Goal: Task Accomplishment & Management: Complete application form

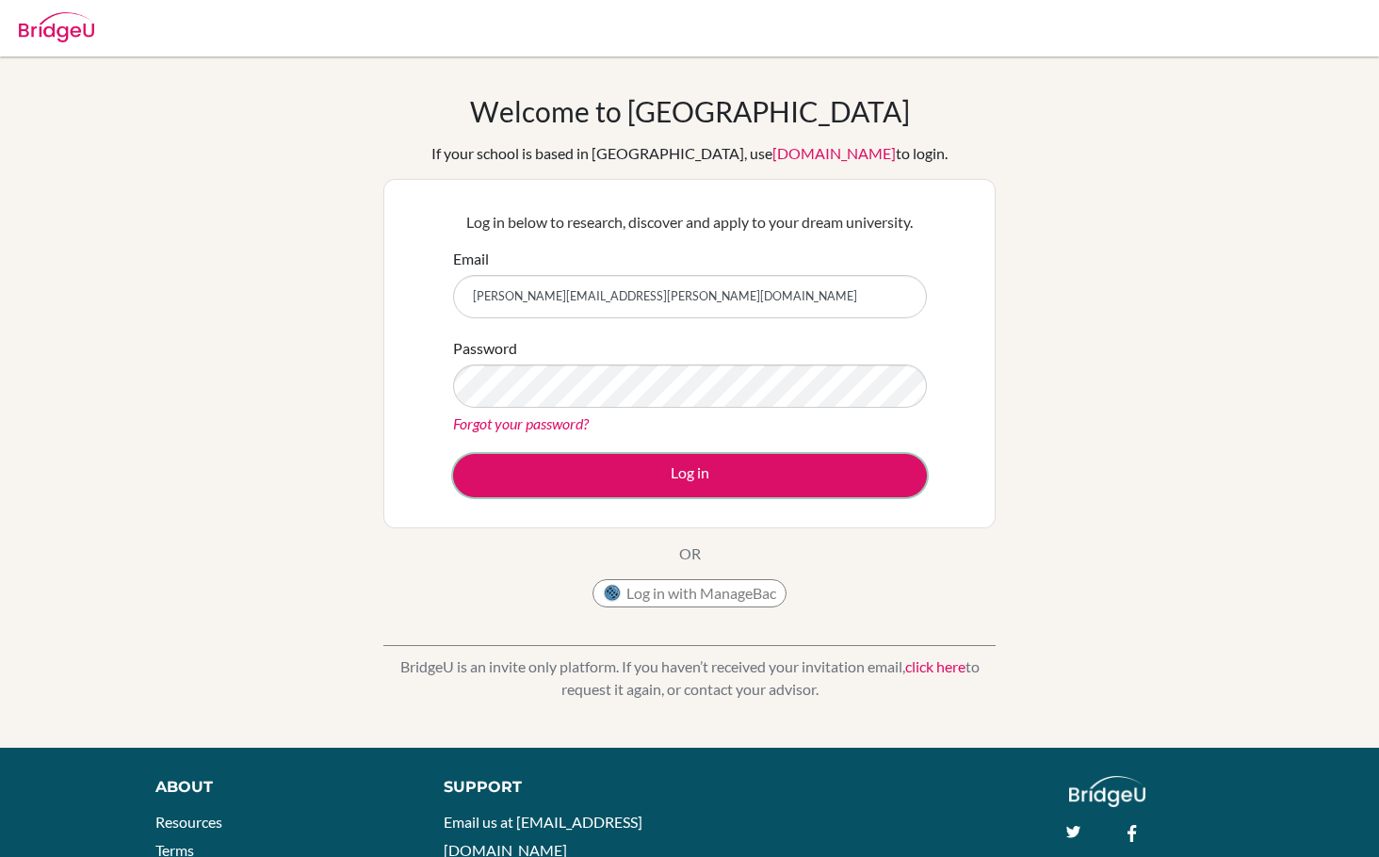
click at [662, 469] on button "Log in" at bounding box center [690, 475] width 474 height 43
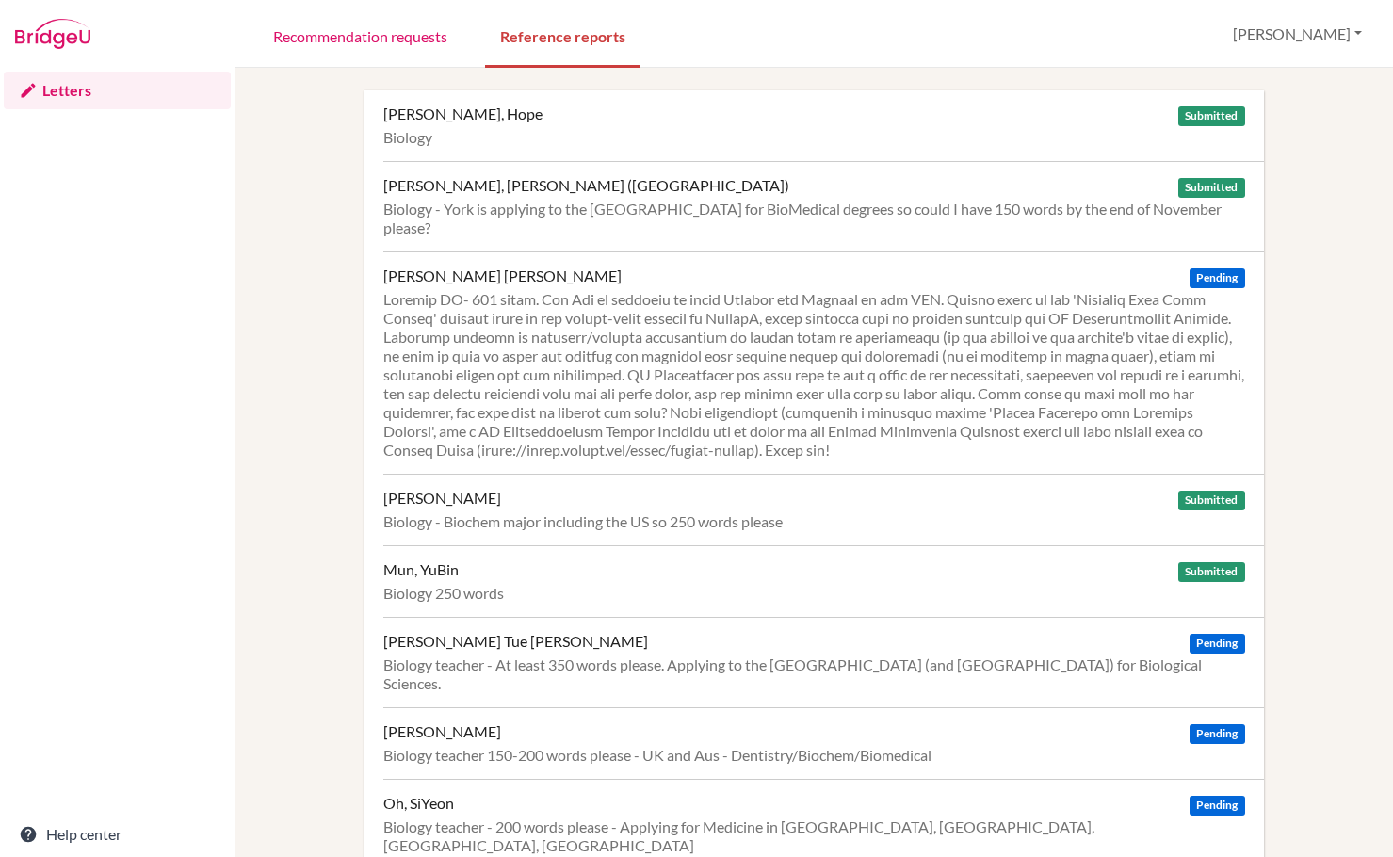
click at [806, 322] on div at bounding box center [813, 375] width 861 height 170
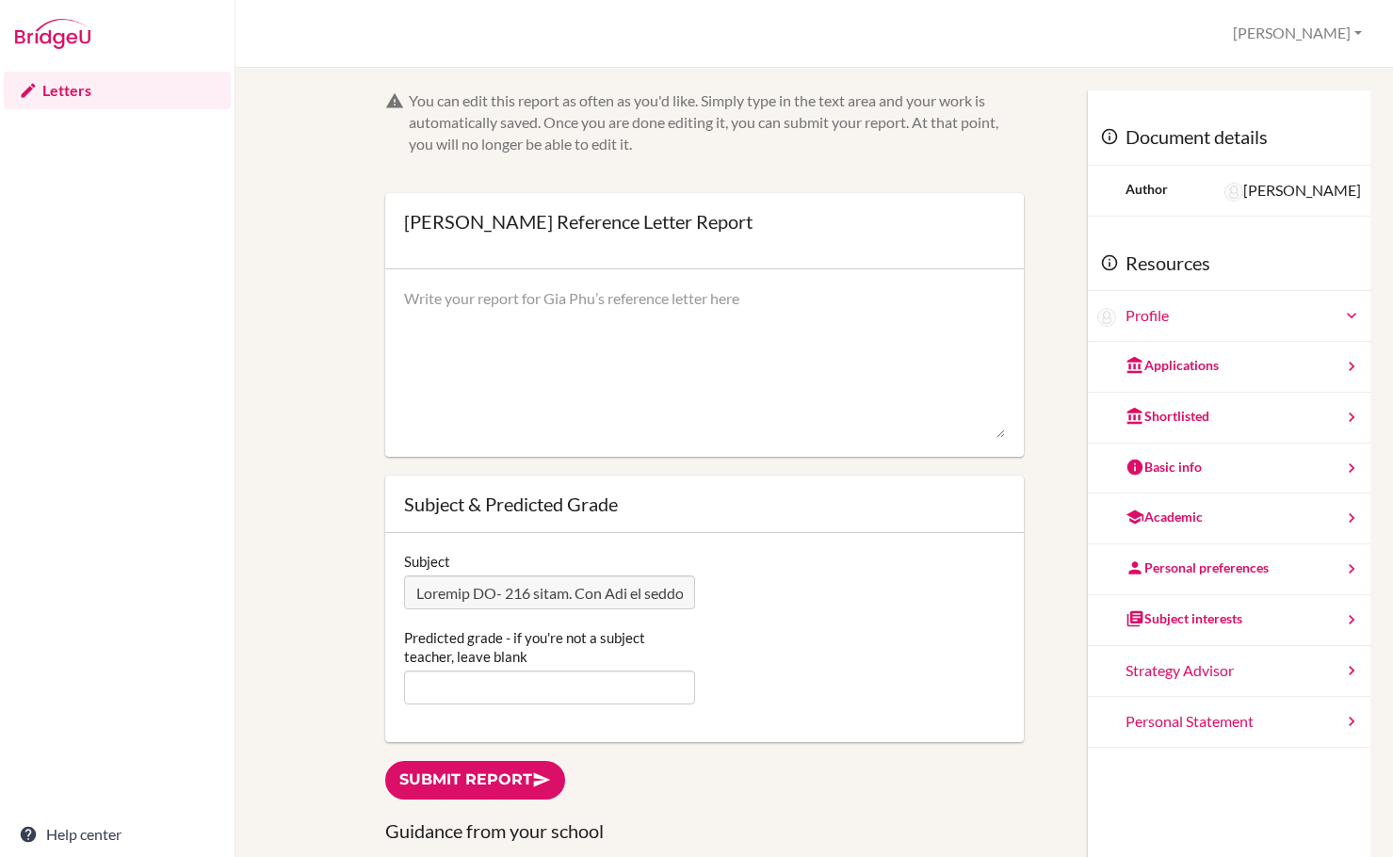
click at [484, 306] on textarea at bounding box center [704, 363] width 601 height 151
paste textarea "I became acquainted with Gia Phu at the start of his IB Diploma program, during…"
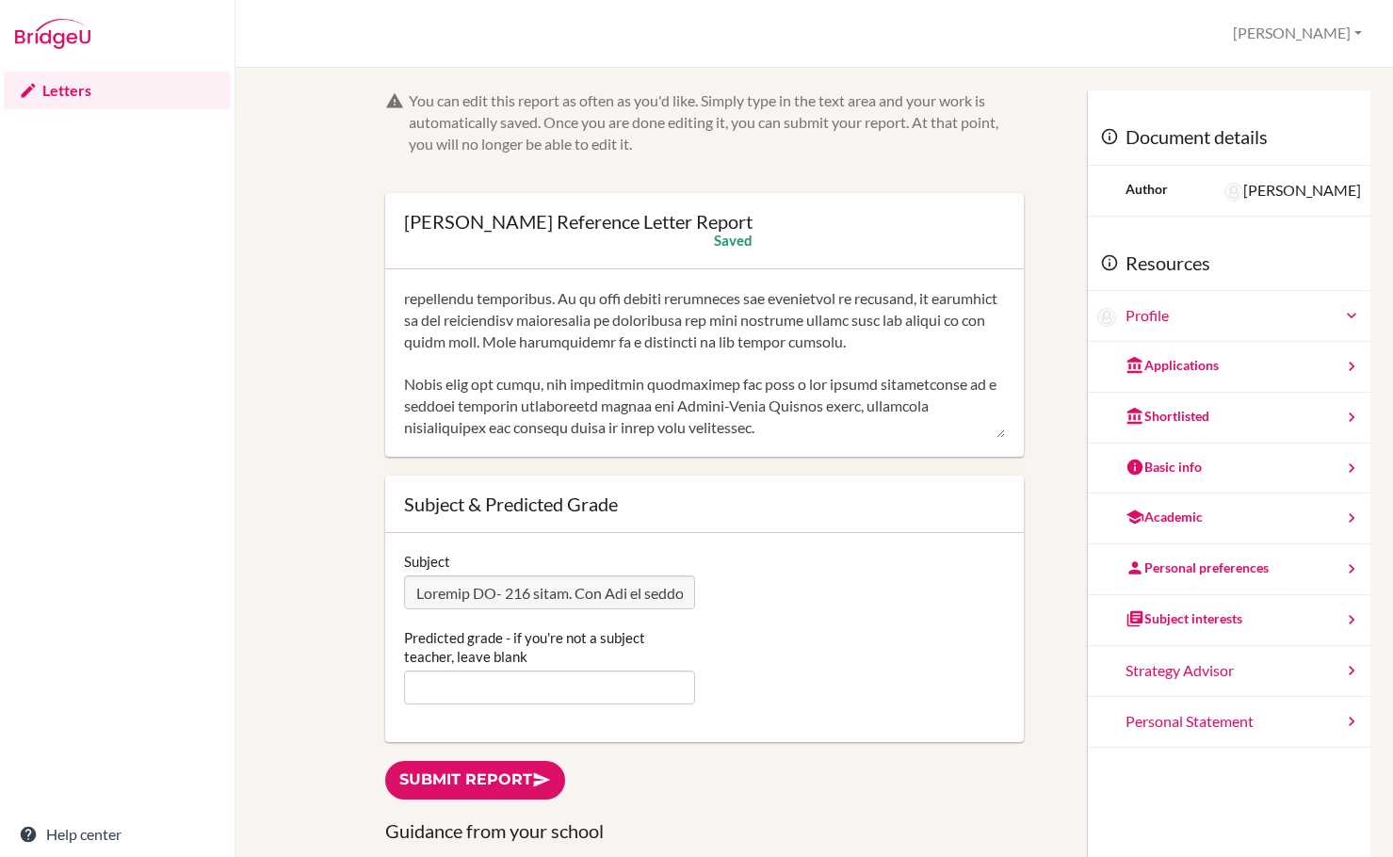
scroll to position [516, 0]
type textarea "I became acquainted with Gia Phu at the start of his IB Diploma program, during…"
click at [656, 699] on input "Predicted grade - if you're not a subject teacher, leave blank" at bounding box center [549, 688] width 291 height 34
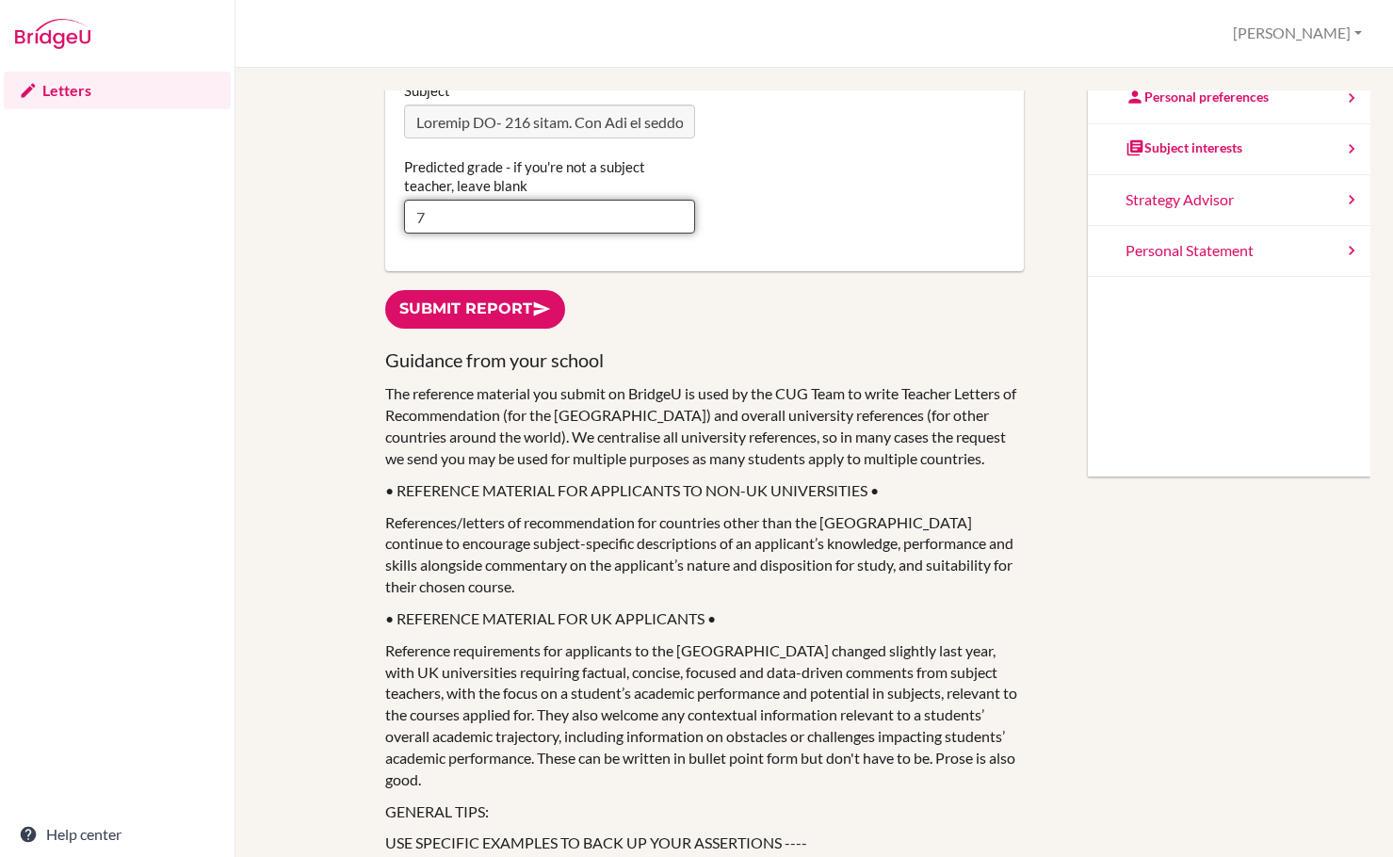
scroll to position [283, 0]
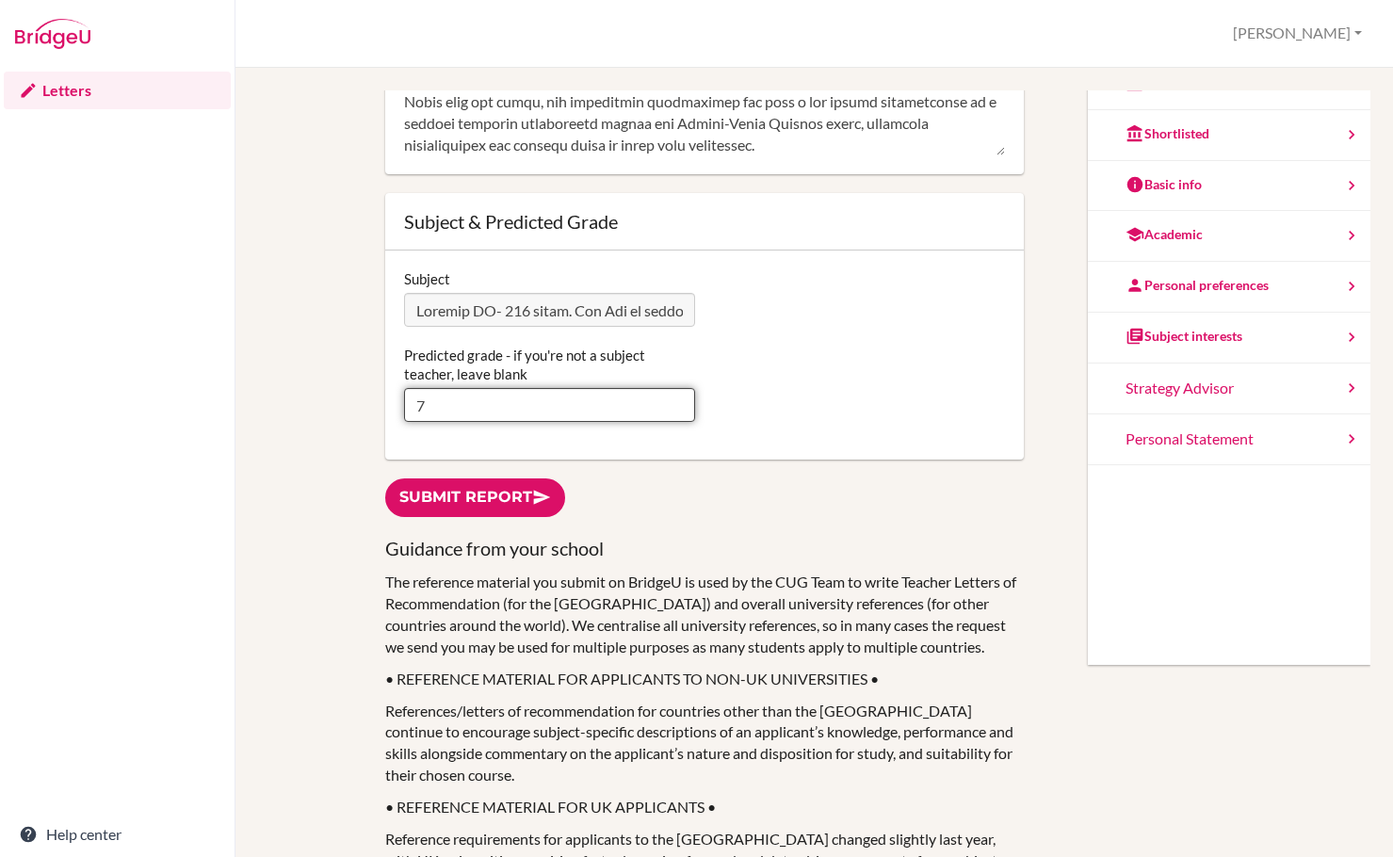
type input "7"
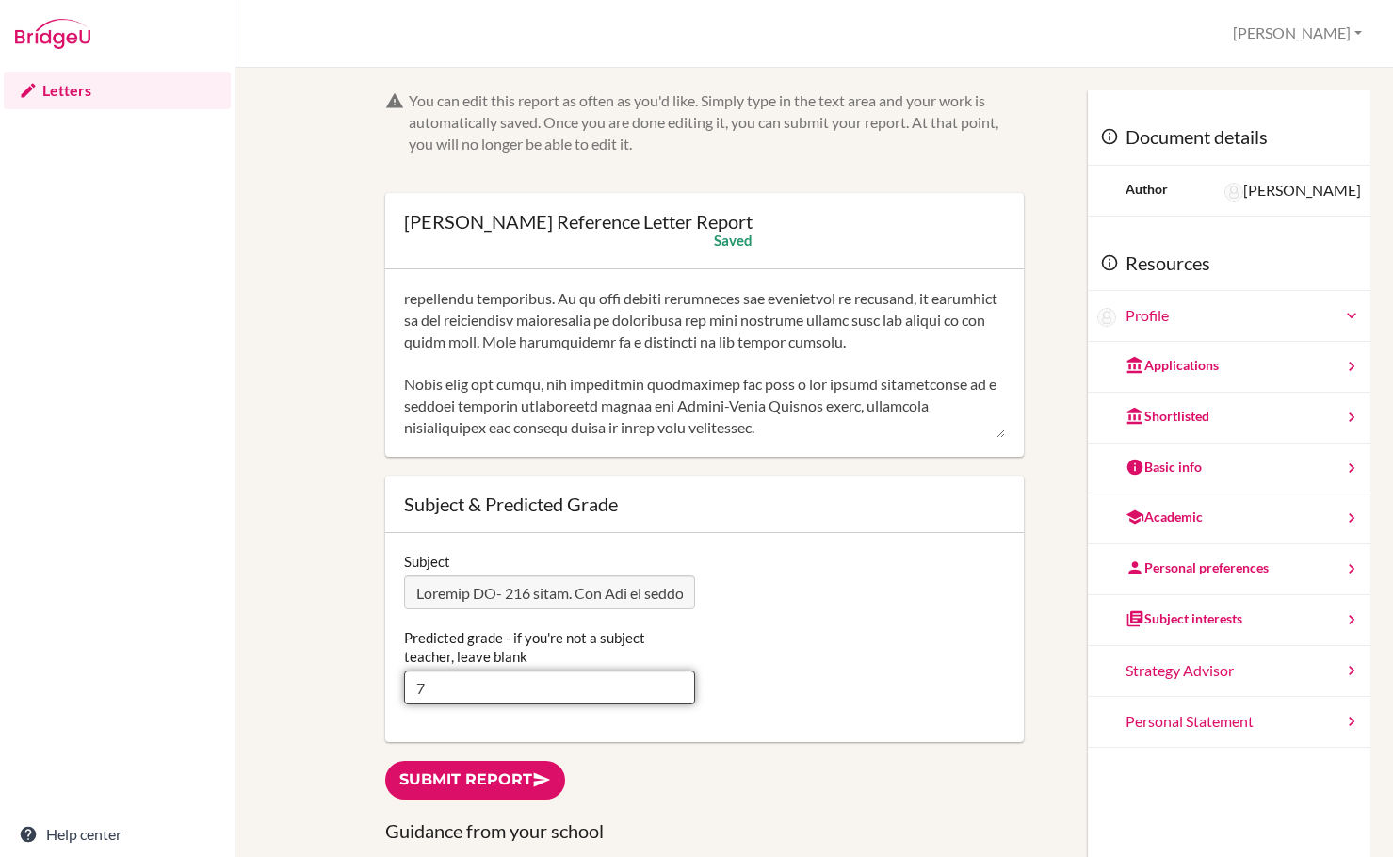
scroll to position [188, 0]
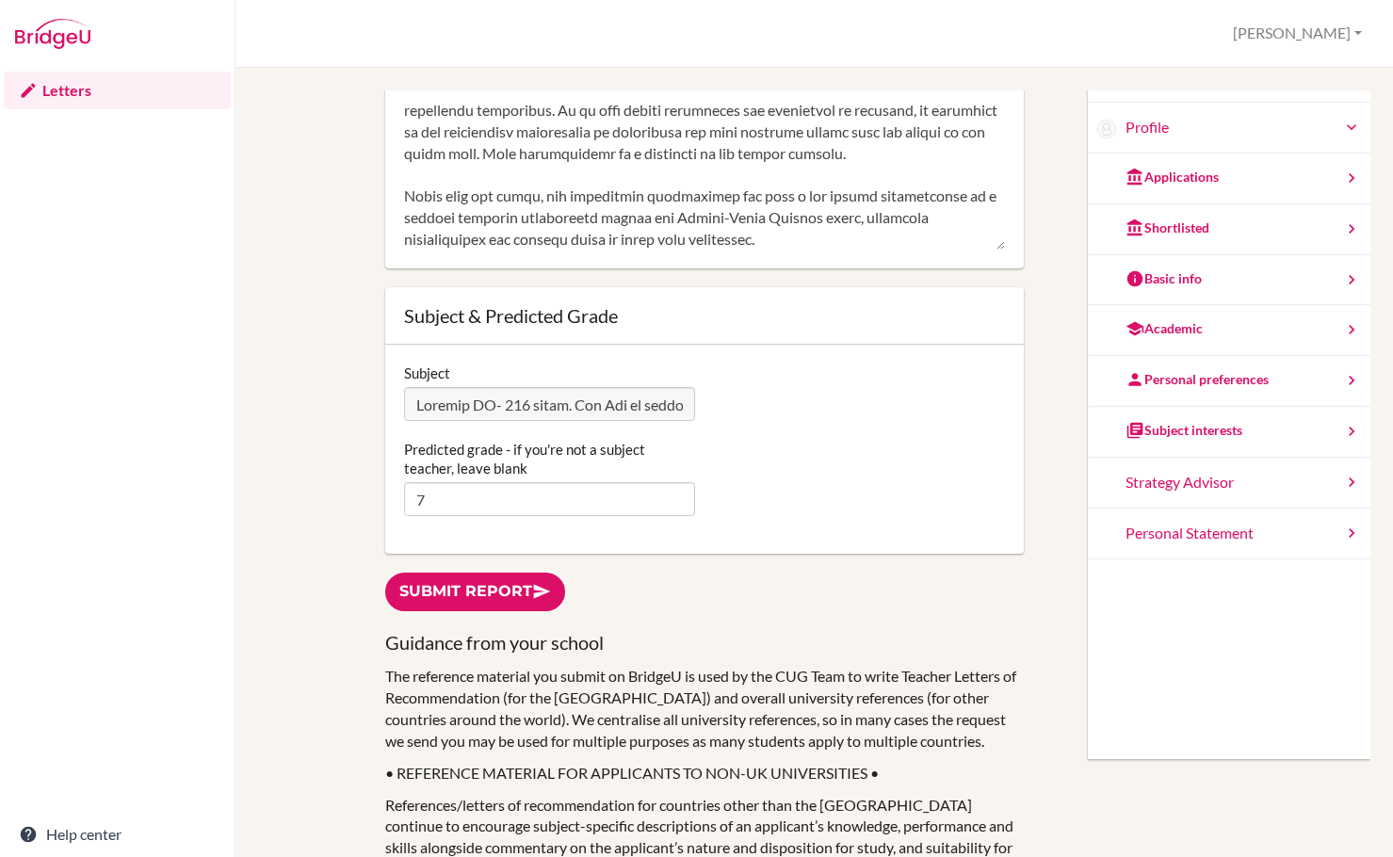
click at [508, 601] on link "Submit report" at bounding box center [475, 592] width 180 height 39
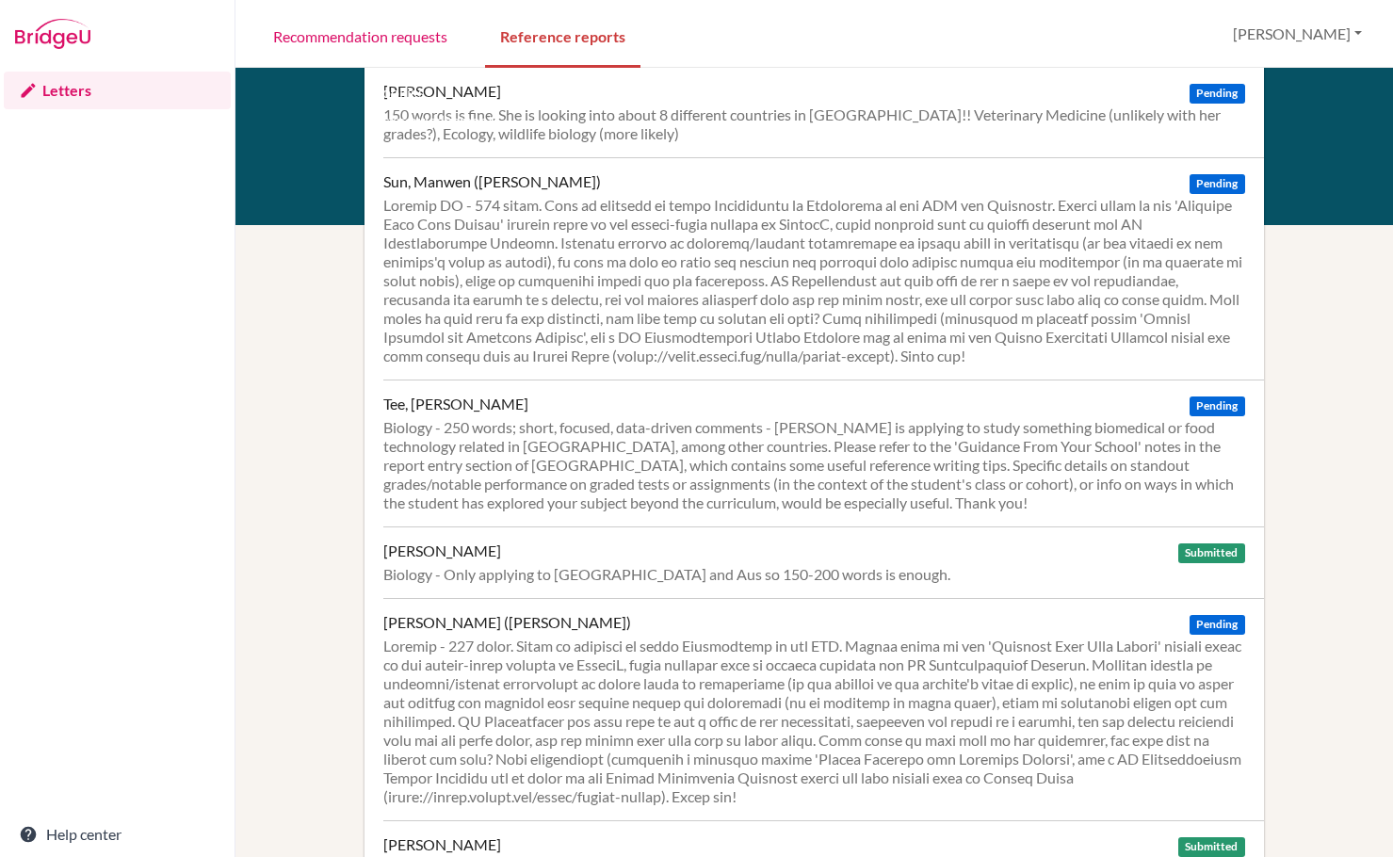
scroll to position [1086, 0]
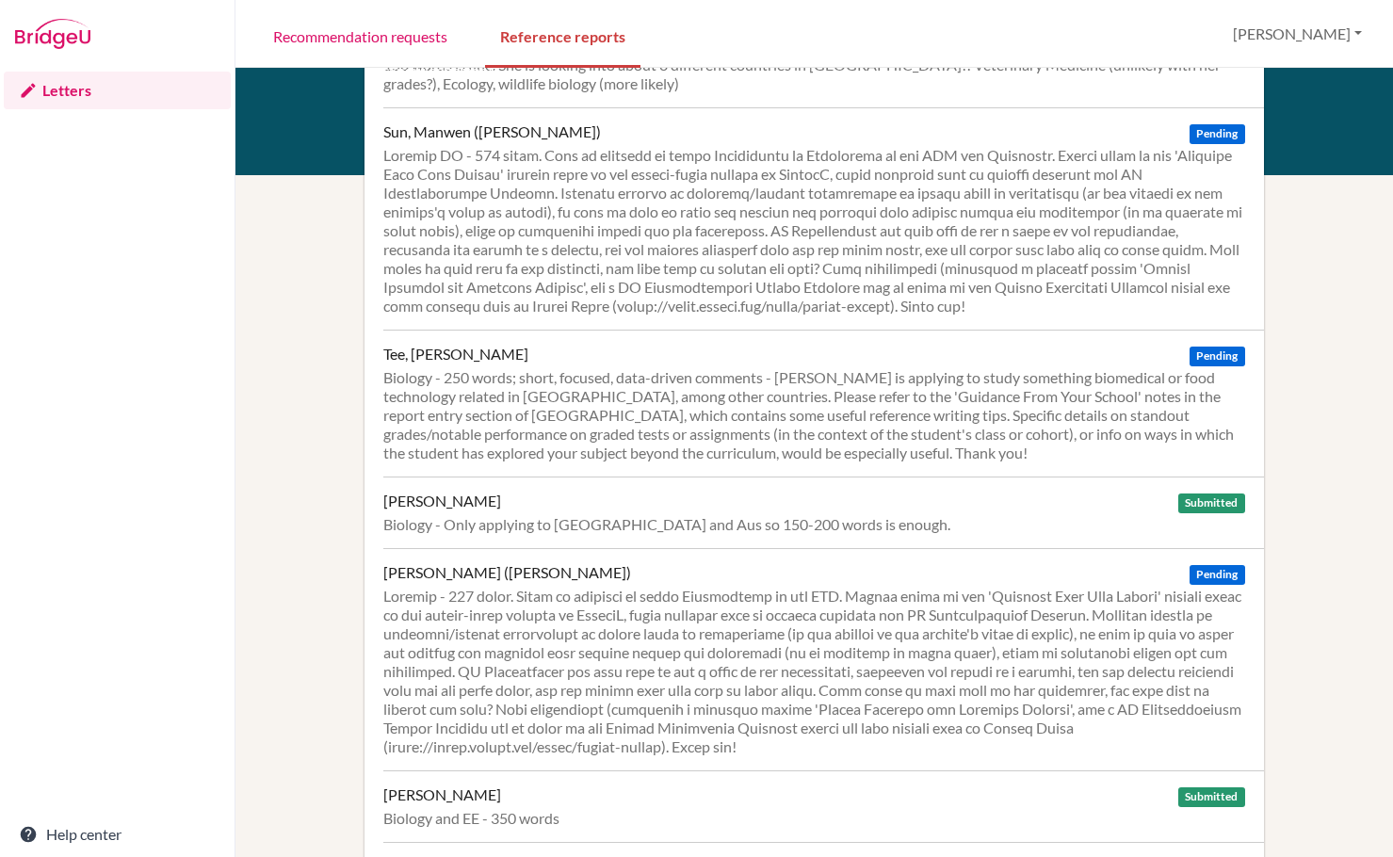
click at [924, 809] on div "Biology and EE - 350 words" at bounding box center [813, 818] width 861 height 19
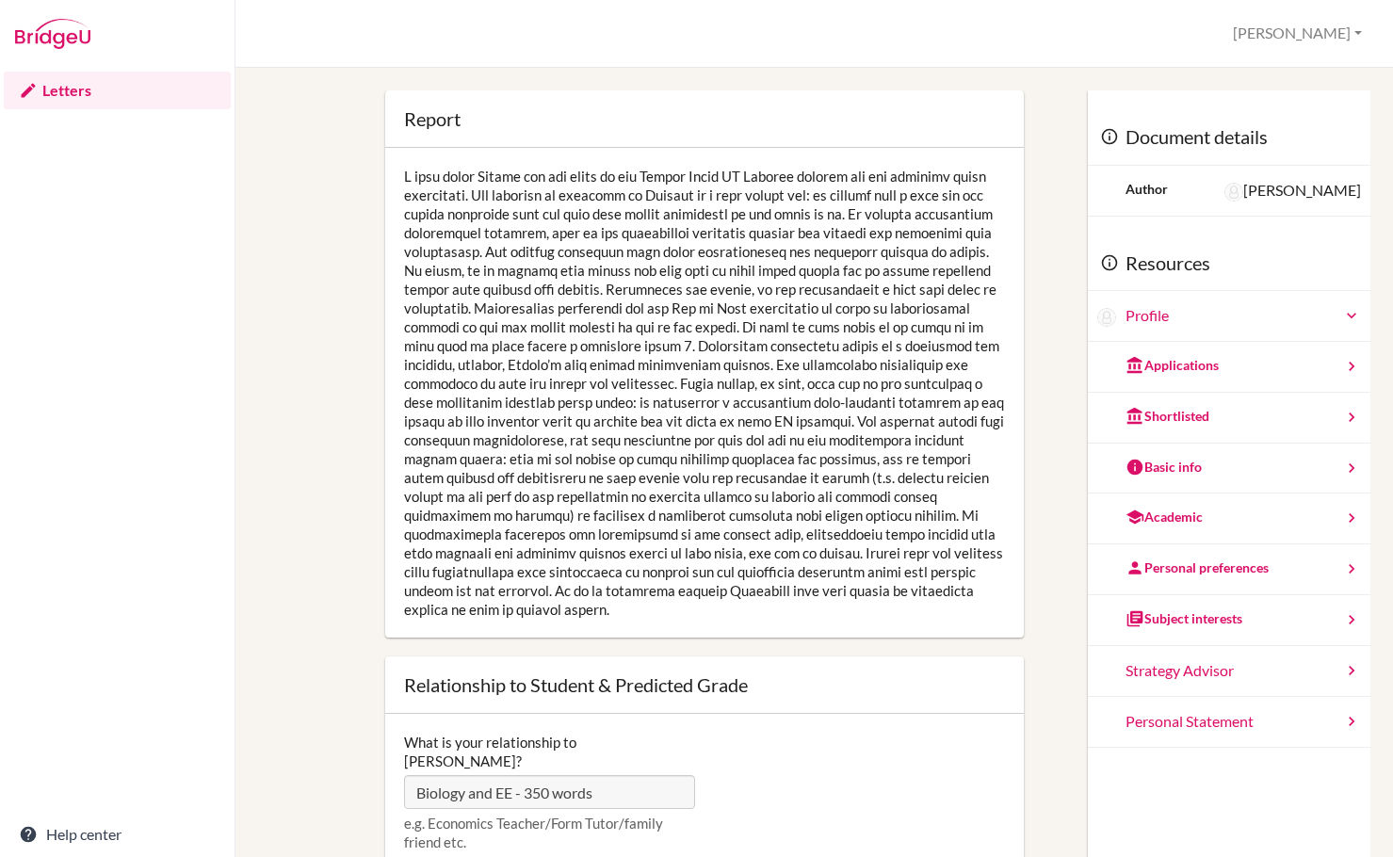
click at [85, 35] on img at bounding box center [52, 34] width 75 height 30
click at [51, 91] on link "Letters" at bounding box center [117, 91] width 227 height 38
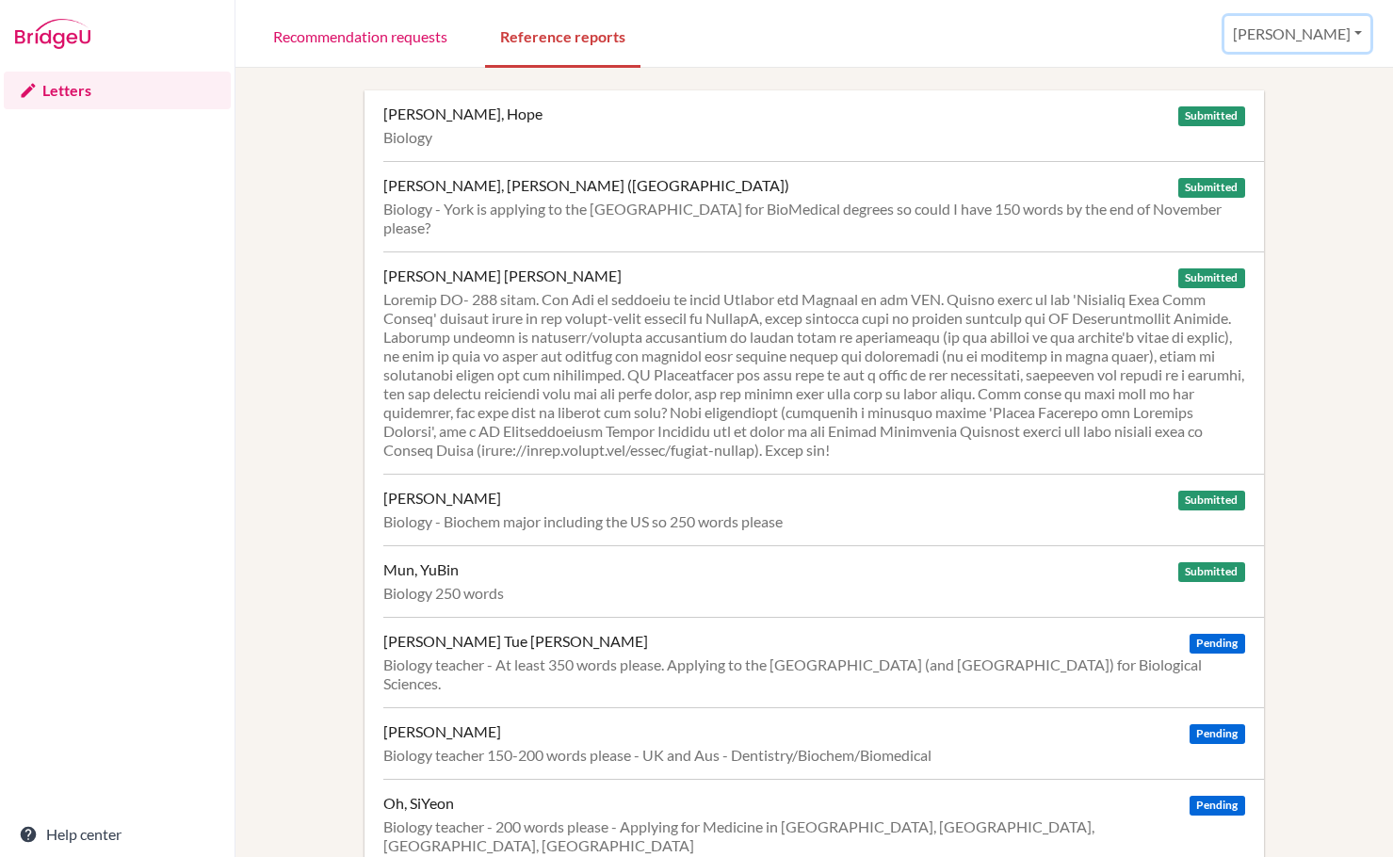
click at [1348, 37] on button "[PERSON_NAME]" at bounding box center [1297, 34] width 146 height 36
click at [1262, 73] on link "Profile" at bounding box center [1215, 77] width 149 height 30
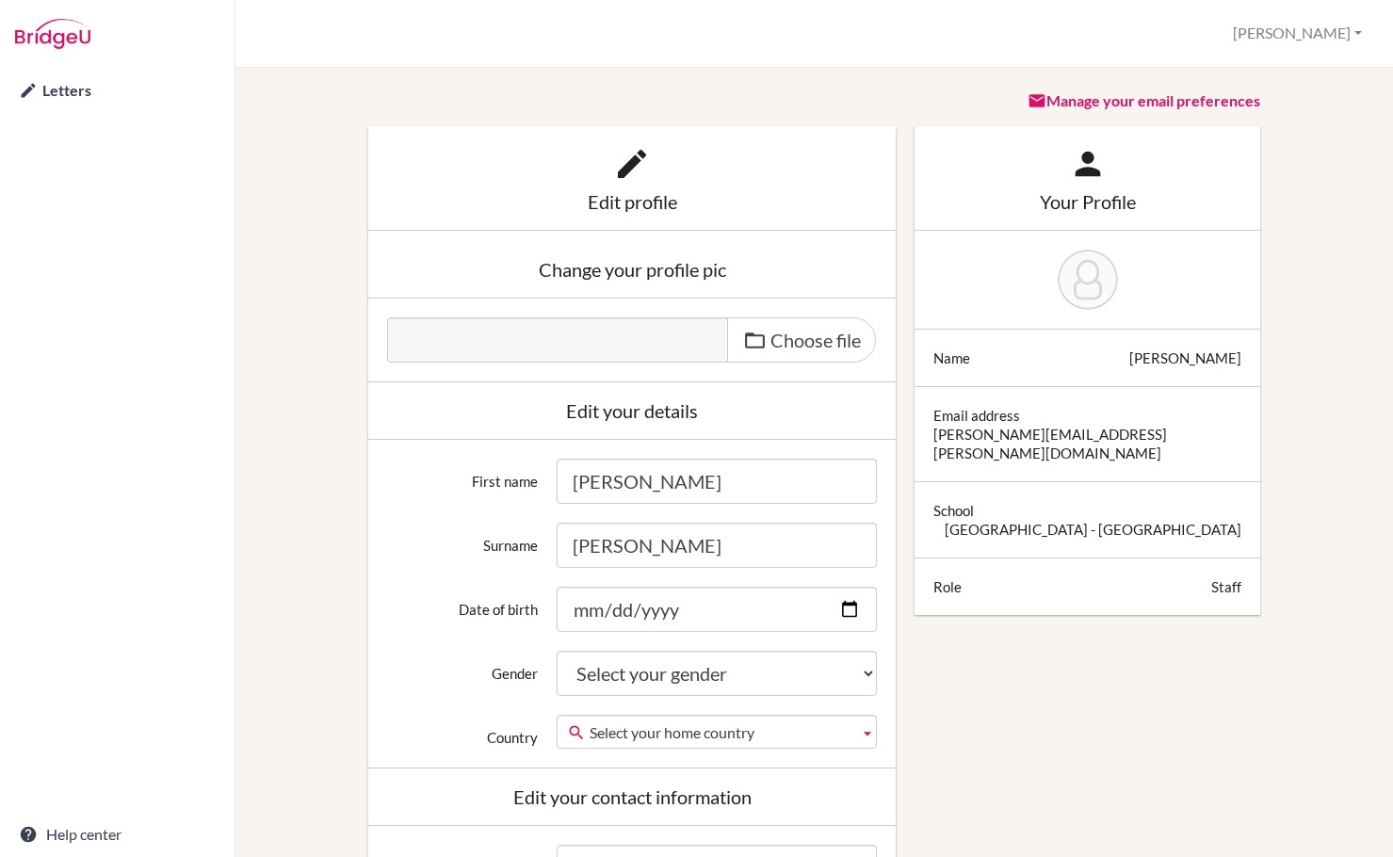
click at [317, 367] on div "Edit profile Change your profile pic Choose file Edit your details First name C…" at bounding box center [813, 872] width 1093 height 1493
click at [79, 34] on img at bounding box center [52, 34] width 75 height 30
click at [1314, 40] on button "[PERSON_NAME]" at bounding box center [1297, 33] width 146 height 35
click at [987, 95] on div "Manage your email preferences" at bounding box center [1087, 108] width 346 height 36
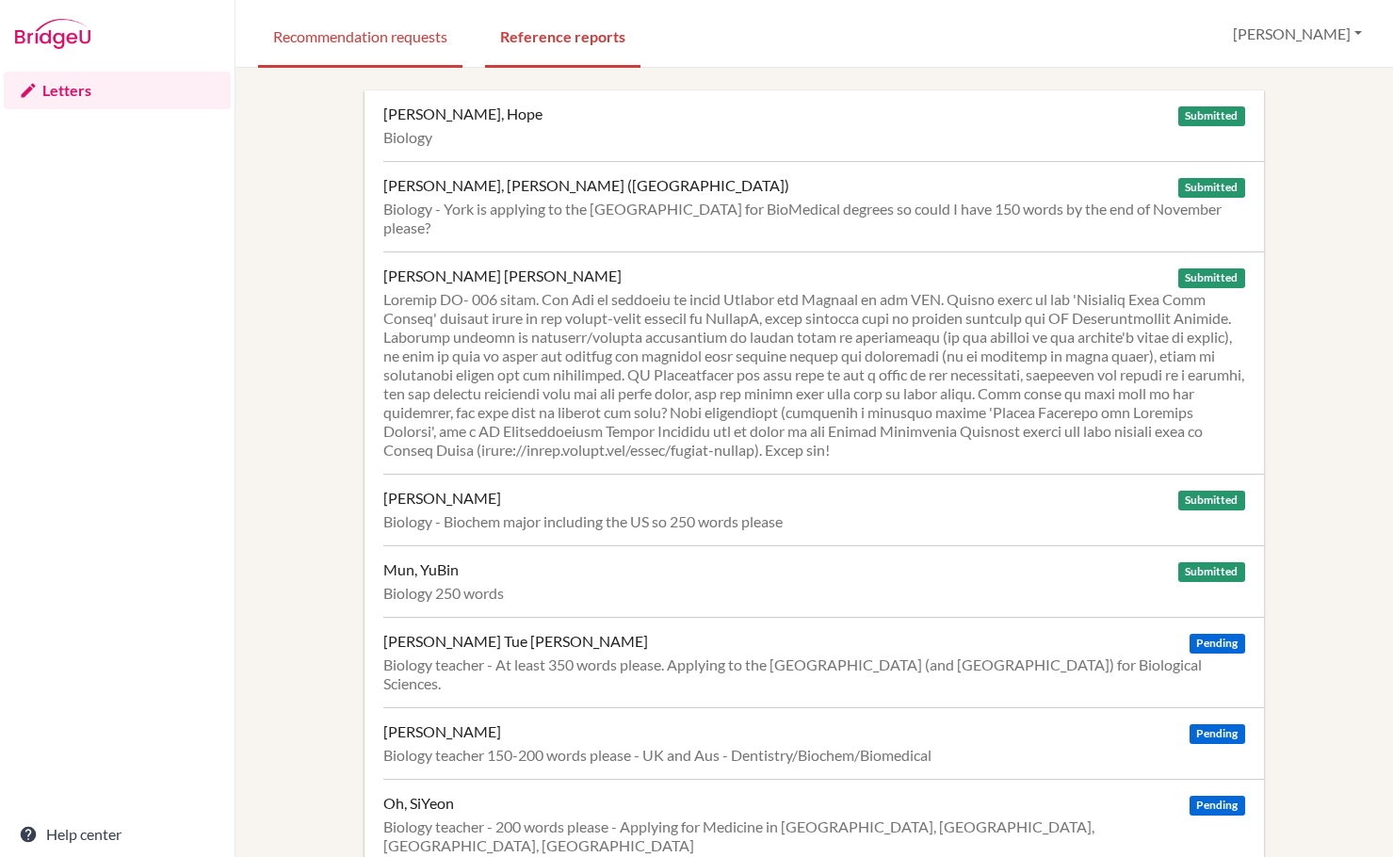
click at [351, 53] on link "Recommendation requests" at bounding box center [360, 35] width 204 height 65
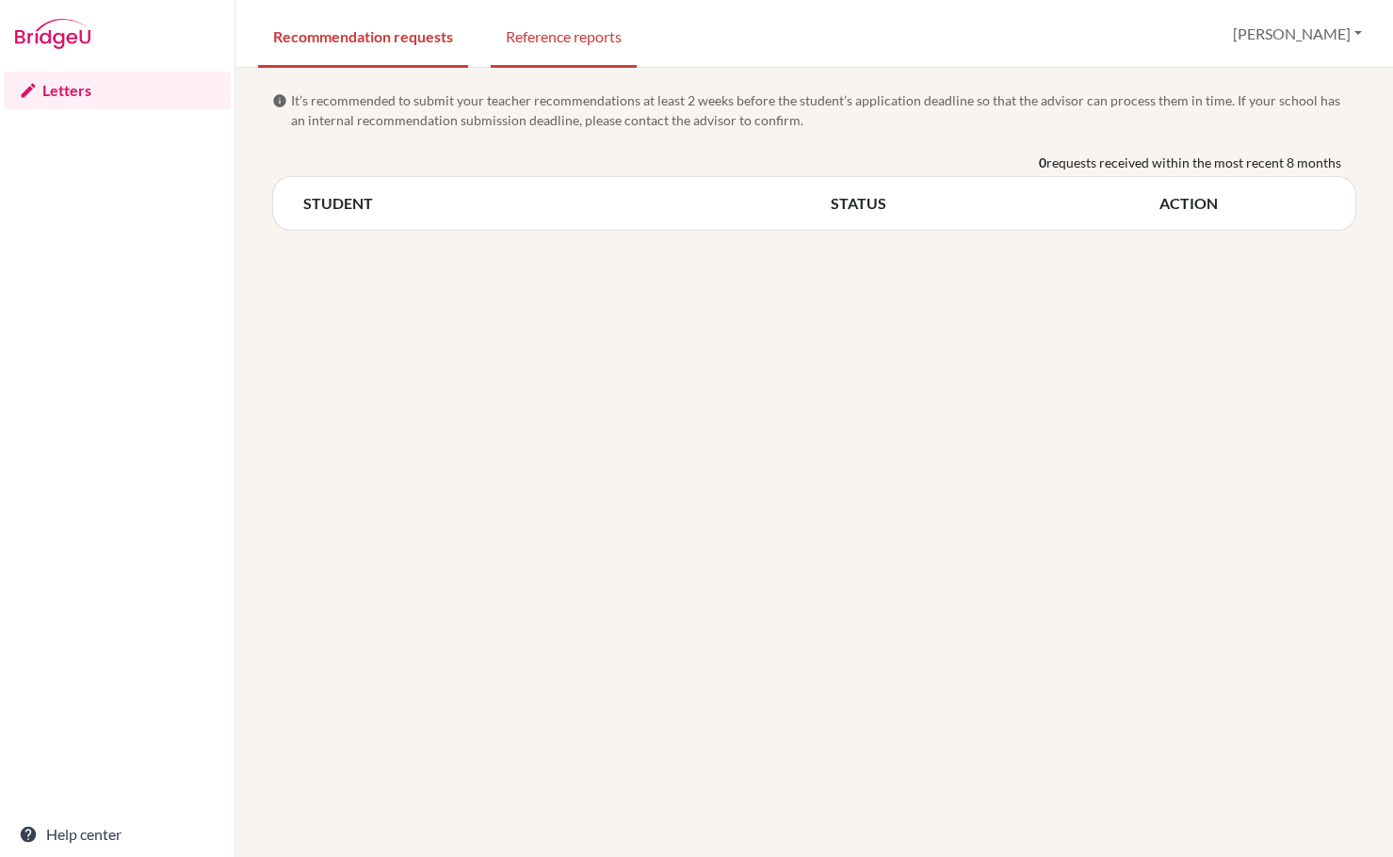
click at [532, 47] on link "Reference reports" at bounding box center [564, 35] width 146 height 65
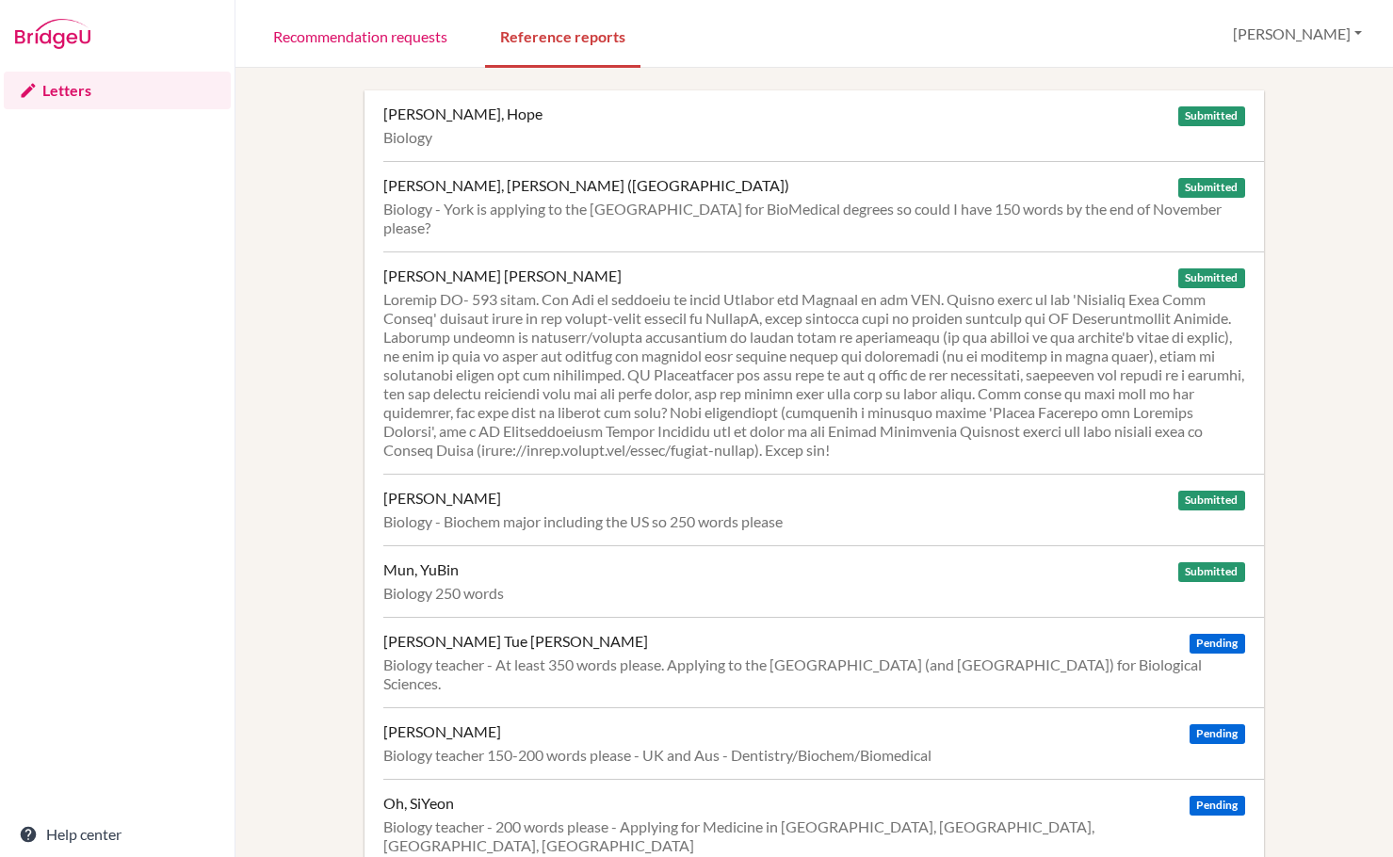
scroll to position [188, 0]
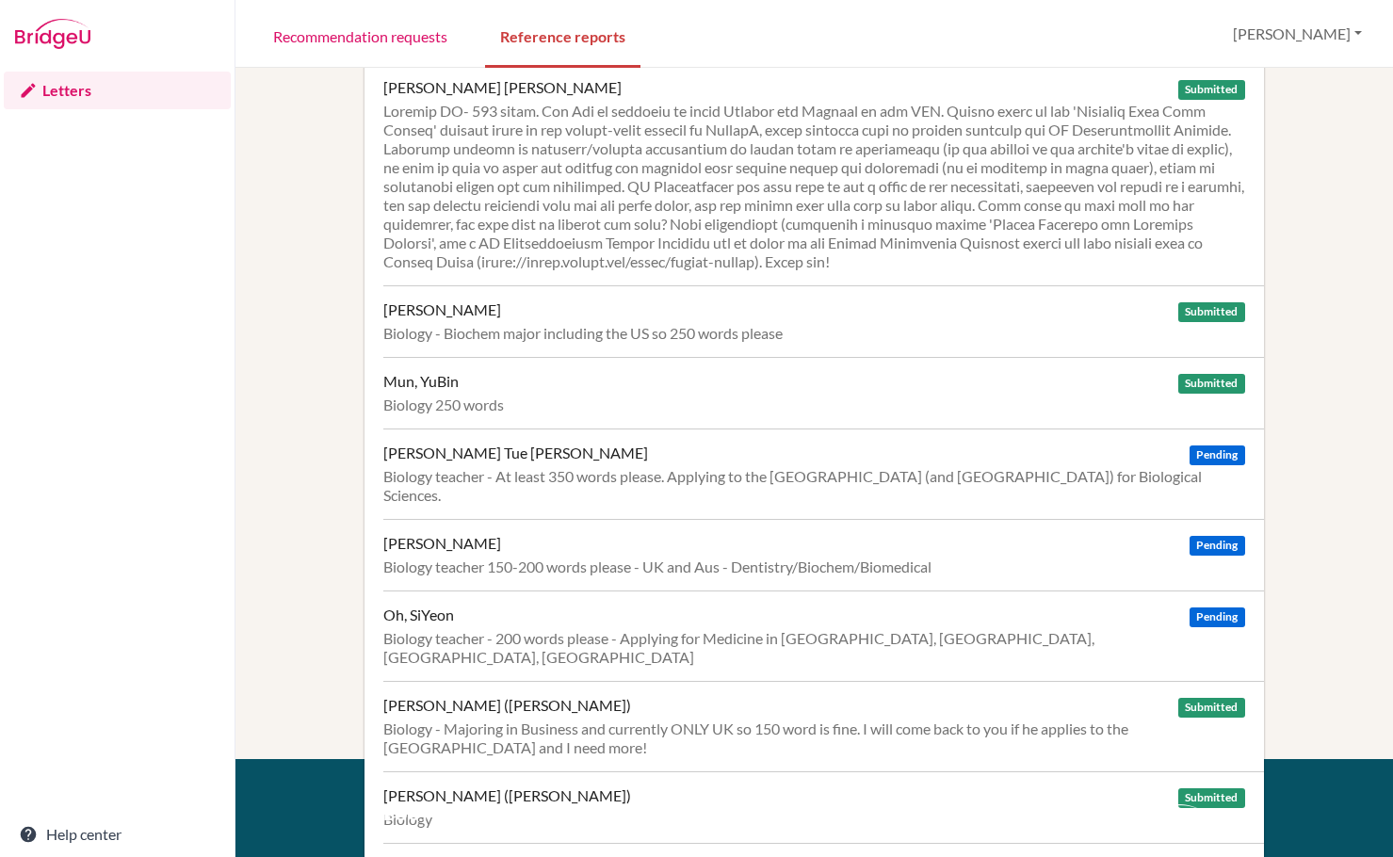
click at [1219, 445] on span "Pending" at bounding box center [1216, 455] width 55 height 20
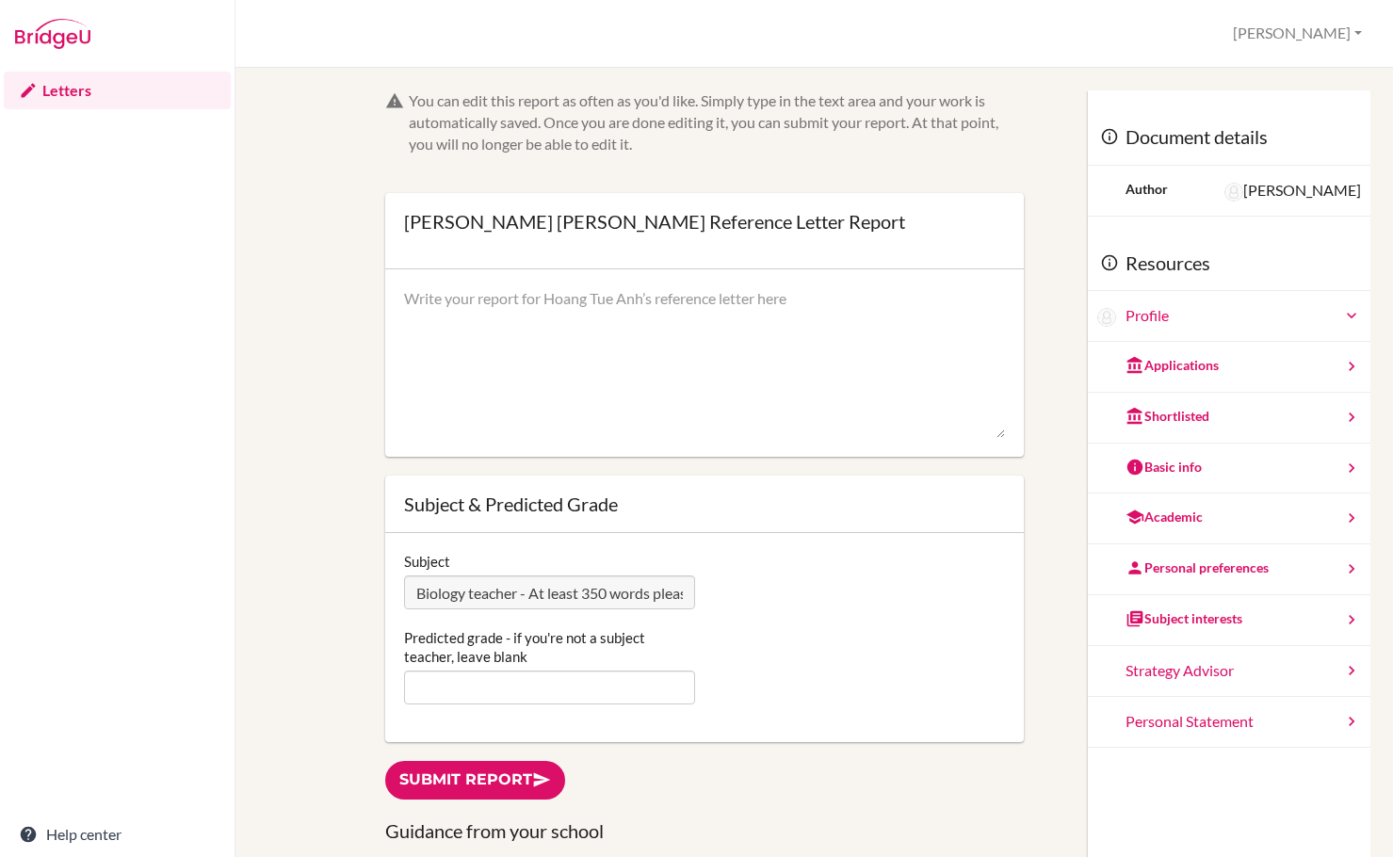
click at [499, 317] on textarea at bounding box center [704, 363] width 601 height 151
click at [58, 88] on link "Letters" at bounding box center [117, 91] width 227 height 38
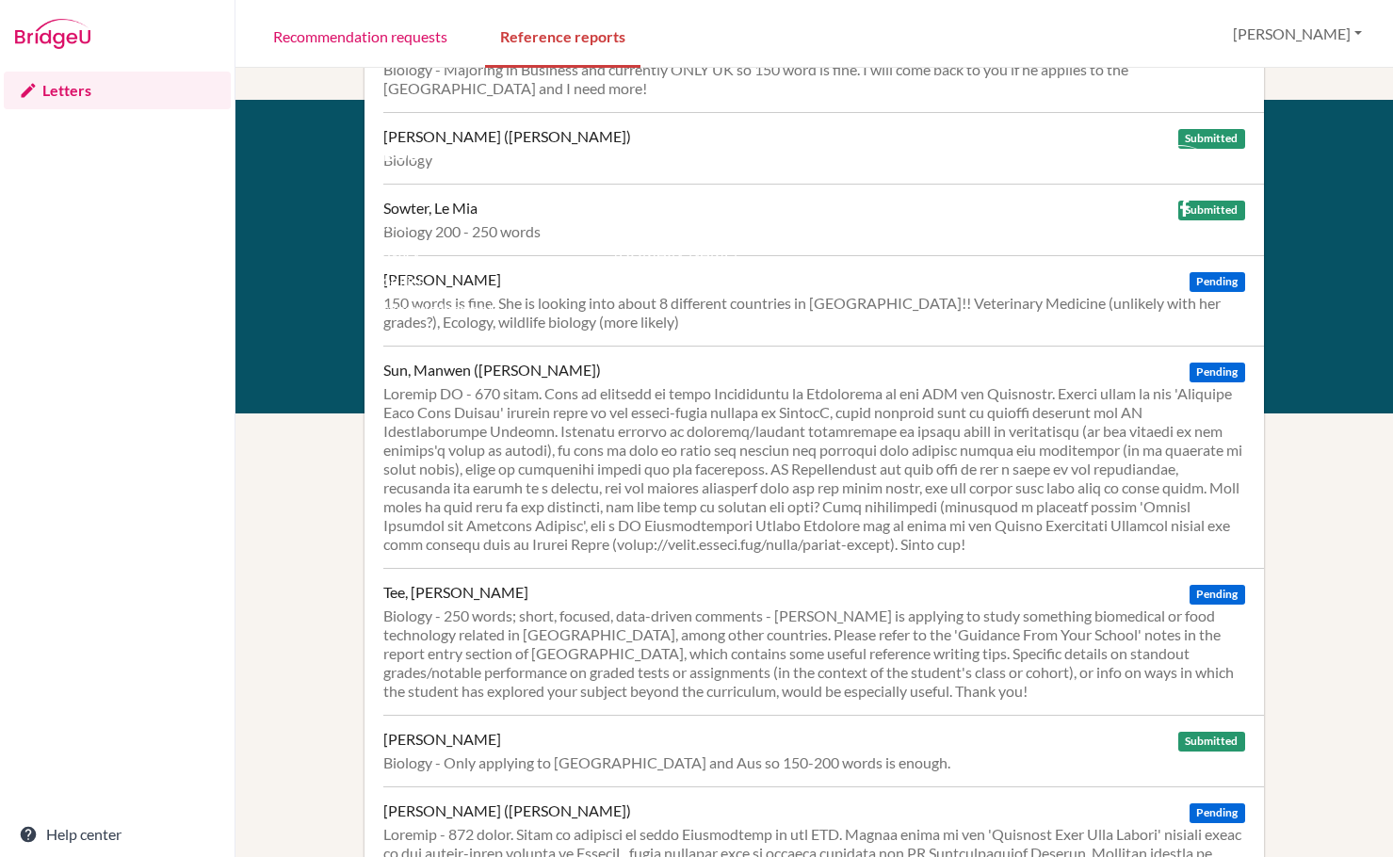
scroll to position [659, 0]
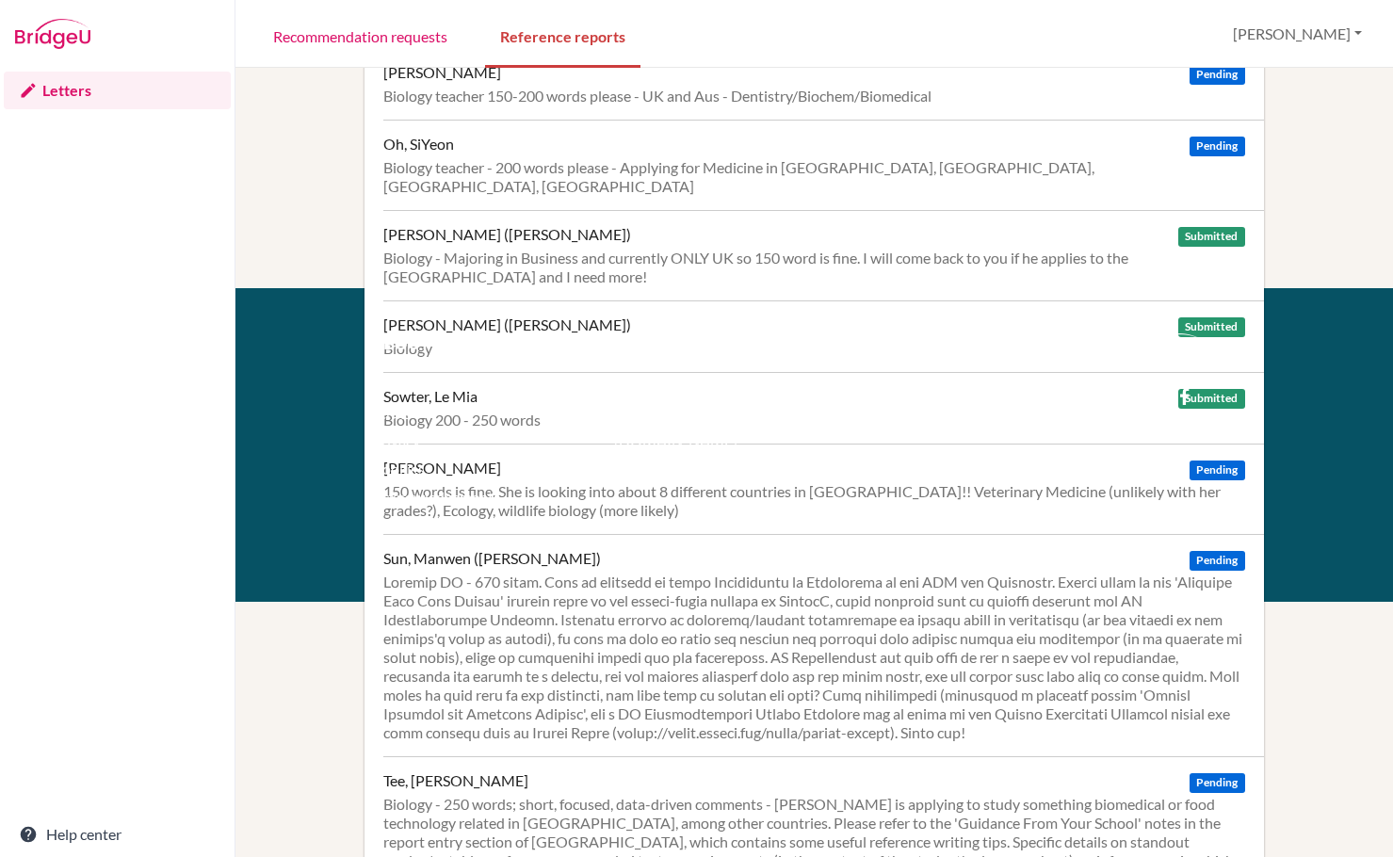
click at [694, 476] on div "[PERSON_NAME] Pending 150 words is fine. She is looking into about 8 different …" at bounding box center [823, 489] width 880 height 90
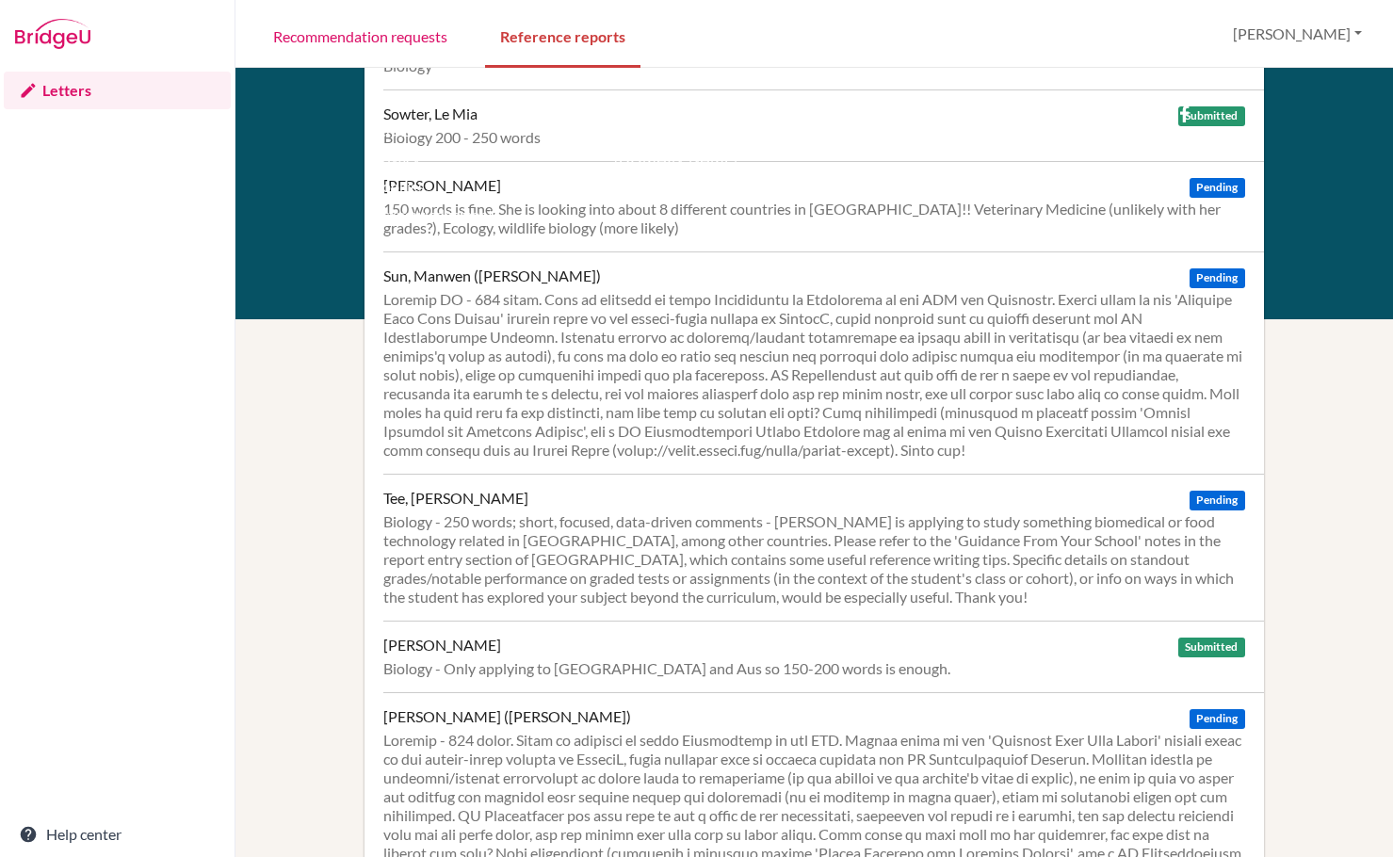
scroll to position [1086, 0]
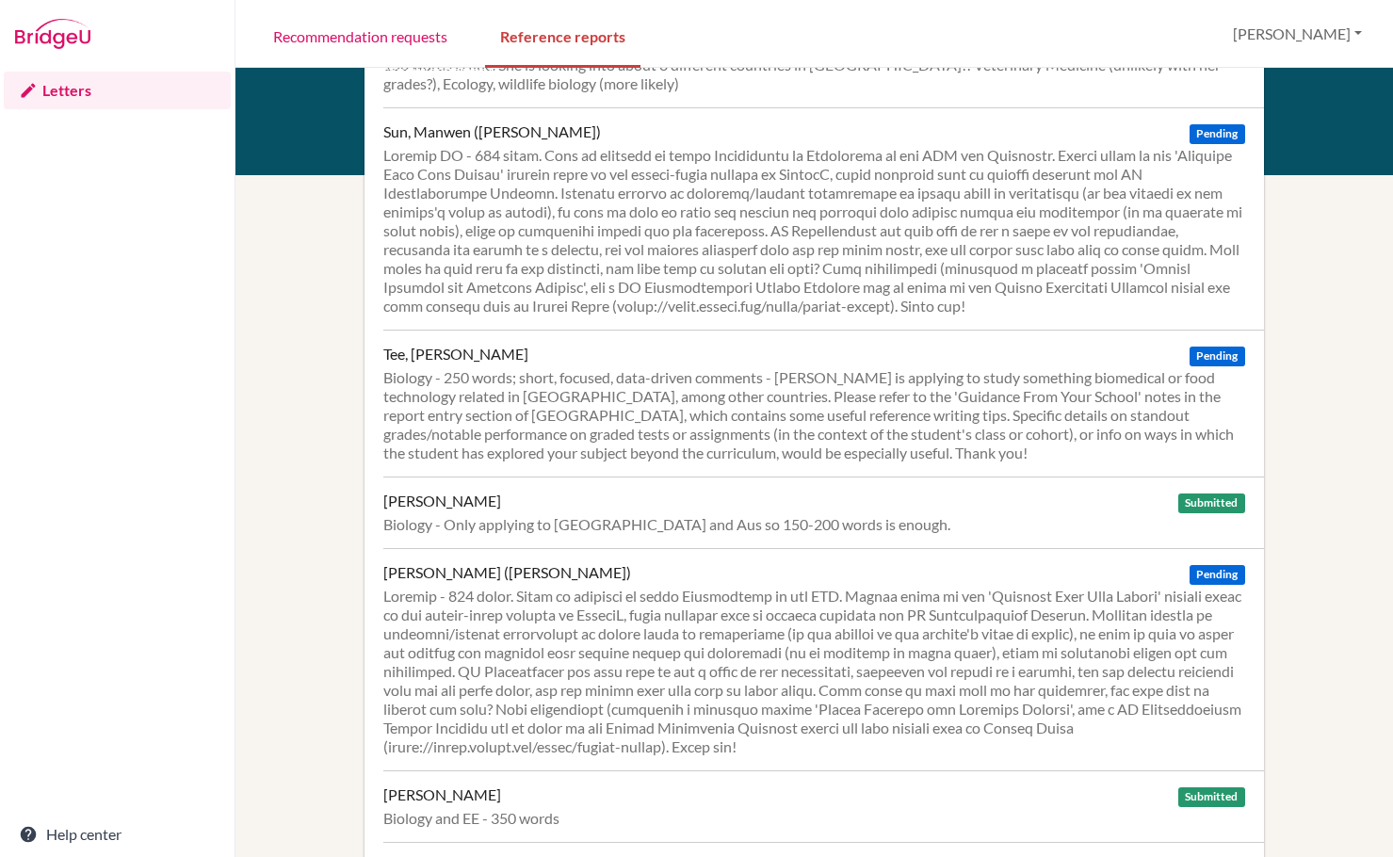
click at [792, 587] on div at bounding box center [813, 672] width 861 height 170
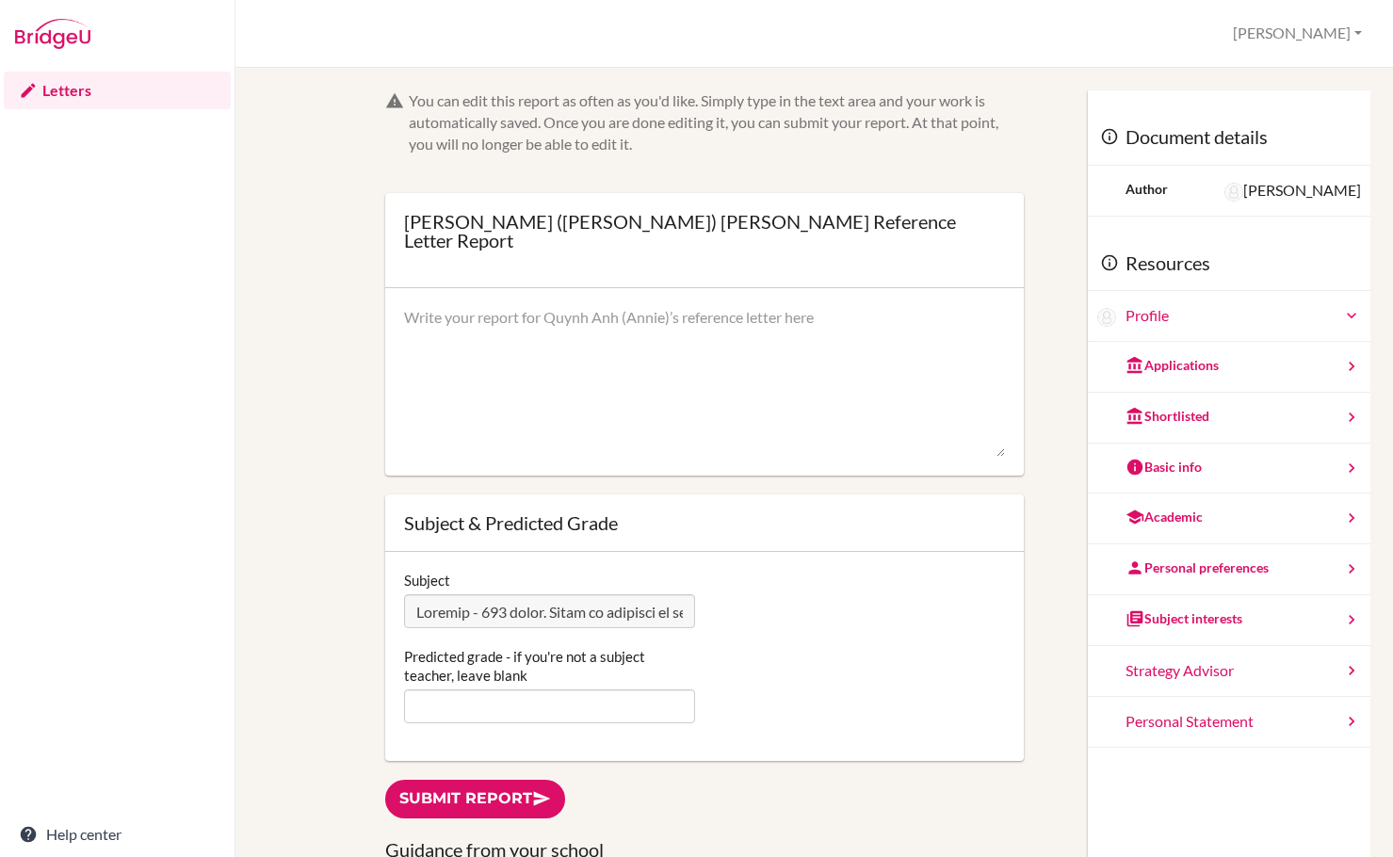
click at [533, 314] on textarea at bounding box center [704, 382] width 601 height 151
paste textarea "As a high school science educator with over 15 years of teaching experience, I …"
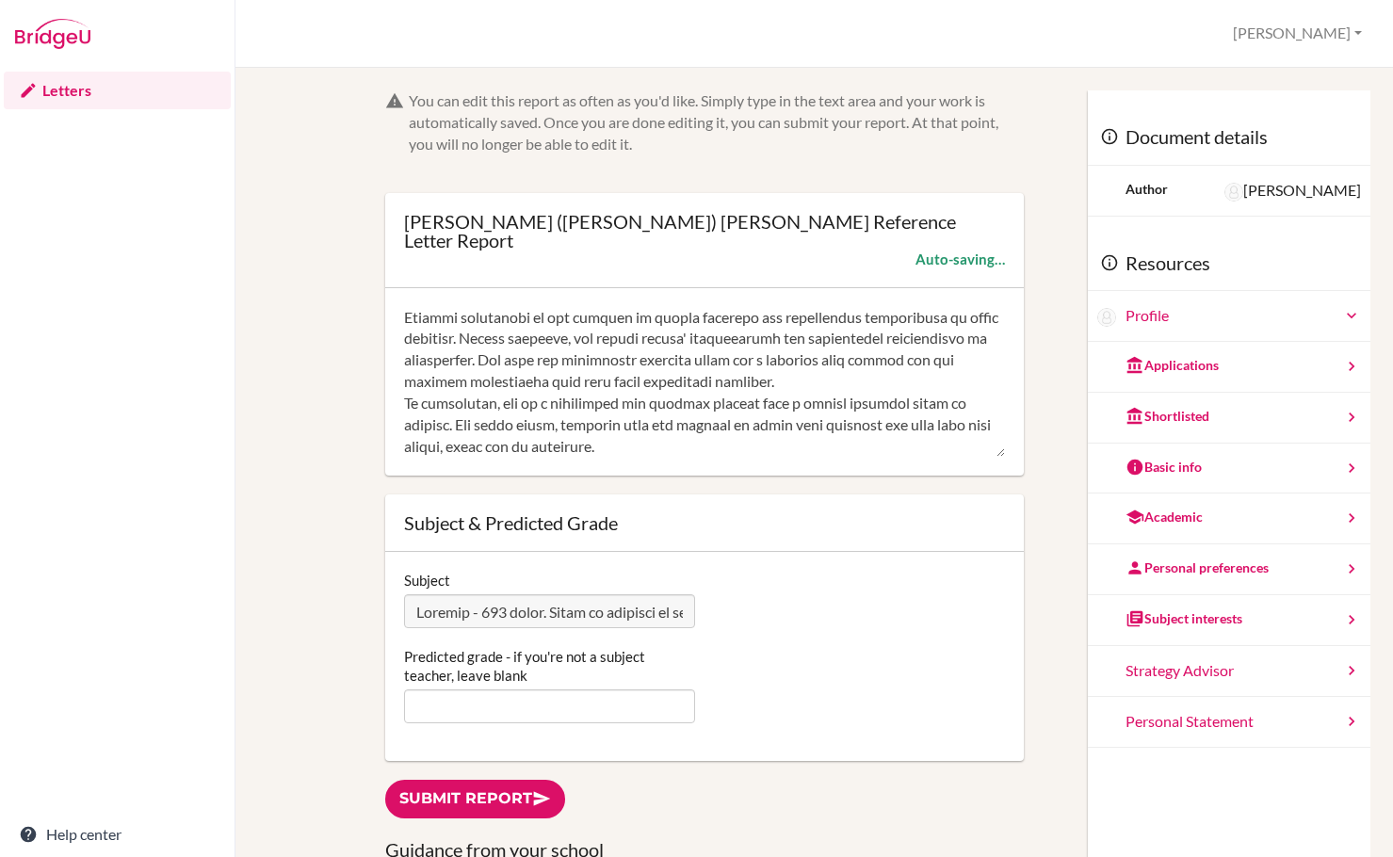
scroll to position [452, 0]
type textarea "As a high school science educator with over 15 years of teaching experience, I …"
click at [500, 689] on input "Predicted grade - if you're not a subject teacher, leave blank" at bounding box center [549, 706] width 291 height 34
type input "6"
click at [473, 732] on div "Subject Predicted grade - if you're not a subject teacher, leave blank 6" at bounding box center [704, 656] width 639 height 209
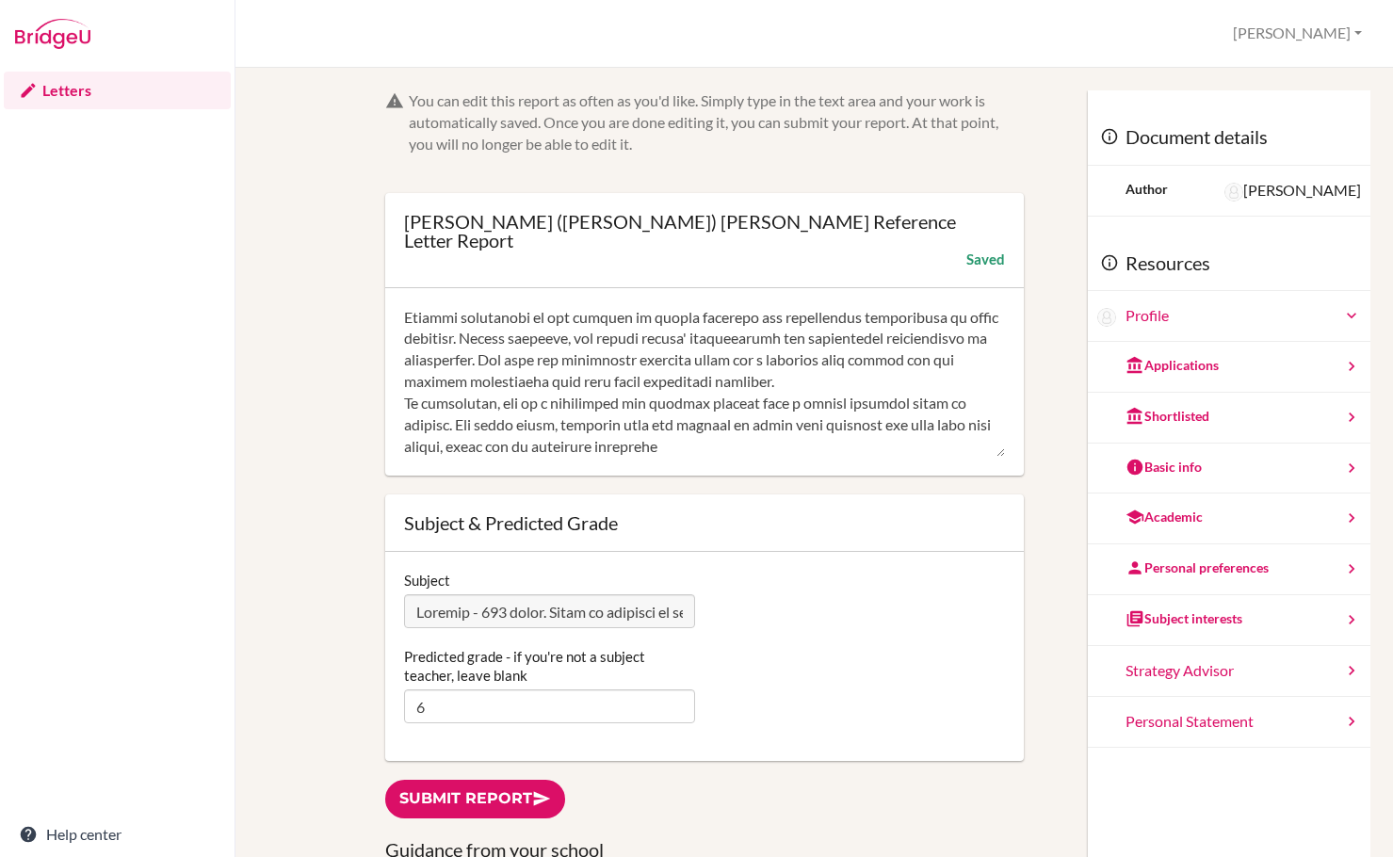
click at [461, 788] on link "Submit report" at bounding box center [475, 799] width 180 height 39
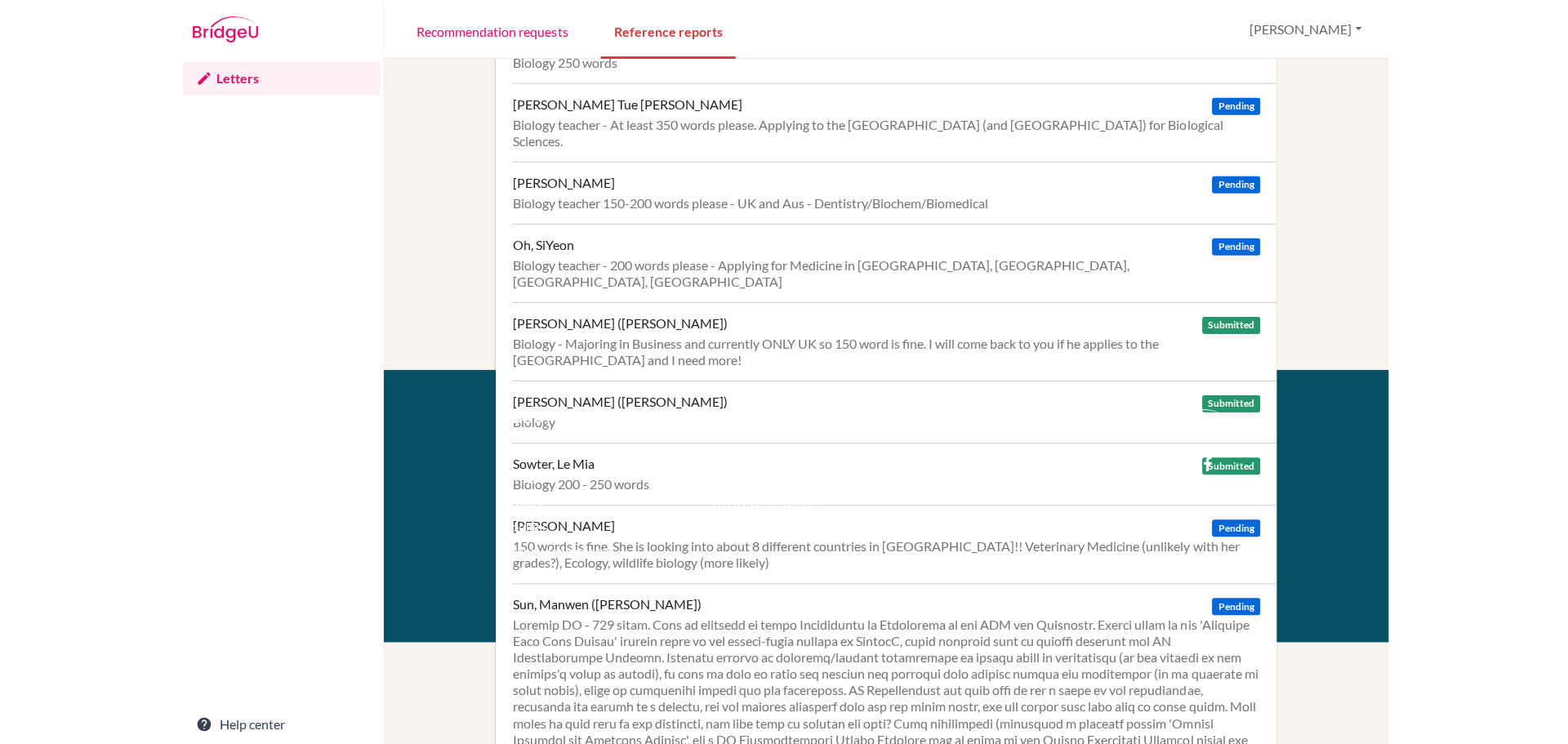
scroll to position [288, 0]
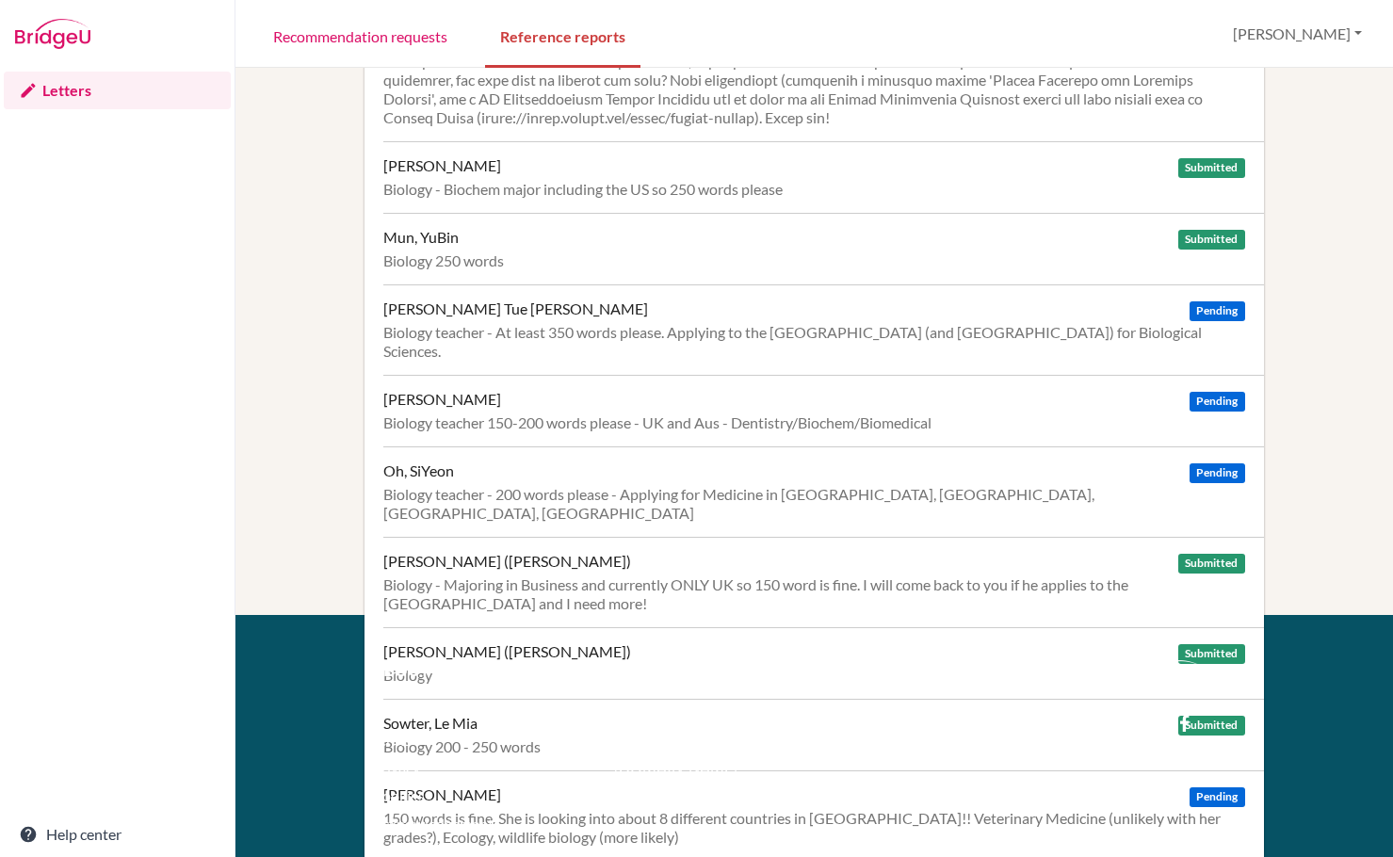
click at [192, 752] on div "Letters Help center" at bounding box center [117, 462] width 234 height 789
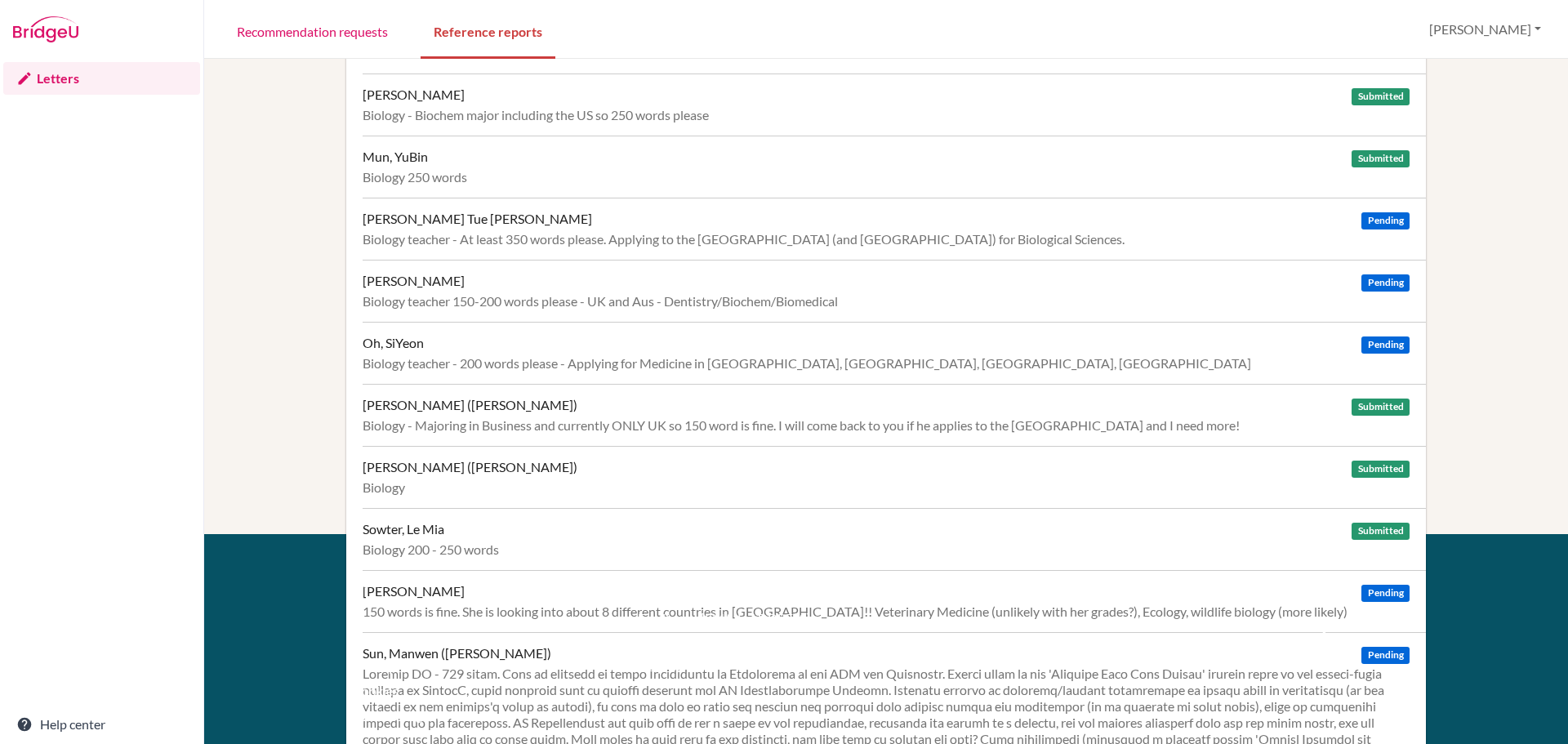
click at [465, 591] on div "About" at bounding box center [477, 583] width 248 height 20
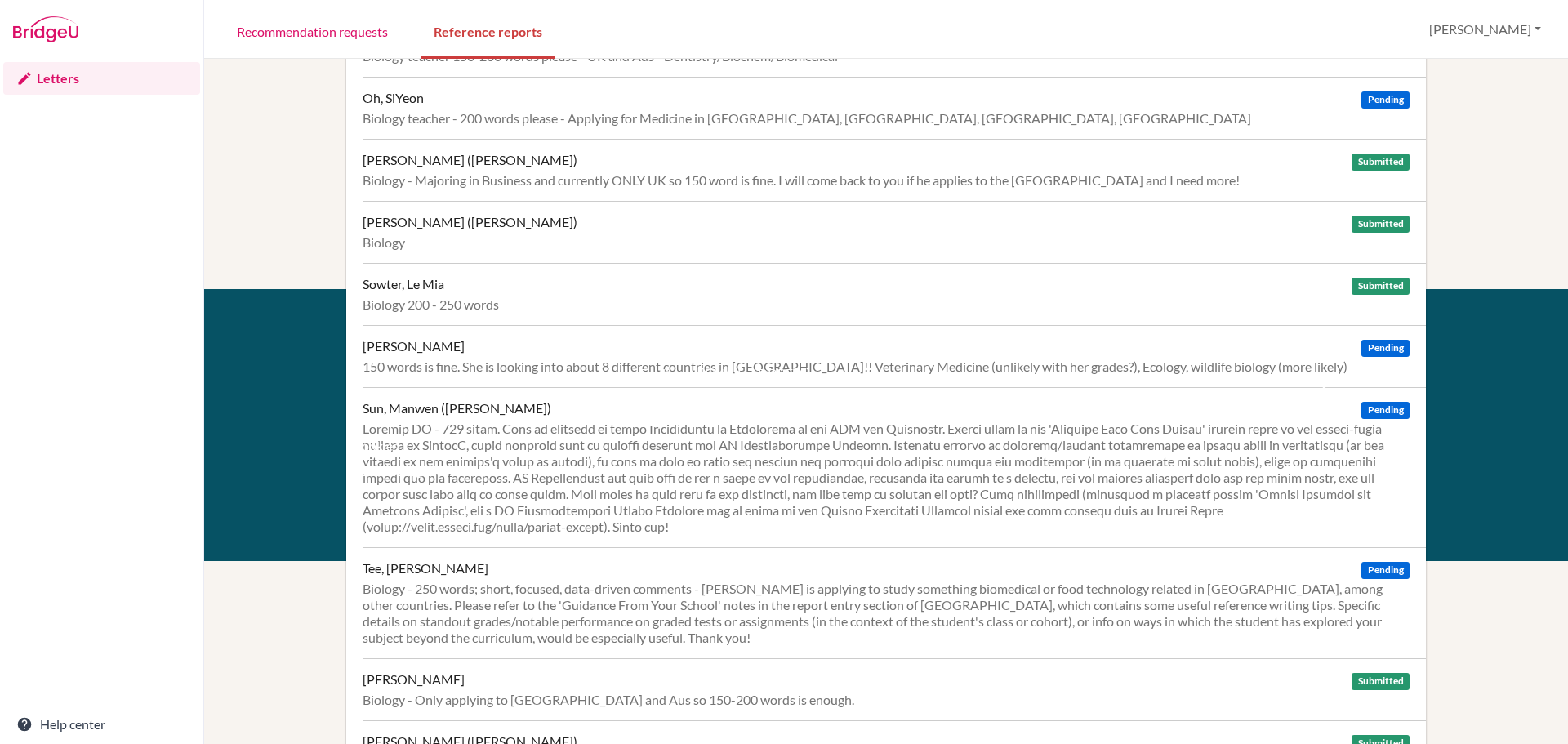
click at [1207, 335] on div "twitter facebook" at bounding box center [1342, 358] width 182 height 60
click at [418, 348] on div "About Resources Terms Privacy Cookies Acknowledgements" at bounding box center [477, 412] width 273 height 167
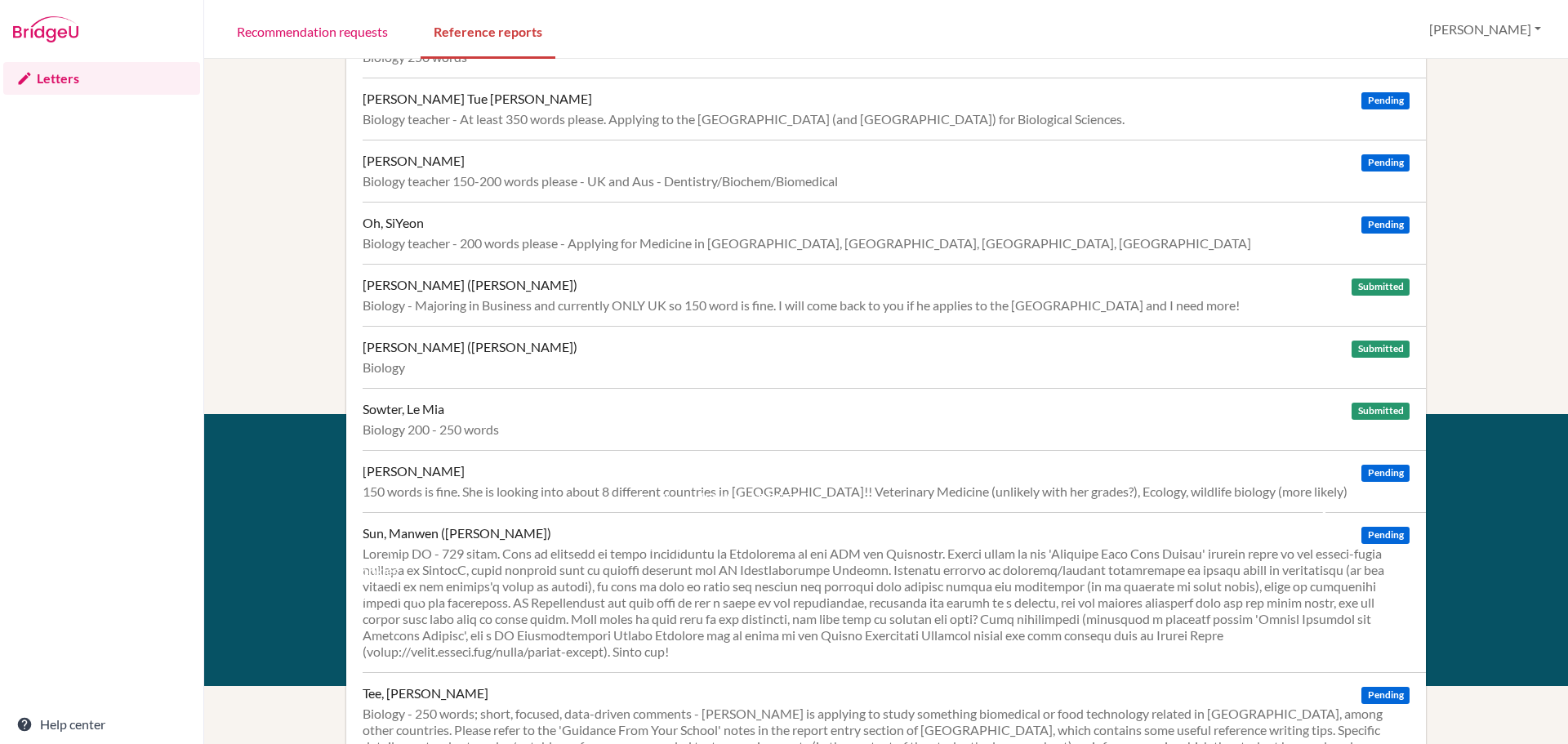
scroll to position [490, 0]
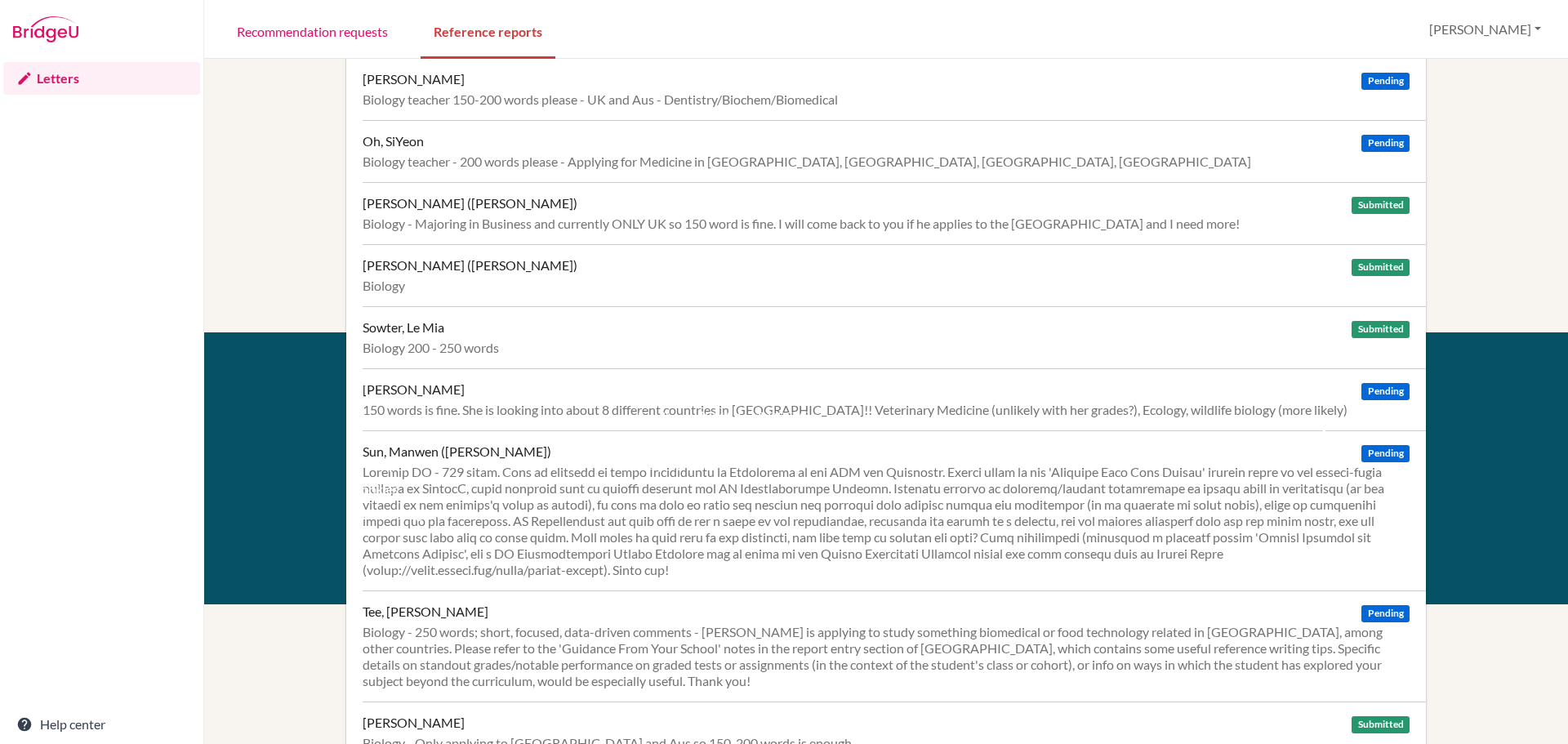
click at [469, 343] on div "Biology 200 - 250 words" at bounding box center [885, 348] width 1047 height 16
click at [480, 388] on div "About" at bounding box center [477, 382] width 248 height 20
click at [441, 399] on div "About Resources Terms Privacy Cookies Acknowledgements" at bounding box center [477, 455] width 273 height 167
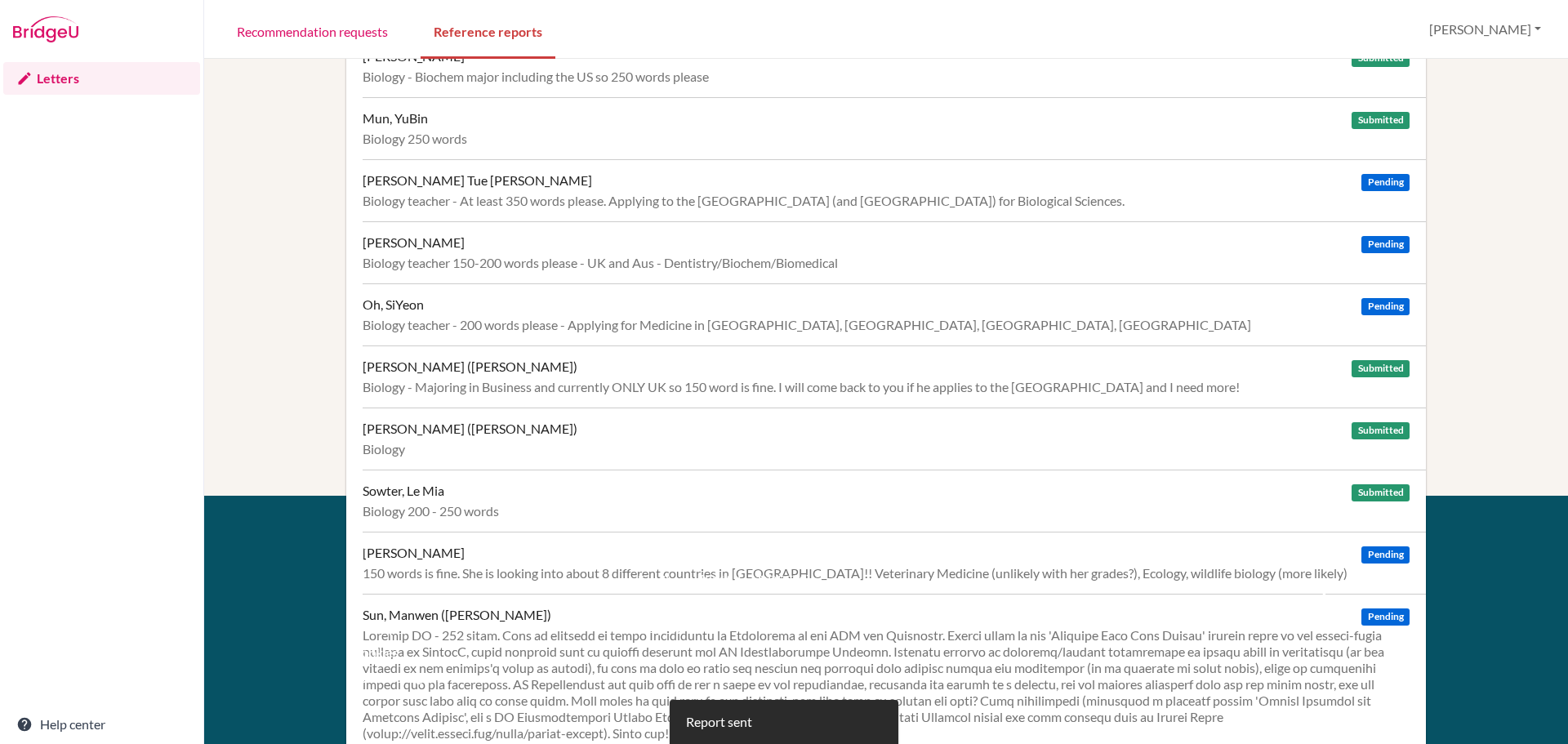
scroll to position [408, 0]
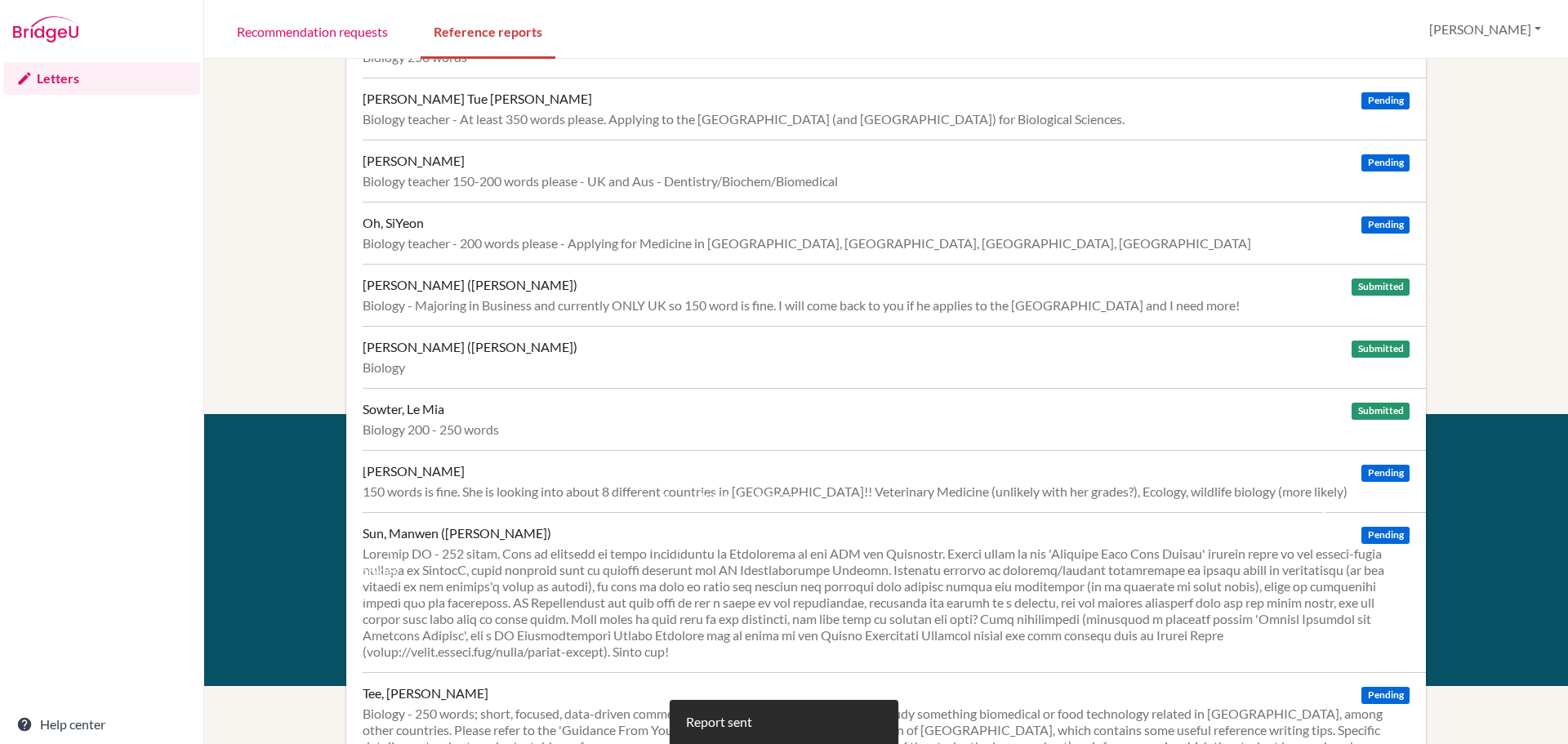
click at [458, 485] on div "About Resources Terms Privacy Cookies Acknowledgements" at bounding box center [477, 537] width 273 height 167
click at [1375, 472] on div "twitter facebook" at bounding box center [1342, 483] width 182 height 60
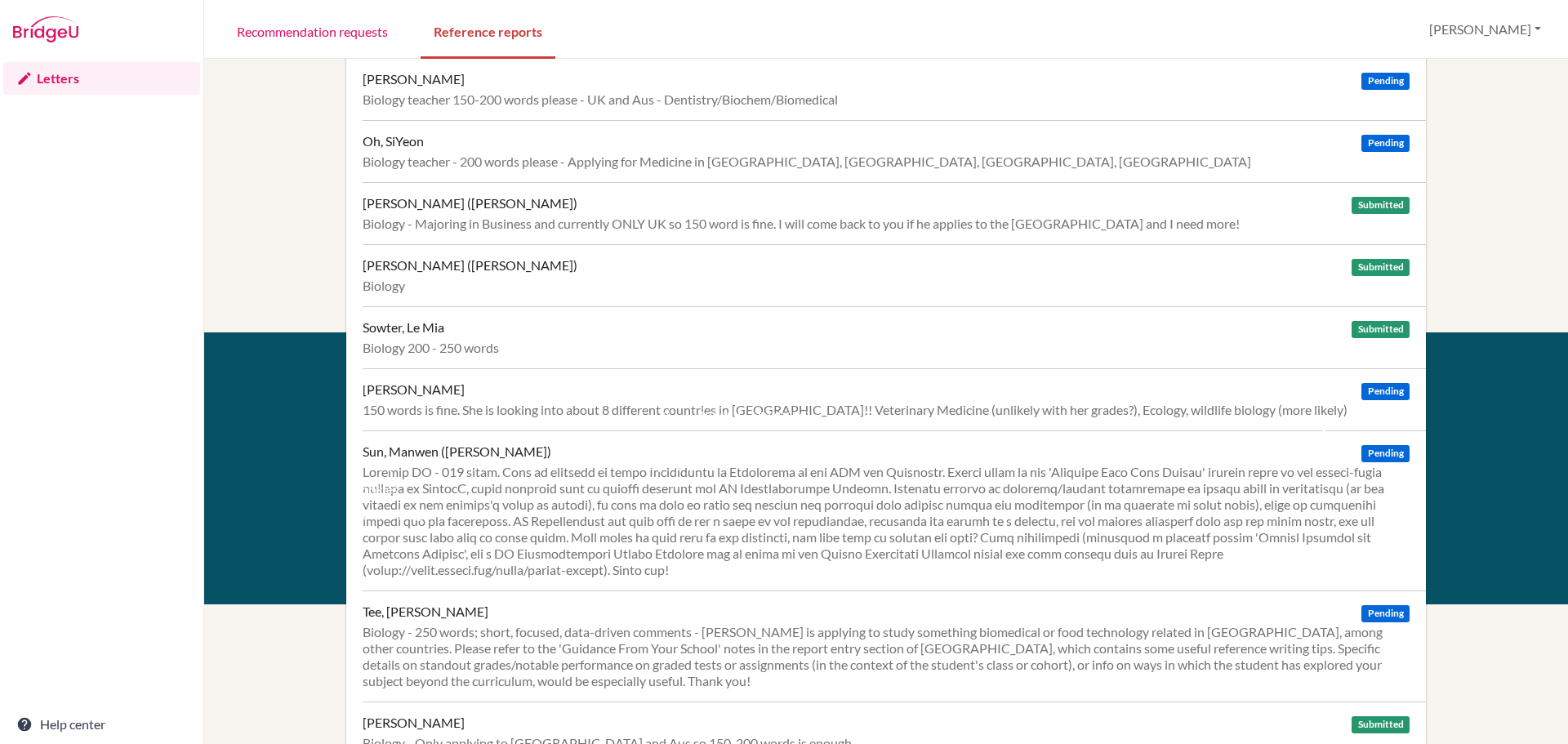
click at [428, 400] on div "About Resources Terms Privacy Cookies Acknowledgements" at bounding box center [477, 455] width 273 height 167
click at [1373, 388] on div "twitter facebook" at bounding box center [1342, 401] width 182 height 60
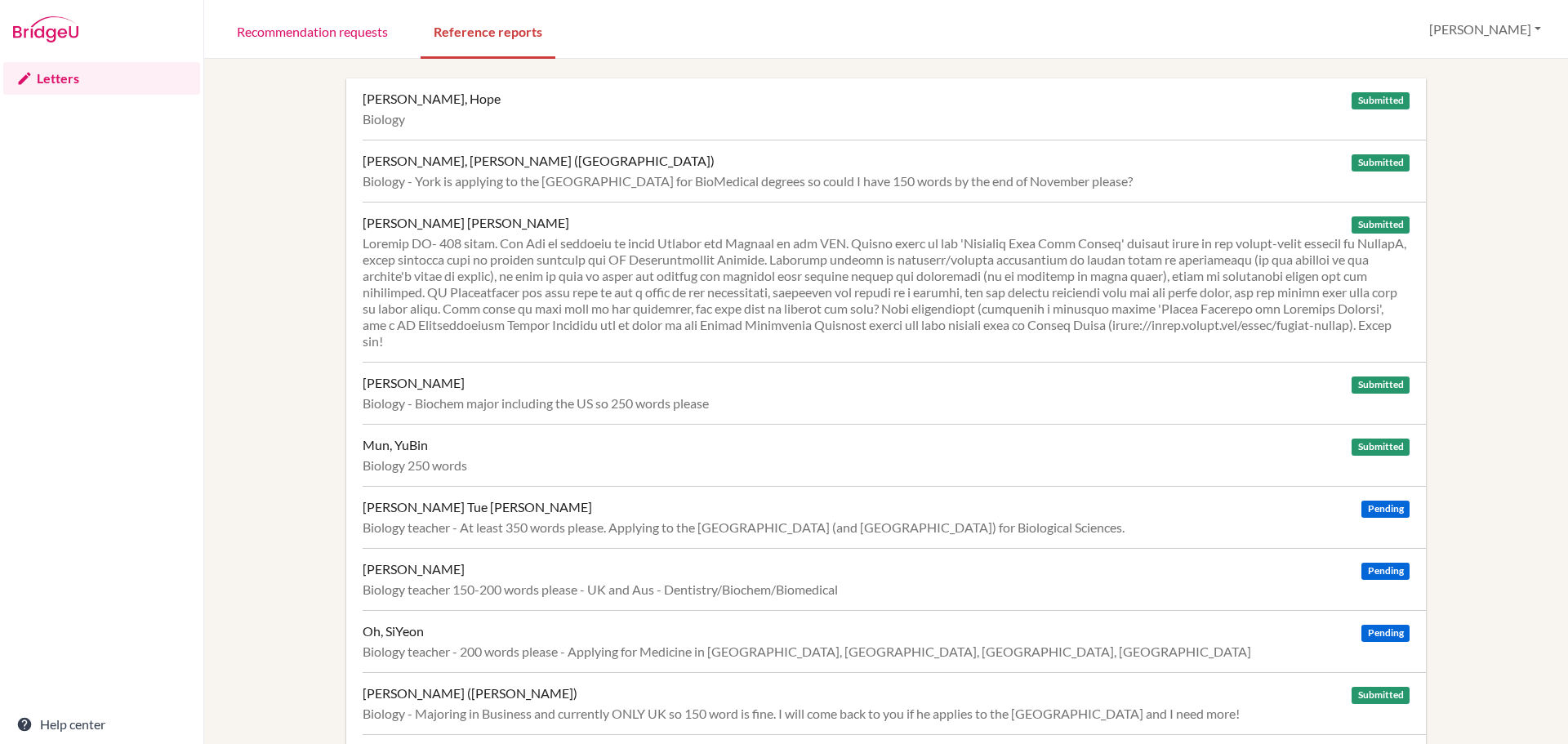
scroll to position [408, 0]
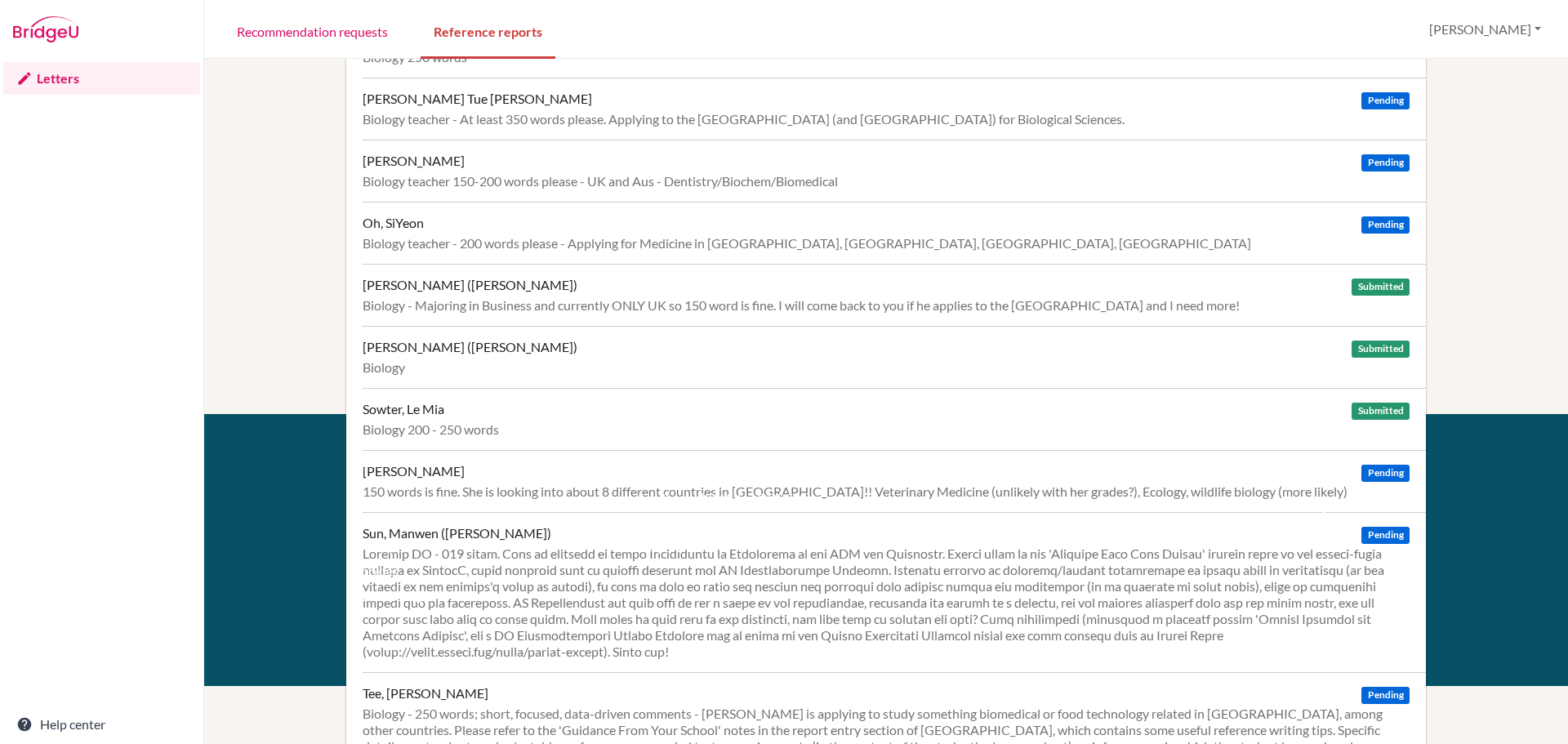
click at [1389, 473] on div "twitter facebook" at bounding box center [1342, 483] width 182 height 60
click at [1378, 471] on div "twitter facebook" at bounding box center [1342, 483] width 182 height 60
click at [831, 485] on div "Support Email us at hi@bridge-u.com Help Center" at bounding box center [753, 512] width 255 height 119
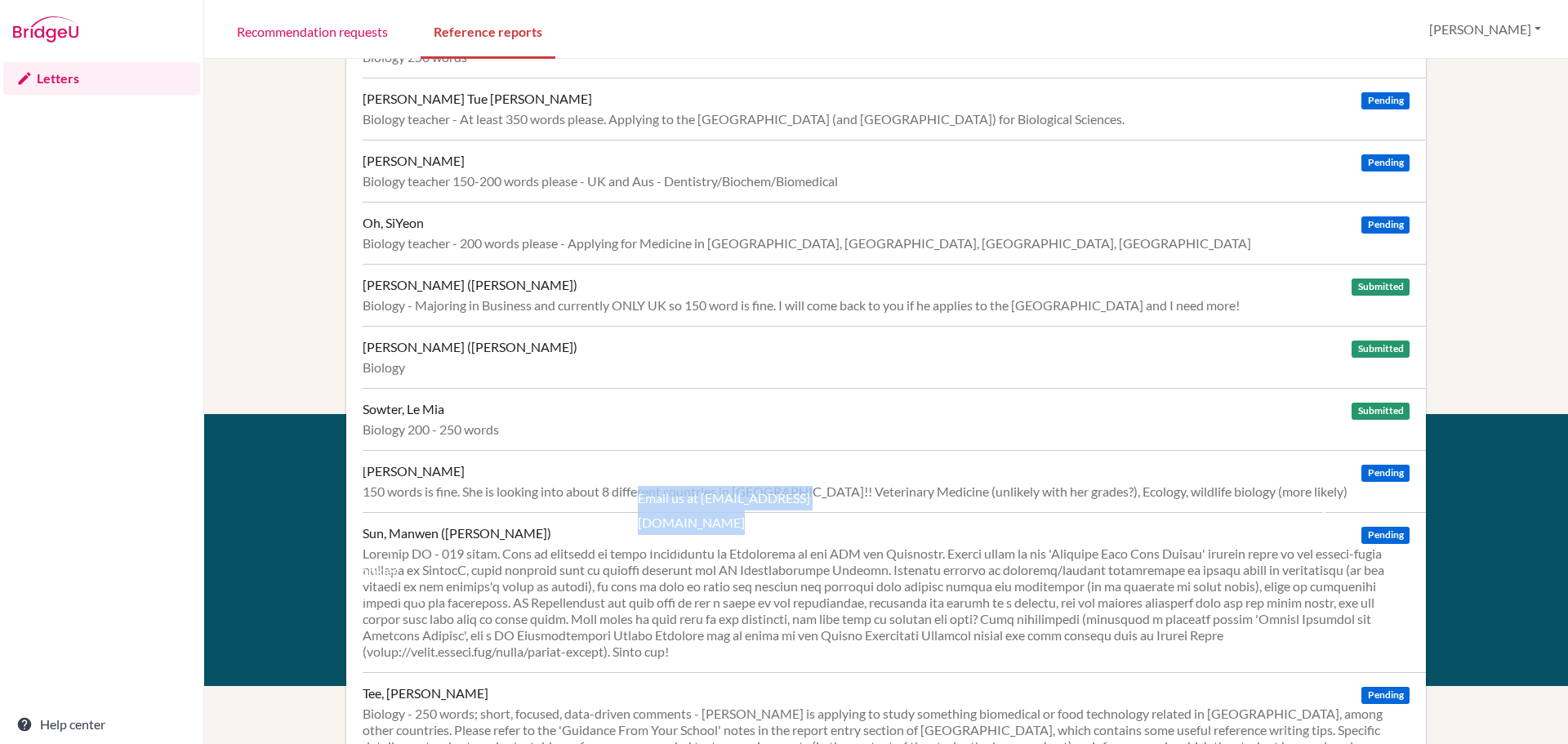
click at [831, 485] on div "Support Email us at hi@bridge-u.com Help Center" at bounding box center [753, 512] width 255 height 119
click at [788, 642] on div at bounding box center [885, 603] width 1047 height 114
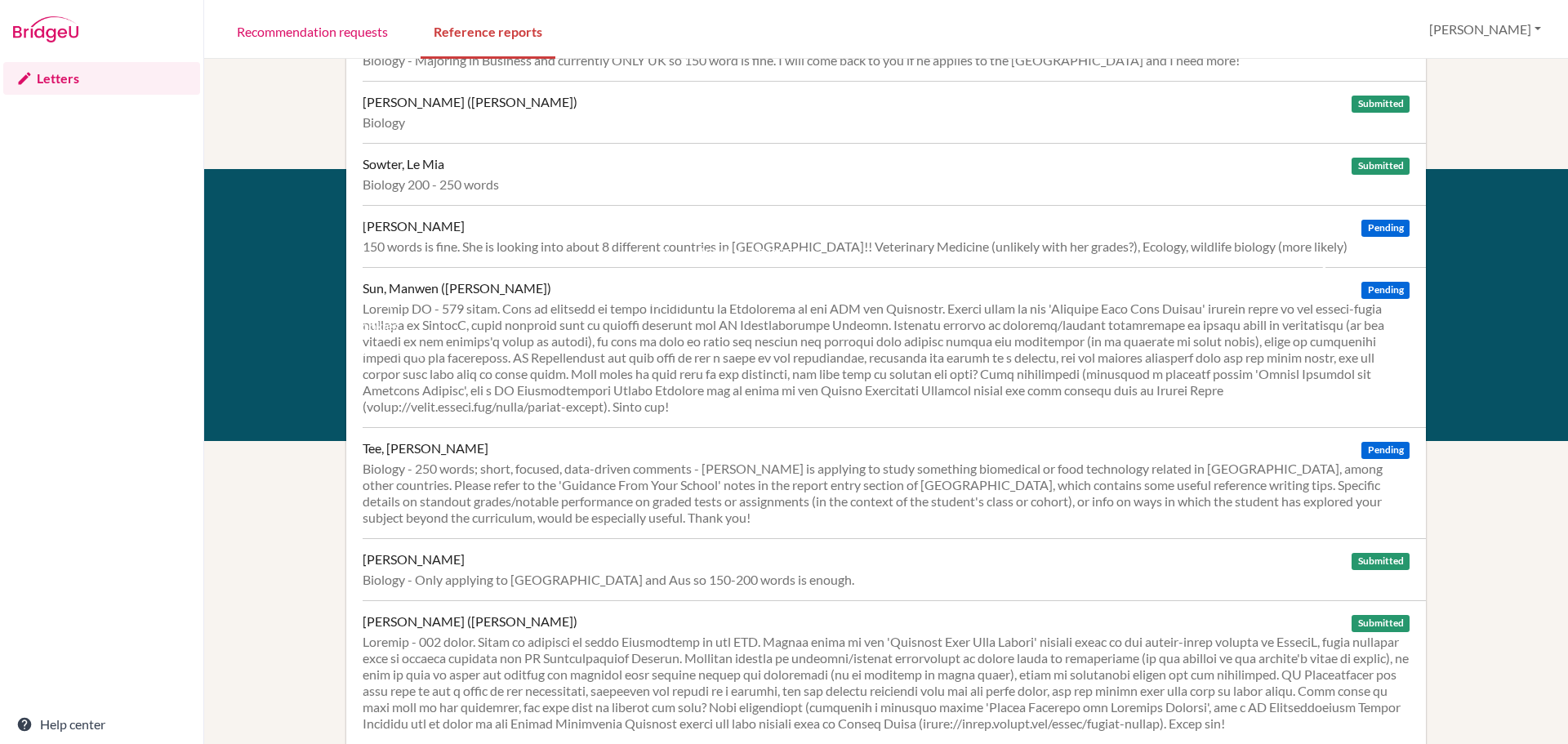
scroll to position [793, 0]
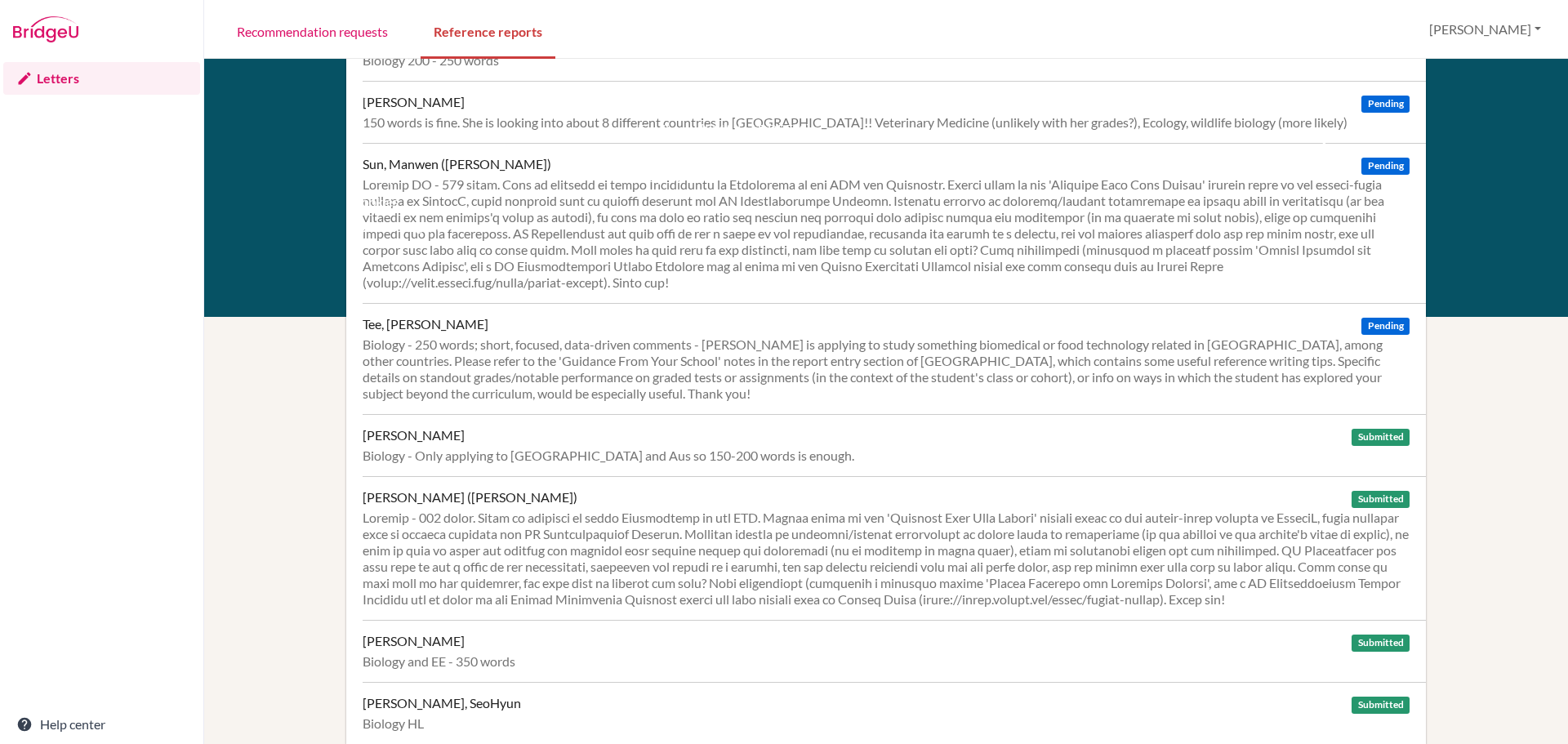
click at [569, 336] on div "Biology - 250 words; short, focused, data-driven comments - Ming Yoon is applyi…" at bounding box center [885, 369] width 1047 height 65
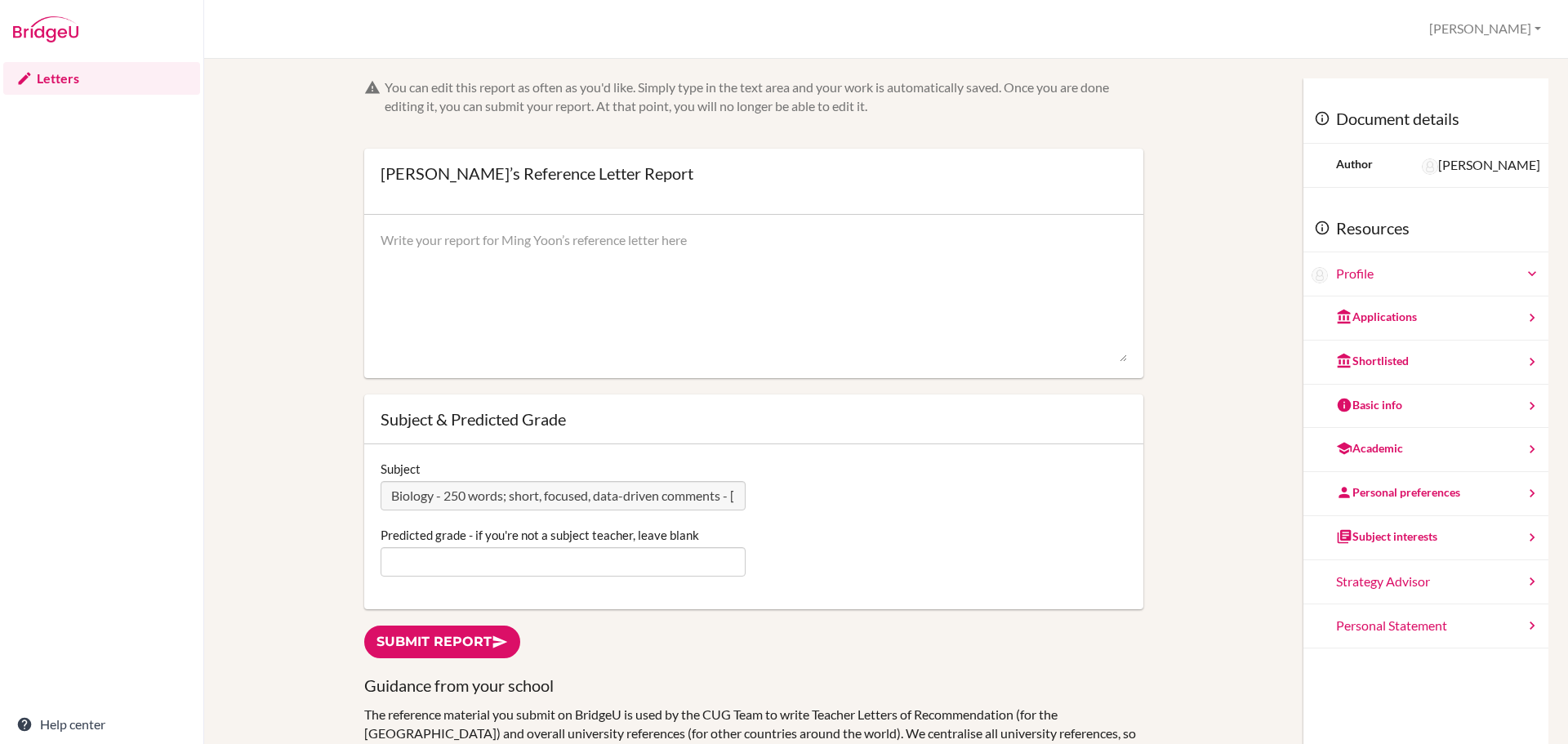
click at [480, 235] on textarea at bounding box center [754, 297] width 747 height 131
drag, startPoint x: 384, startPoint y: 175, endPoint x: 453, endPoint y: 172, distance: 69.1
click at [453, 172] on div "[PERSON_NAME]’s Reference Letter Report" at bounding box center [537, 173] width 313 height 16
copy div "[PERSON_NAME]"
click at [417, 258] on textarea at bounding box center [754, 297] width 747 height 131
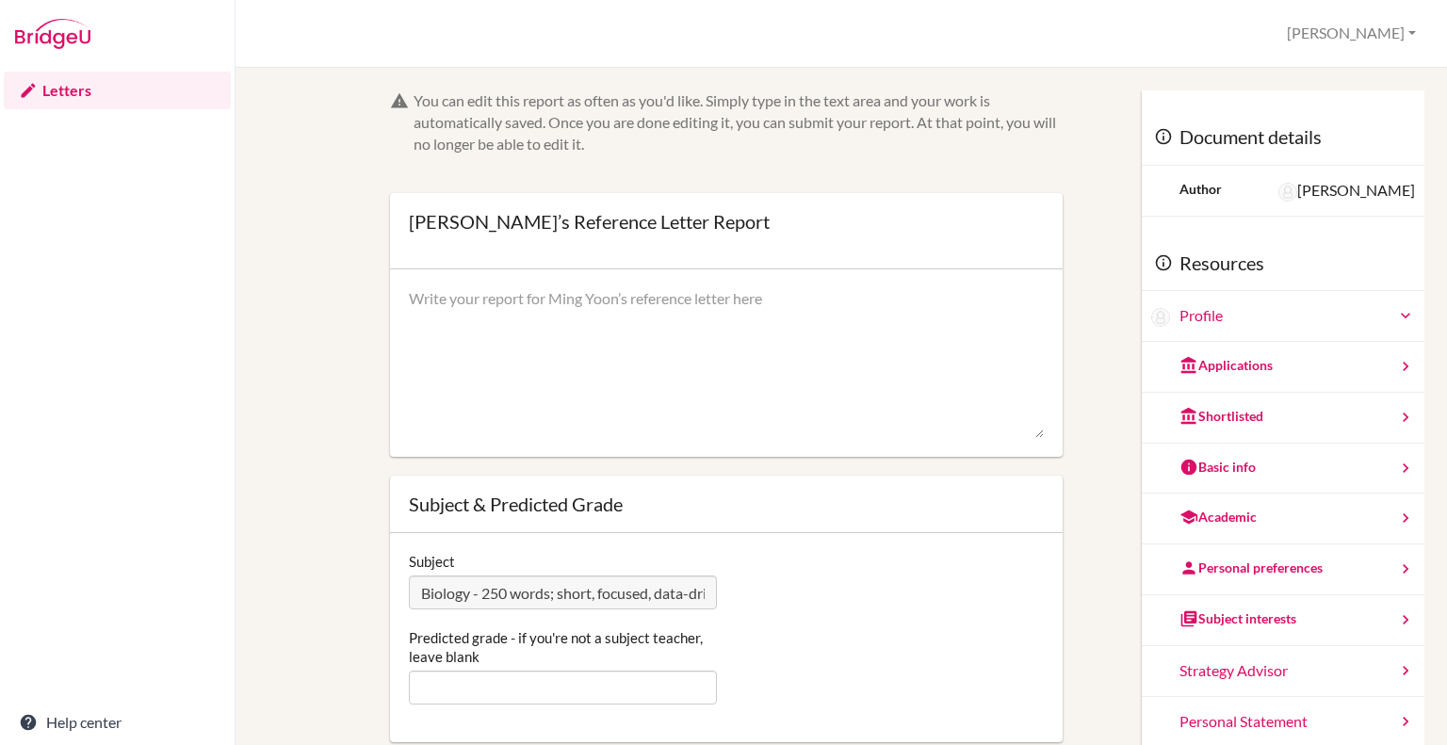
click at [625, 320] on textarea at bounding box center [726, 363] width 635 height 151
paste textarea "Ming Yoon has shown in the last two years that she is a very capable Biologist.…"
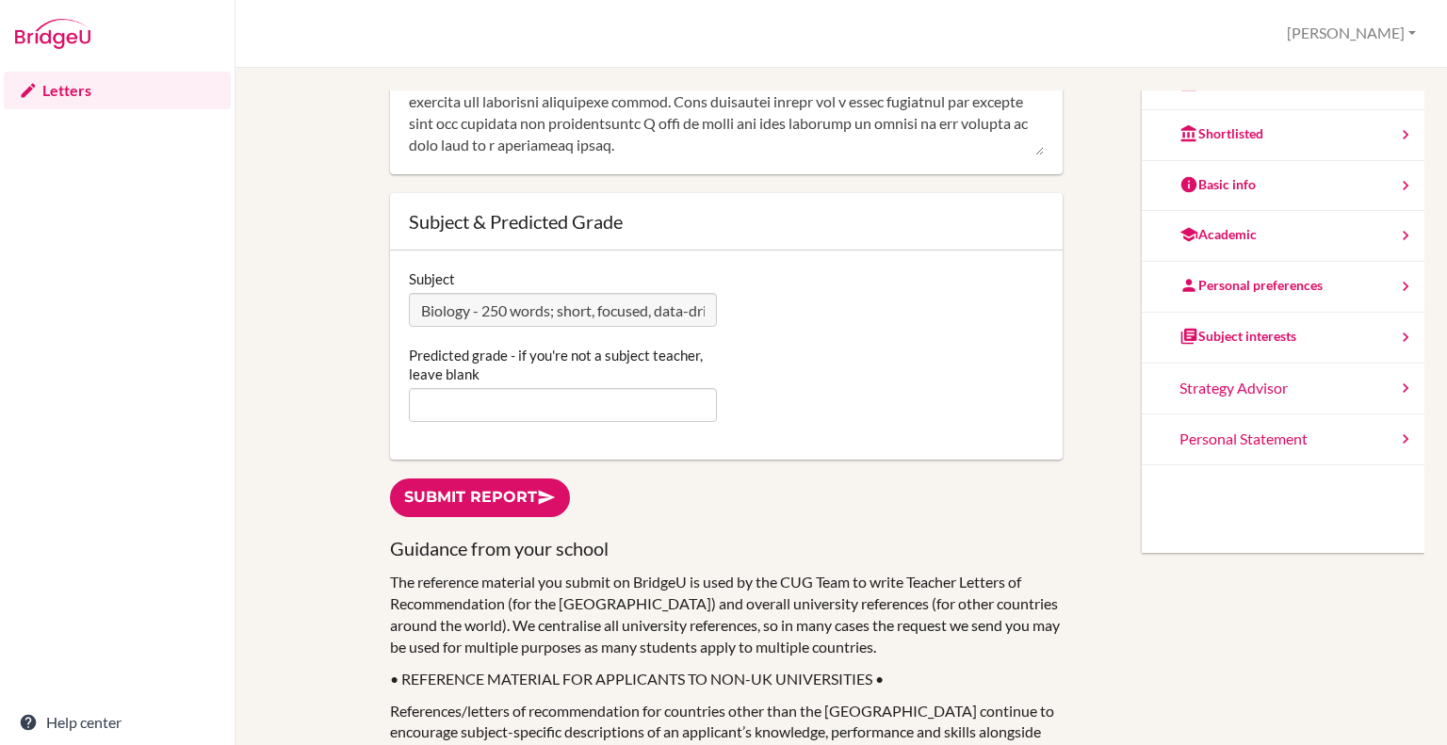
scroll to position [377, 0]
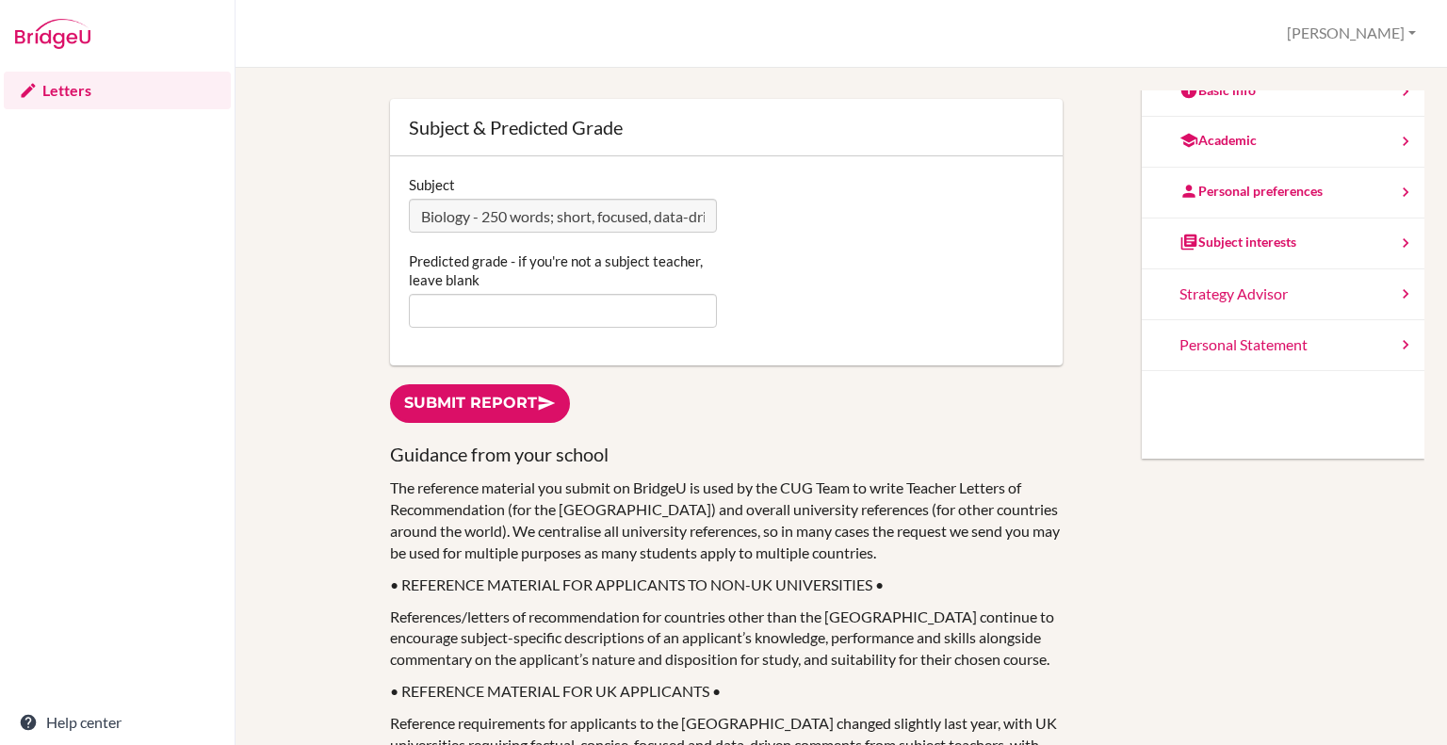
type textarea "Ming Yoon has shown in the last two years that she is a very capable Biologist.…"
click at [516, 327] on input "Predicted grade - if you're not a subject teacher, leave blank" at bounding box center [563, 311] width 308 height 34
type input "6"
click at [473, 397] on link "Submit report" at bounding box center [480, 403] width 180 height 39
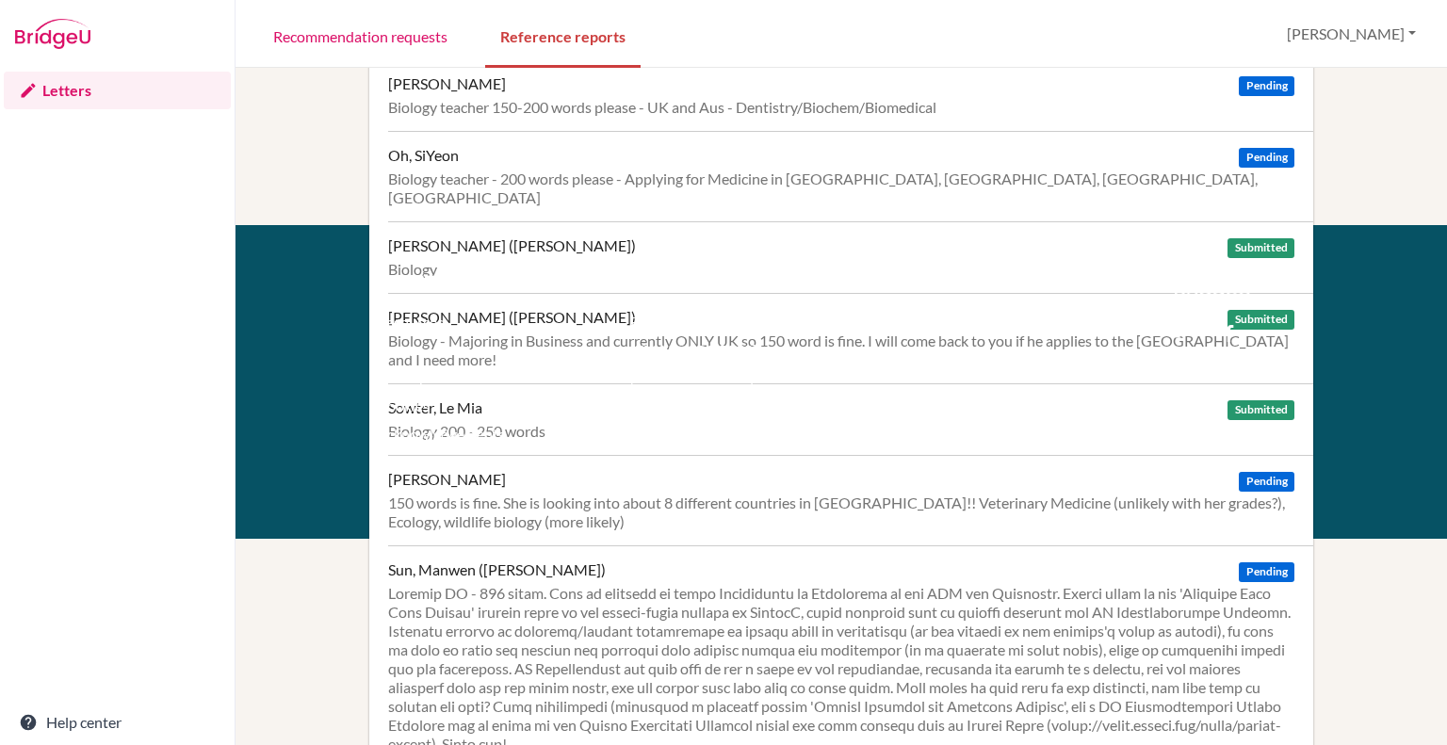
scroll to position [422, 0]
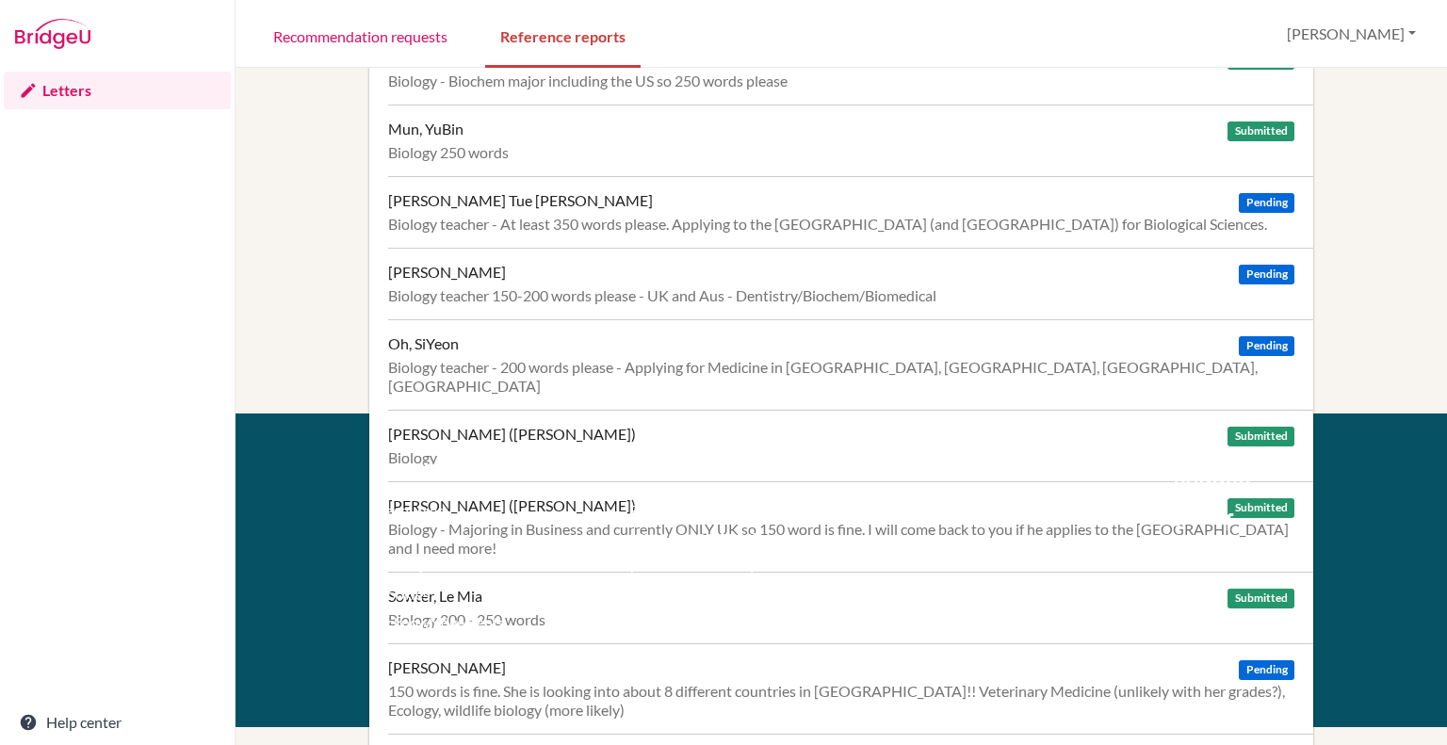
click at [480, 349] on div "Oh, SiYeon Pending" at bounding box center [841, 343] width 906 height 19
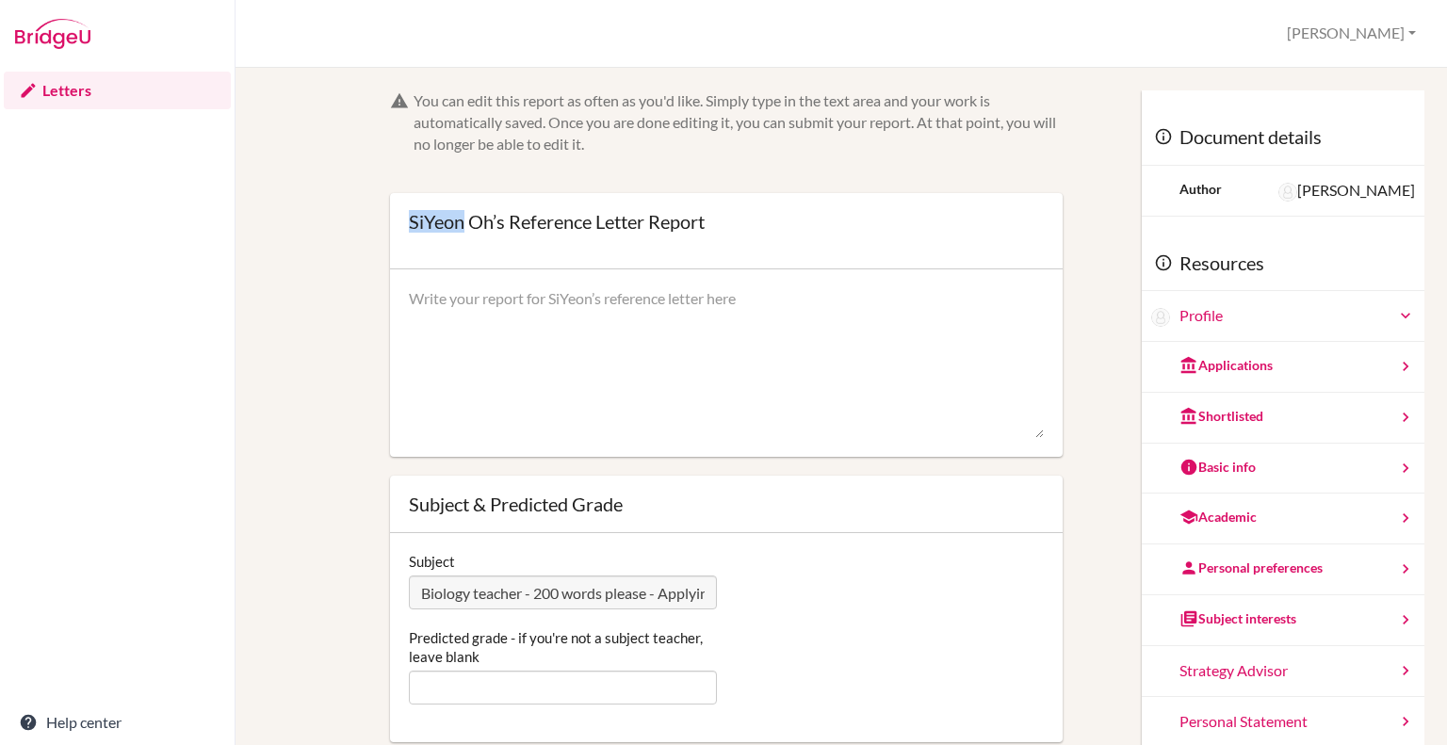
drag, startPoint x: 408, startPoint y: 222, endPoint x: 461, endPoint y: 230, distance: 54.2
click at [461, 230] on div "SiYeon Oh’s Reference Letter Report" at bounding box center [557, 221] width 296 height 19
copy div "SiYeon"
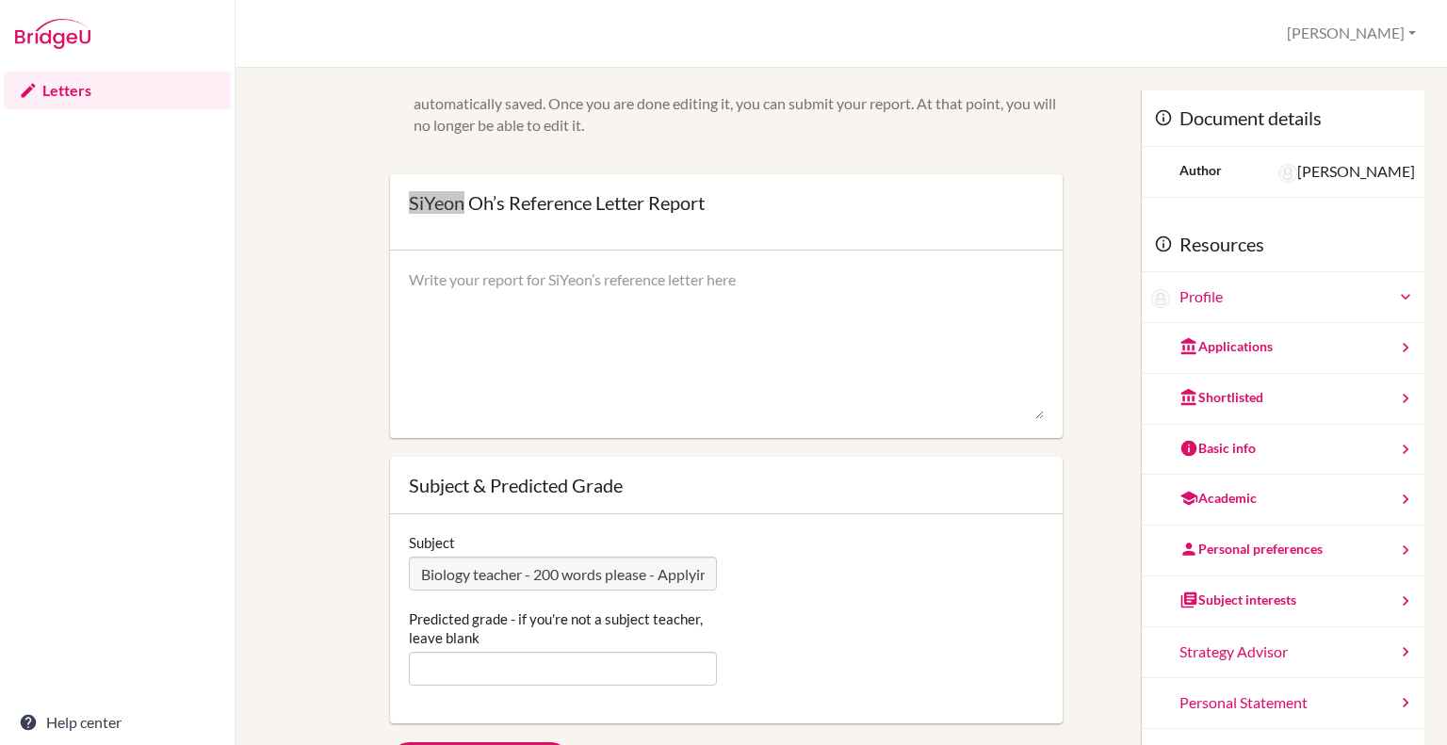
scroll to position [207, 0]
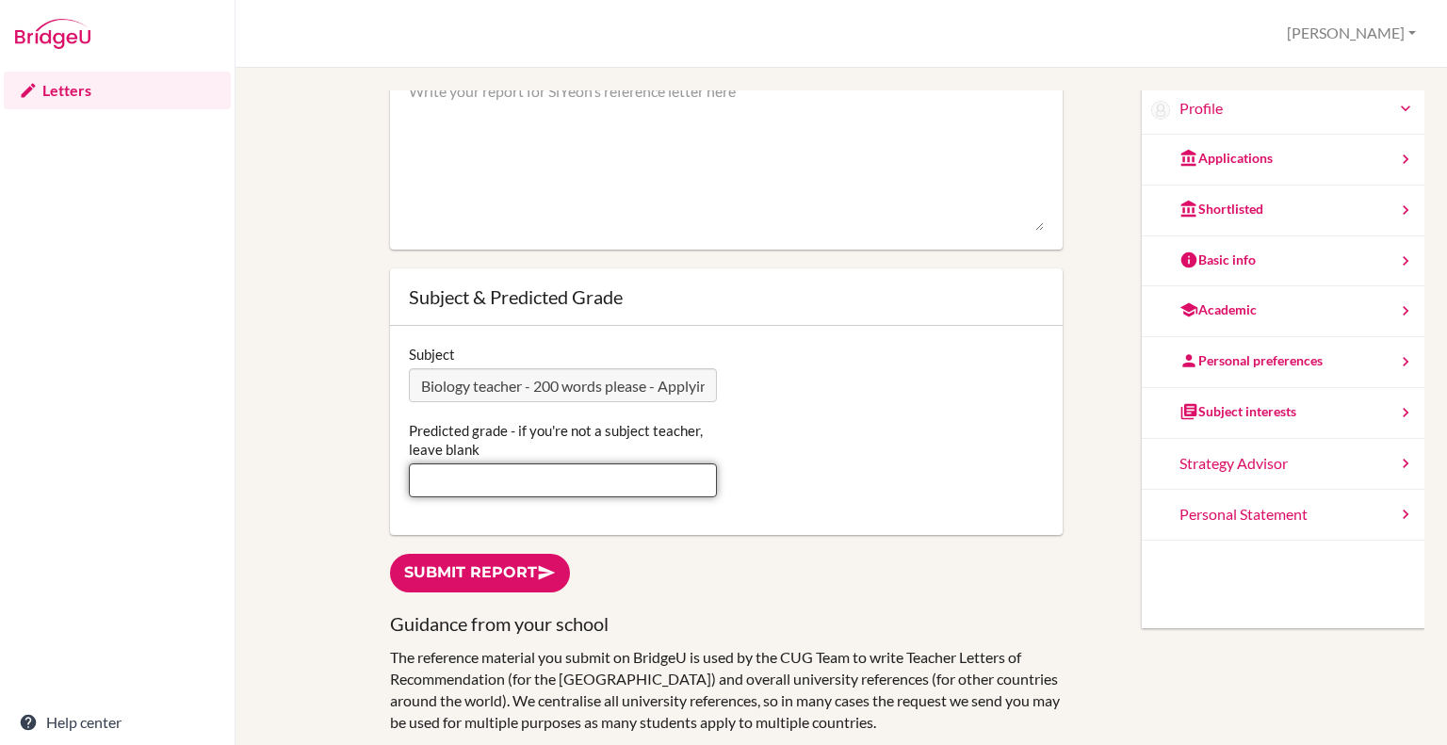
click at [554, 477] on input "Predicted grade - if you're not a subject teacher, leave blank" at bounding box center [563, 480] width 308 height 34
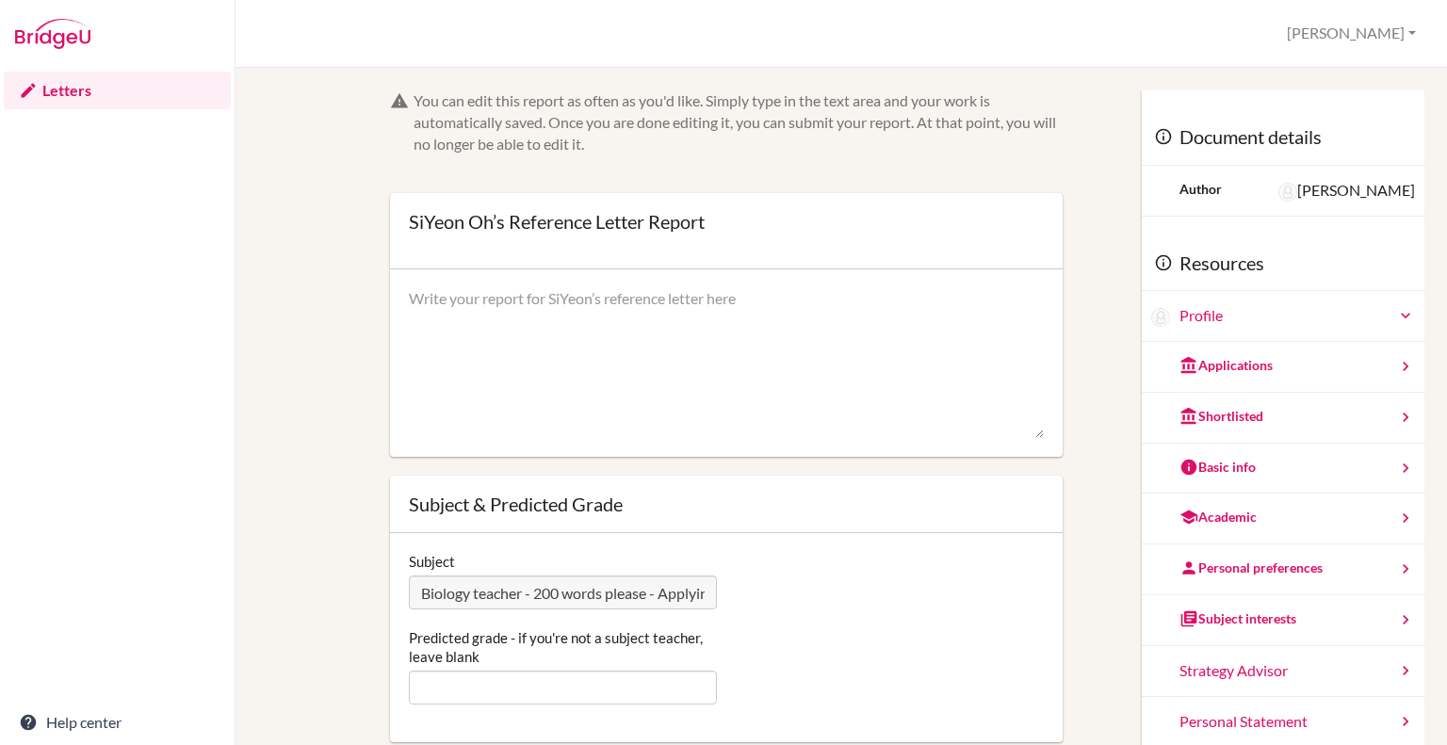
click at [498, 358] on textarea at bounding box center [726, 363] width 635 height 151
paste textarea "SiYeon is an exceptional student. Her ability to quickly grasp difficult abstra…"
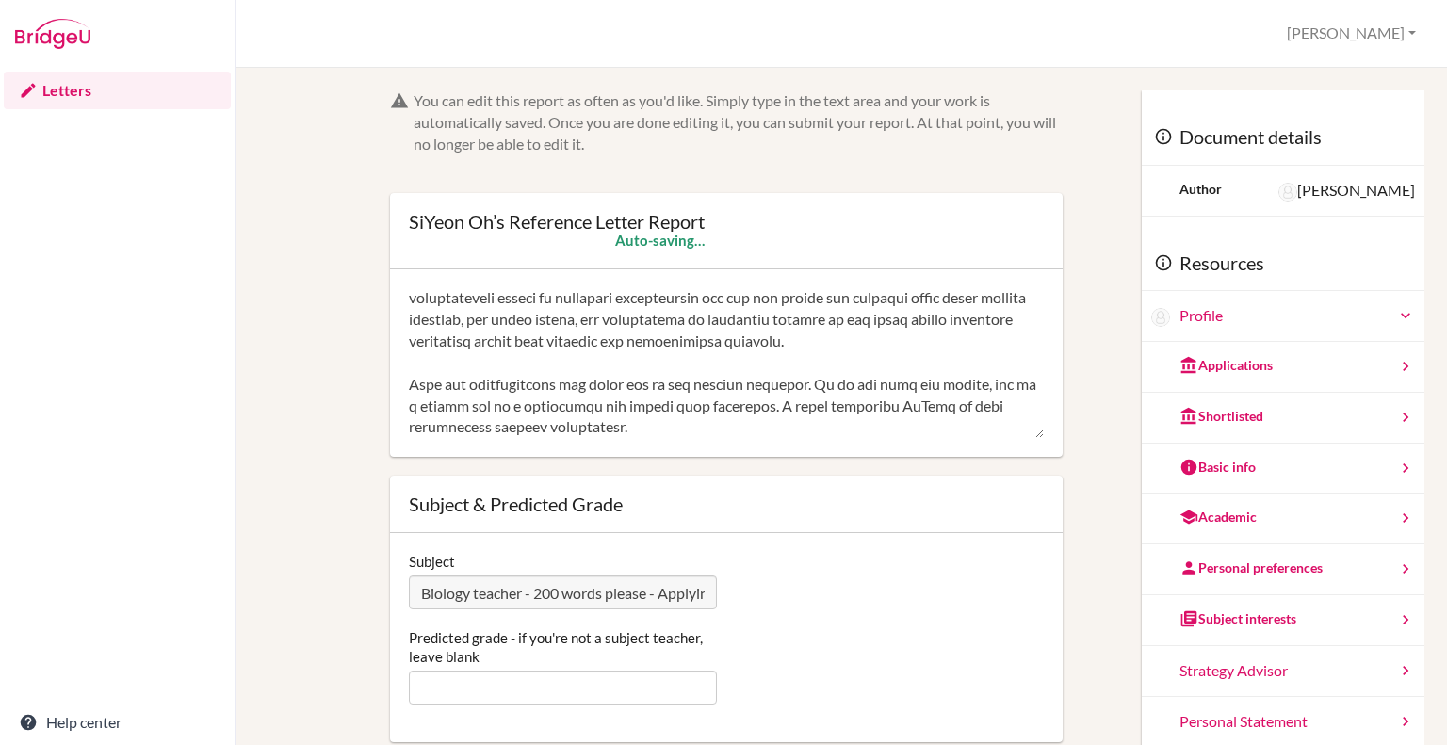
scroll to position [301, 0]
click at [688, 348] on textarea at bounding box center [726, 363] width 635 height 151
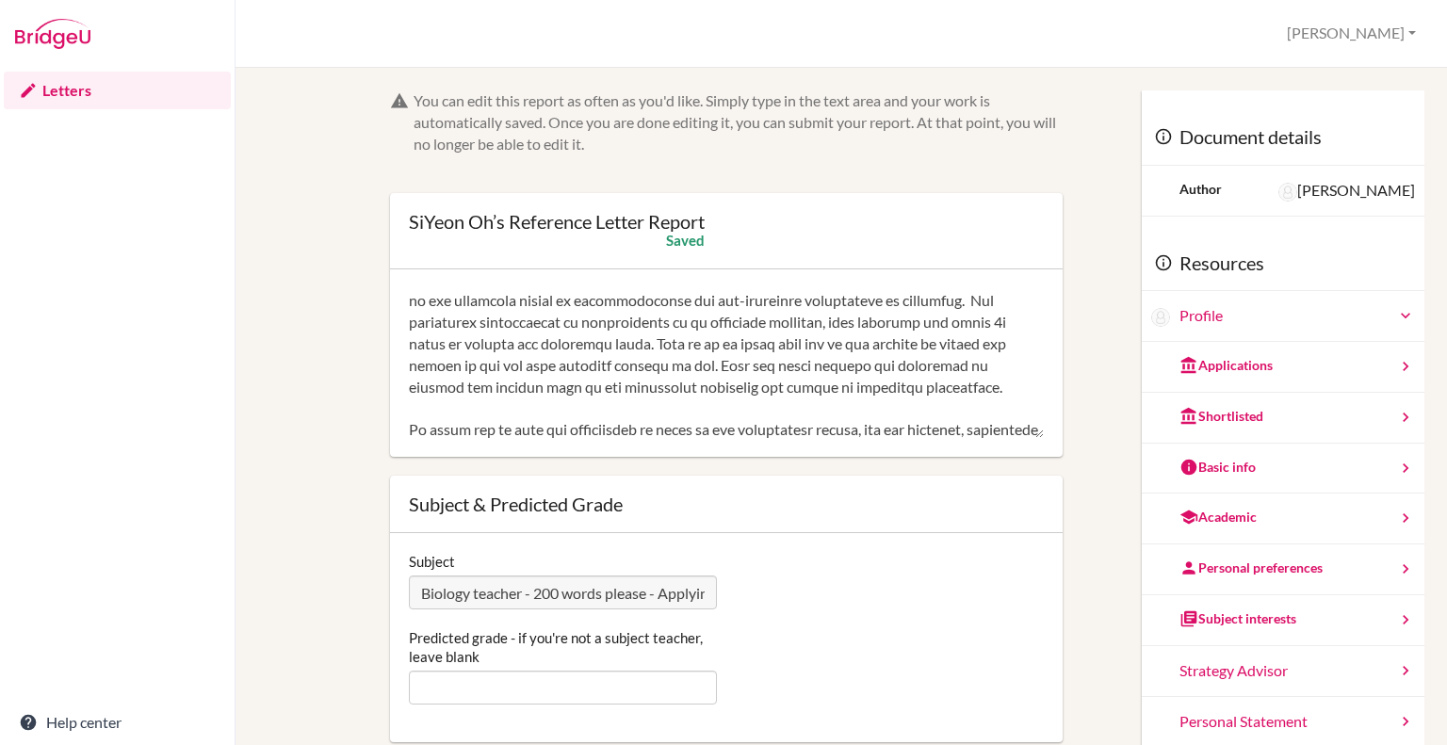
scroll to position [0, 0]
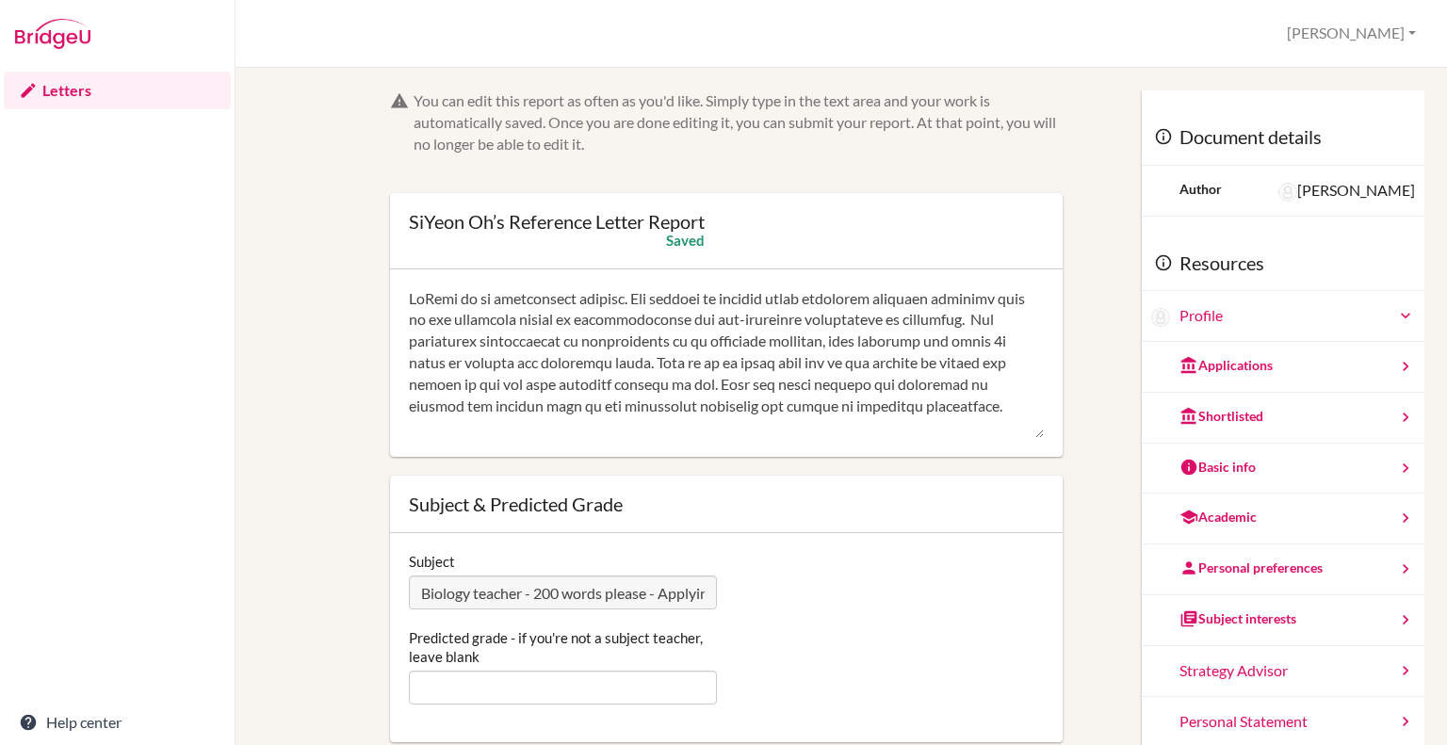
drag, startPoint x: 768, startPoint y: 319, endPoint x: 708, endPoint y: 388, distance: 91.4
click at [708, 388] on textarea at bounding box center [726, 363] width 635 height 151
click at [750, 313] on textarea at bounding box center [726, 363] width 635 height 151
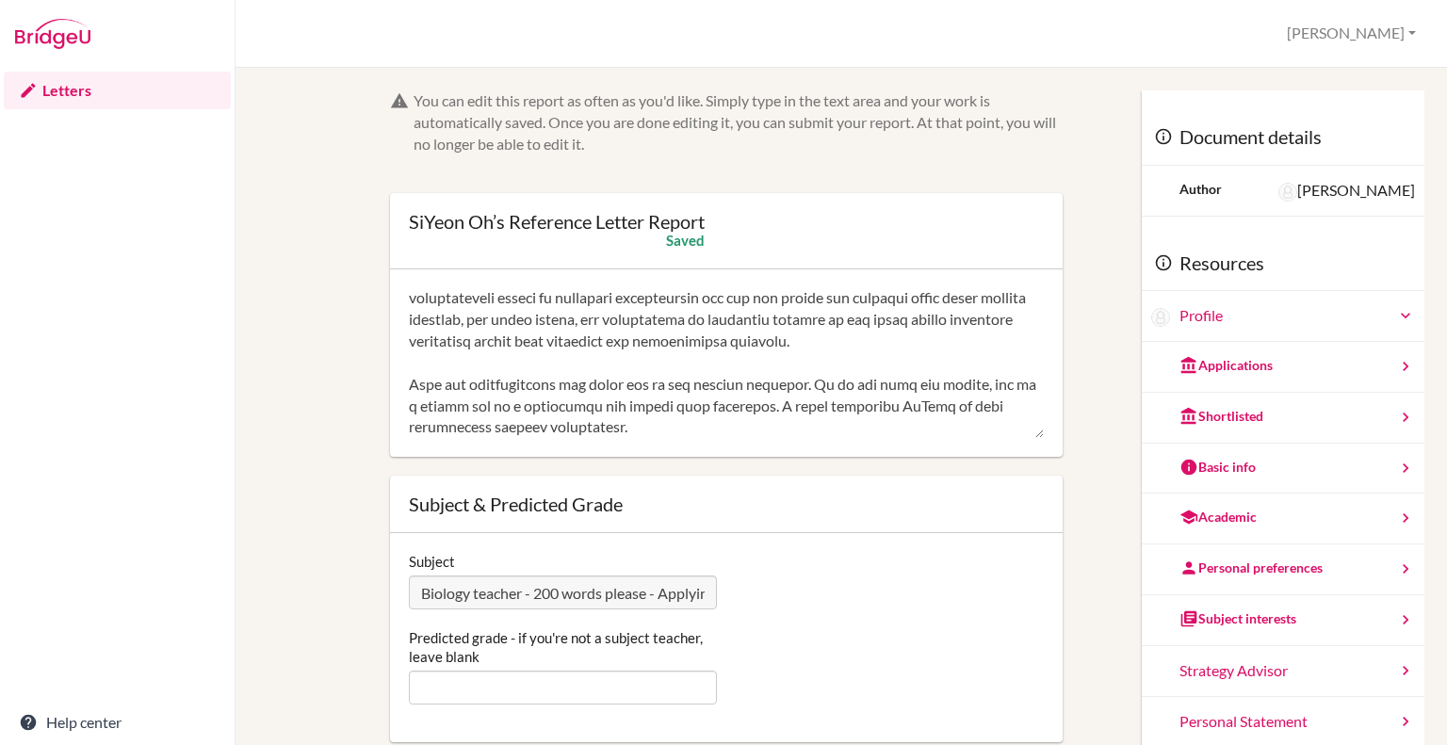
scroll to position [283, 0]
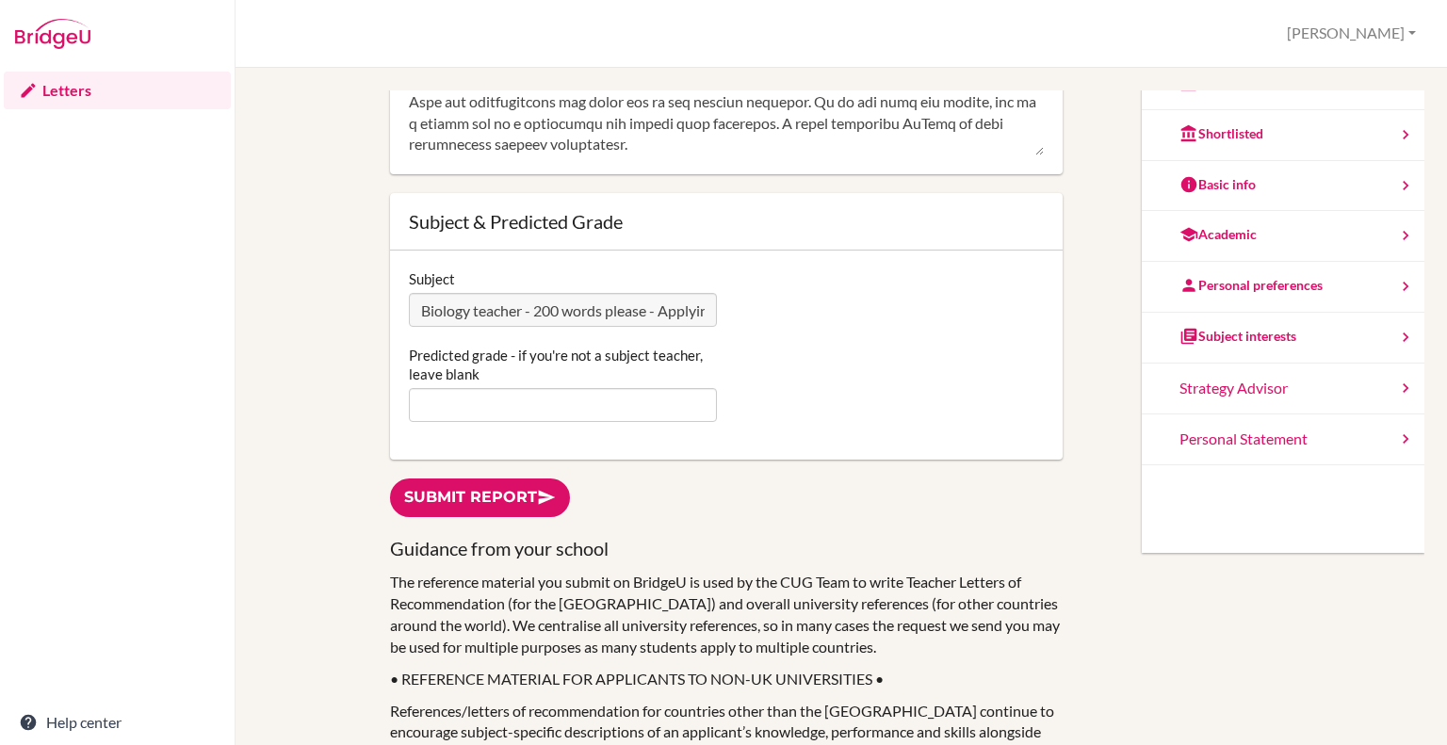
type textarea "SiYeon is an exceptional student. Her ability to quickly grasp difficult abstra…"
click at [516, 398] on input "Predicted grade - if you're not a subject teacher, leave blank" at bounding box center [563, 405] width 308 height 34
type input "7"
click at [485, 485] on link "Submit report" at bounding box center [480, 497] width 180 height 39
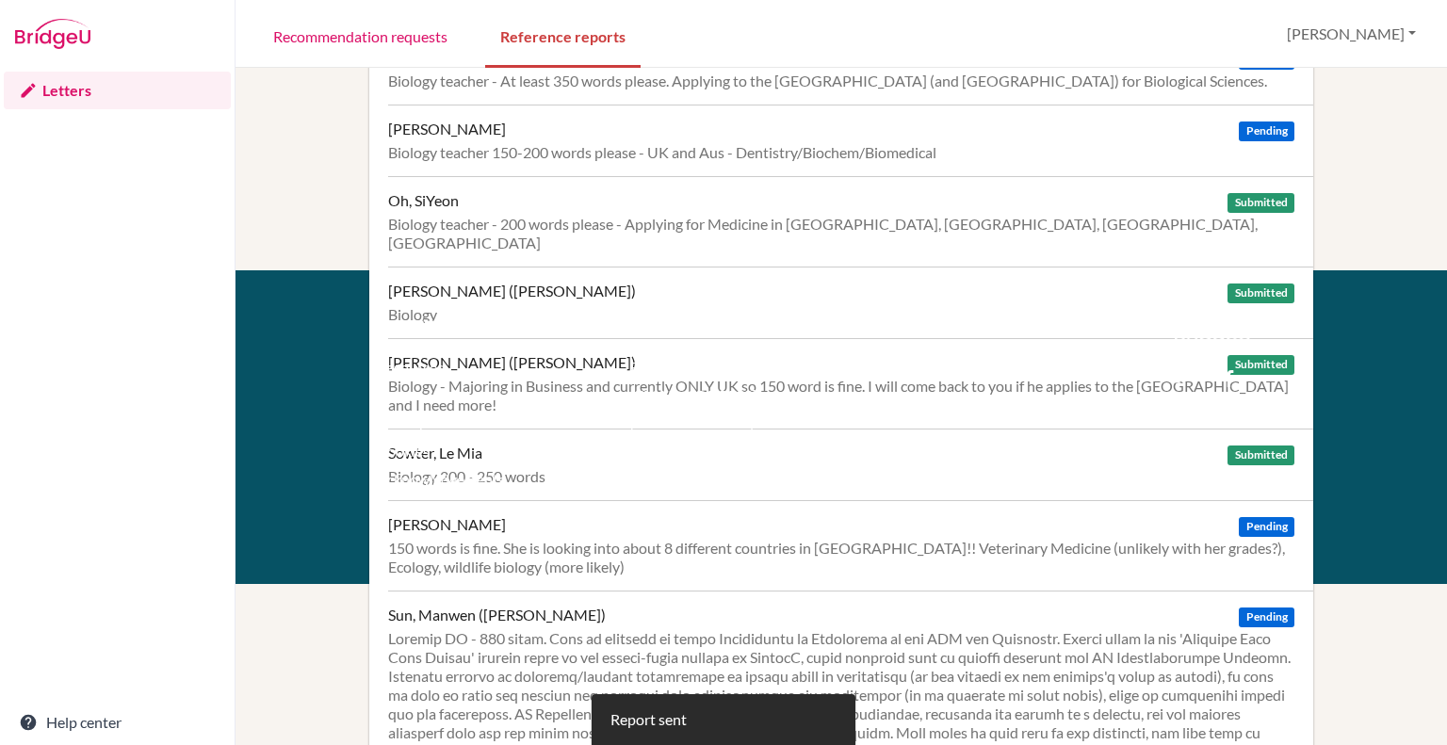
scroll to position [659, 0]
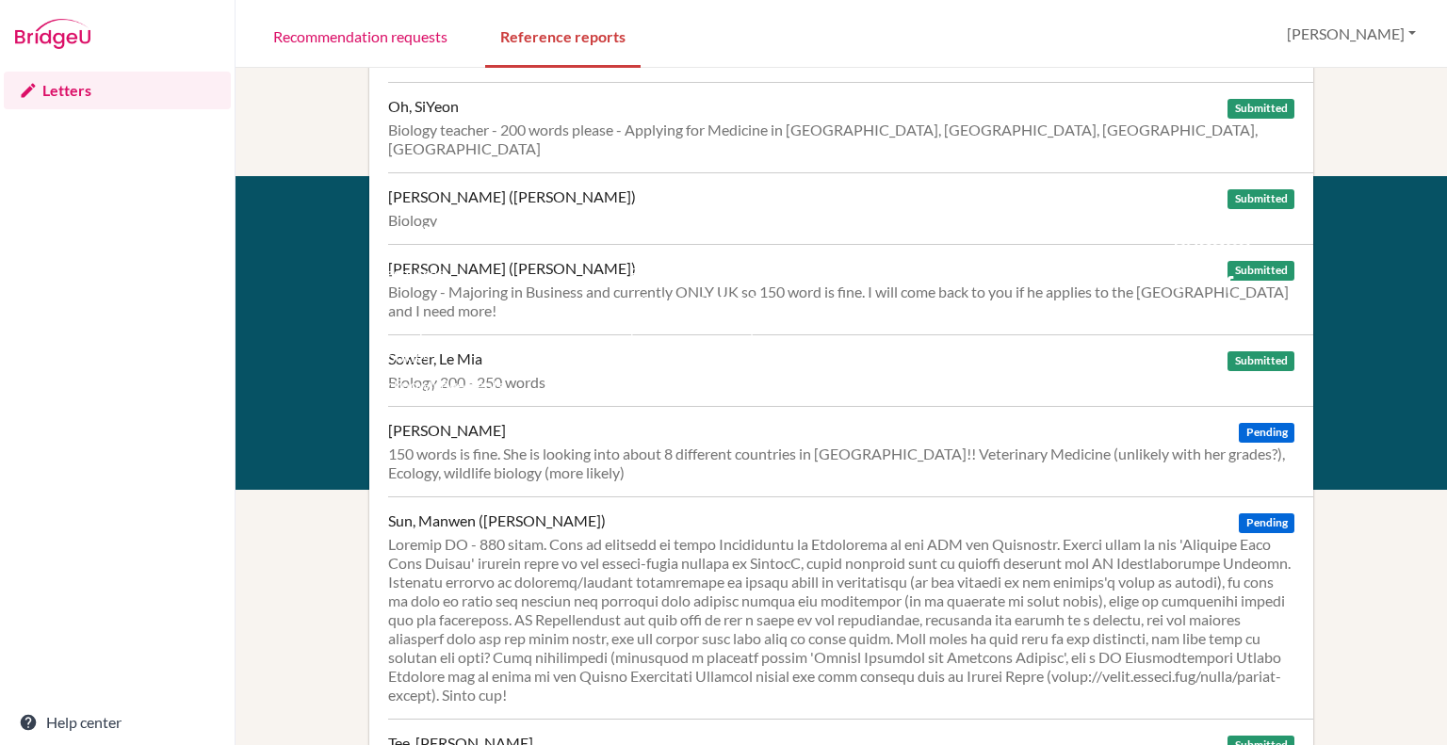
click at [666, 445] on div "150 words is fine. She is looking into about 8 different countries in Europe!! …" at bounding box center [841, 464] width 906 height 38
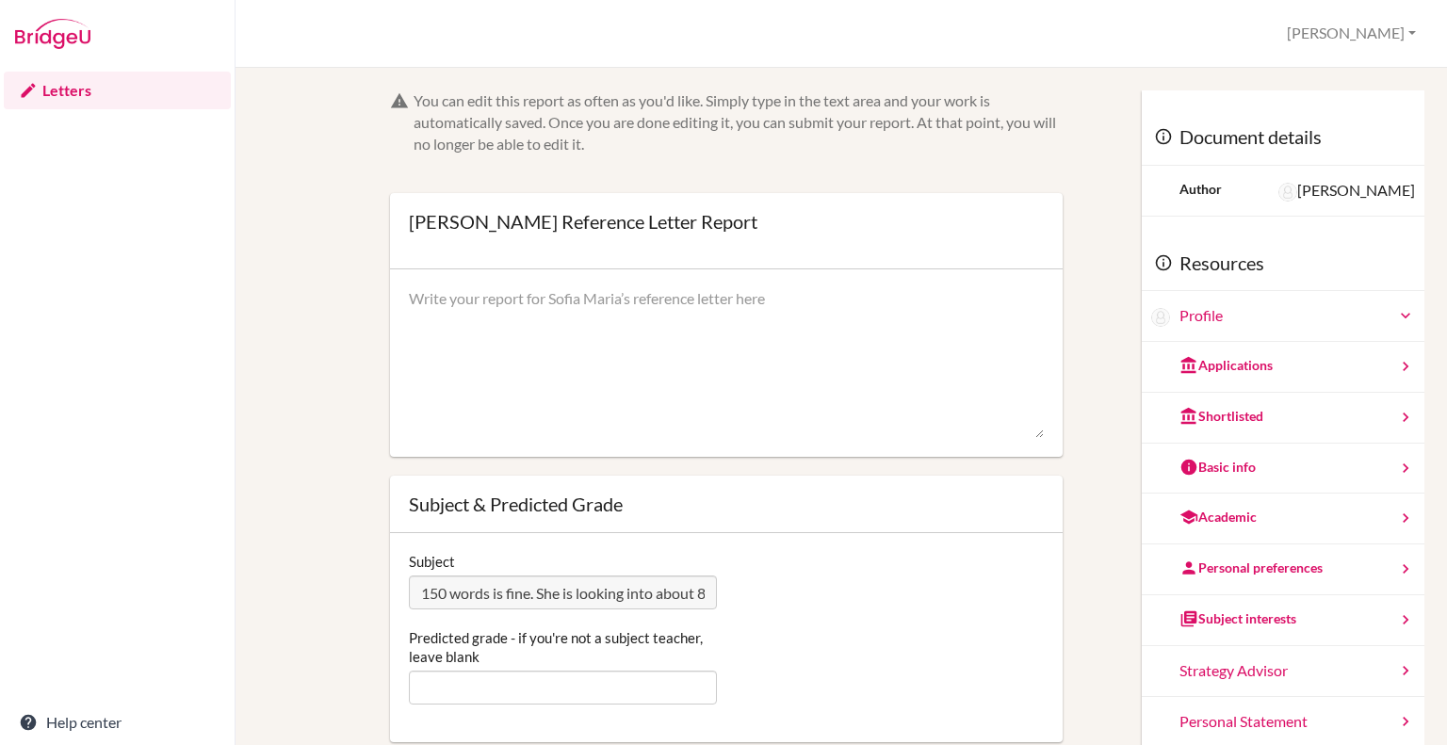
click at [515, 318] on textarea at bounding box center [726, 363] width 635 height 151
paste textarea "I have taught [PERSON_NAME] for 4 years as her Biology teacher. In that time, s…"
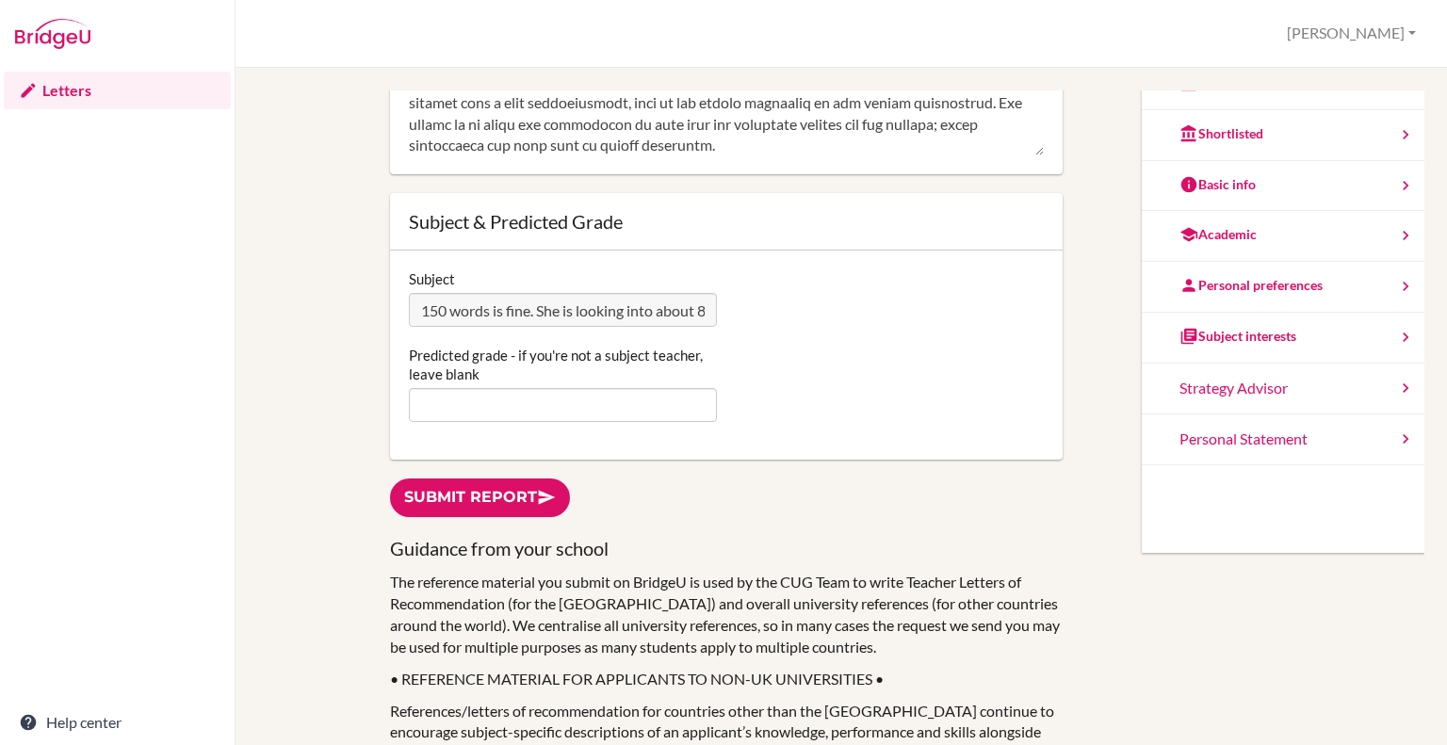
scroll to position [377, 0]
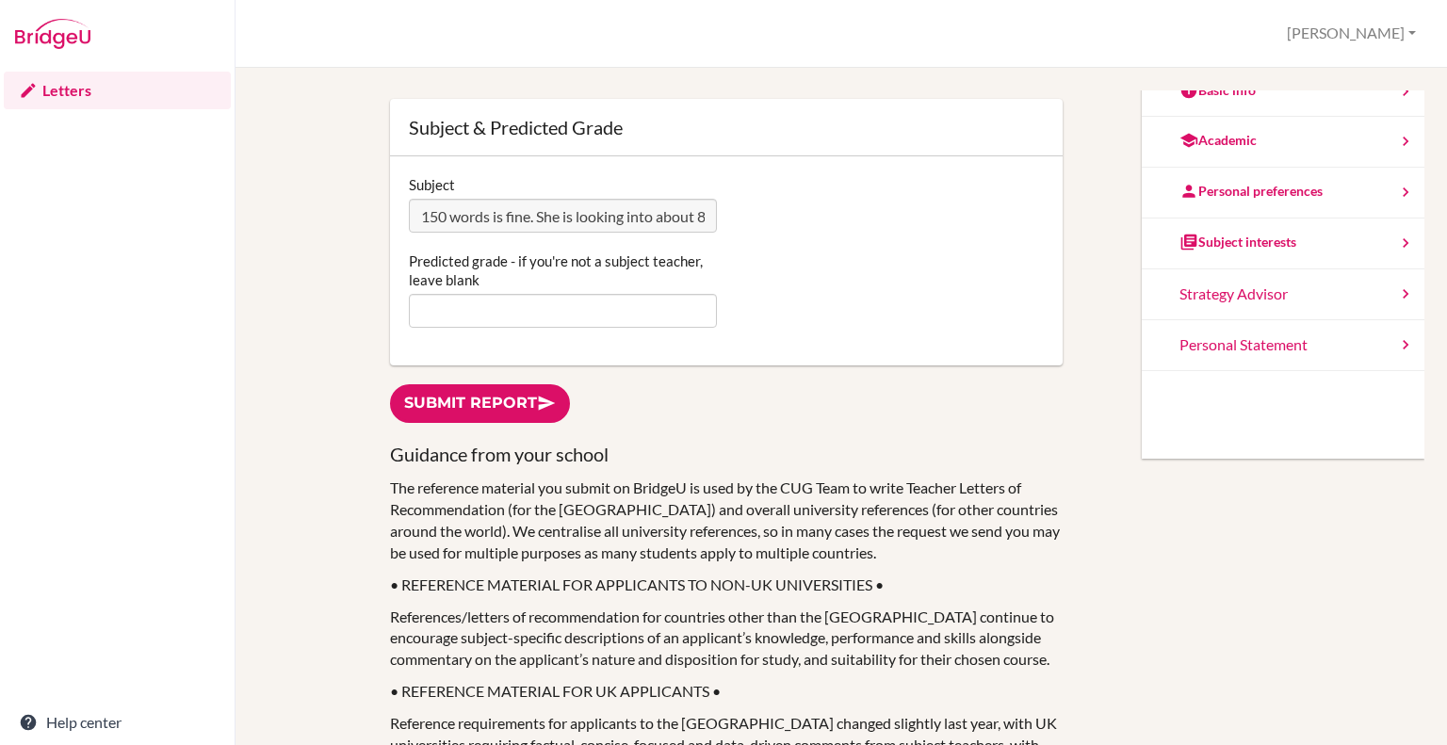
type textarea "I have taught [PERSON_NAME] for 4 years as her Biology teacher. In that time, s…"
click at [463, 309] on input "Predicted grade - if you're not a subject teacher, leave blank" at bounding box center [563, 311] width 308 height 34
type input "4"
click at [462, 396] on link "Submit report" at bounding box center [480, 403] width 180 height 39
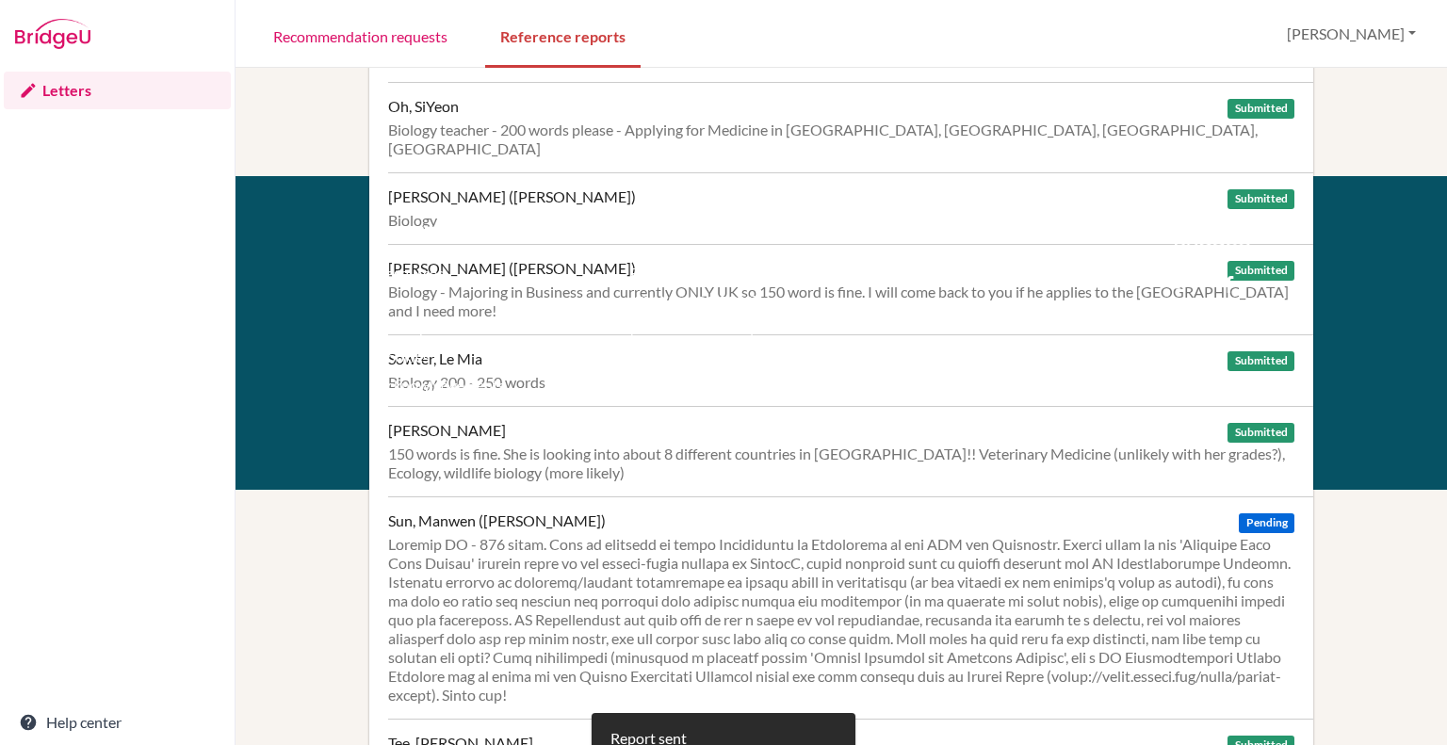
scroll to position [471, 0]
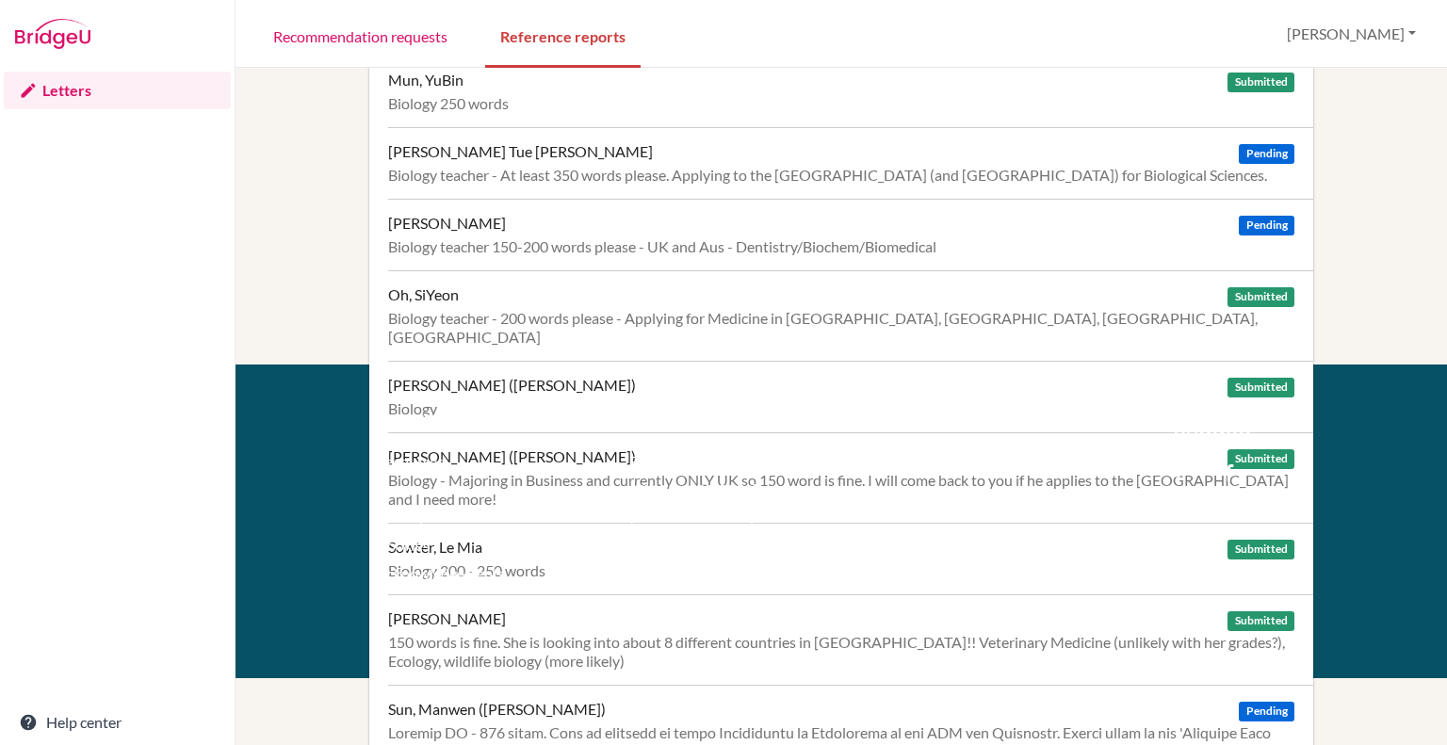
click at [780, 223] on div "Nguyen, Jessica Ngoc Pending" at bounding box center [841, 223] width 906 height 19
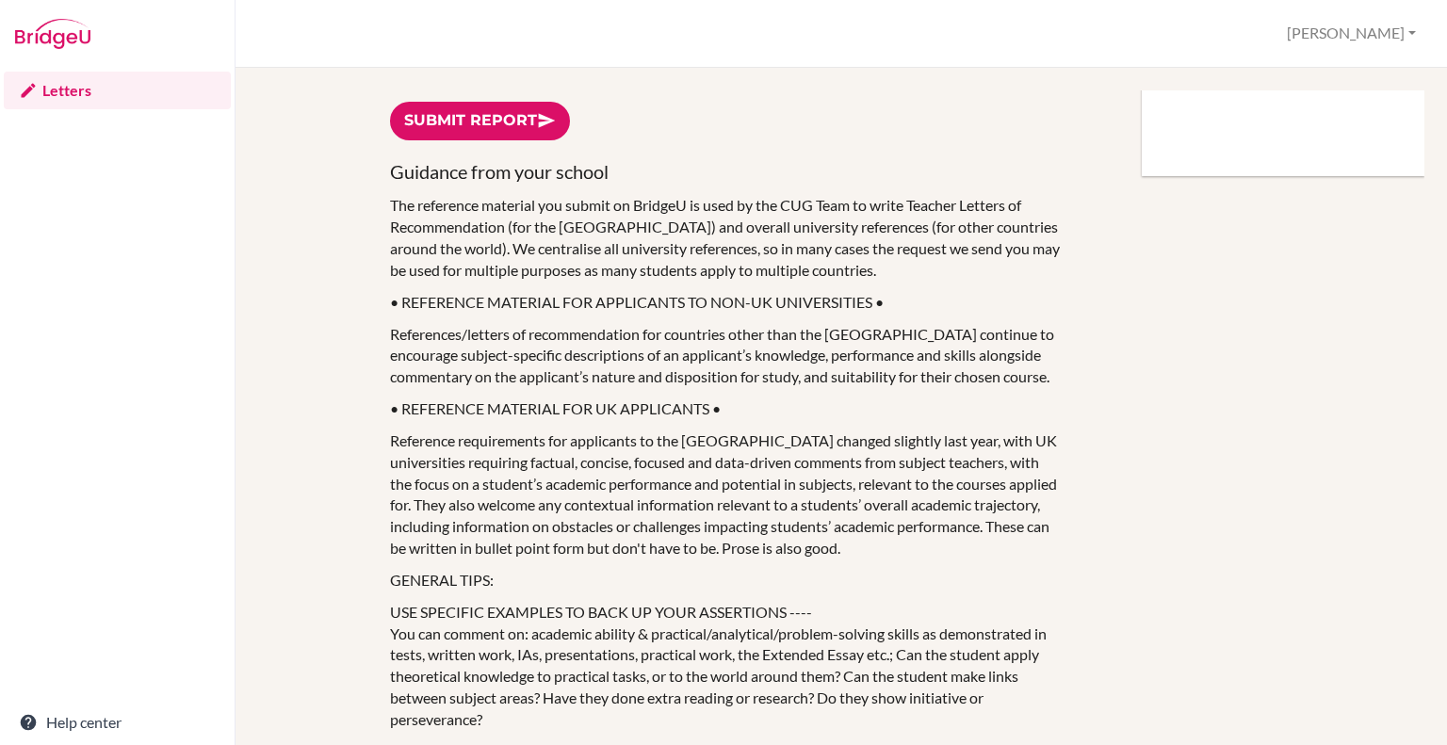
scroll to position [753, 0]
